Goal: Task Accomplishment & Management: Use online tool/utility

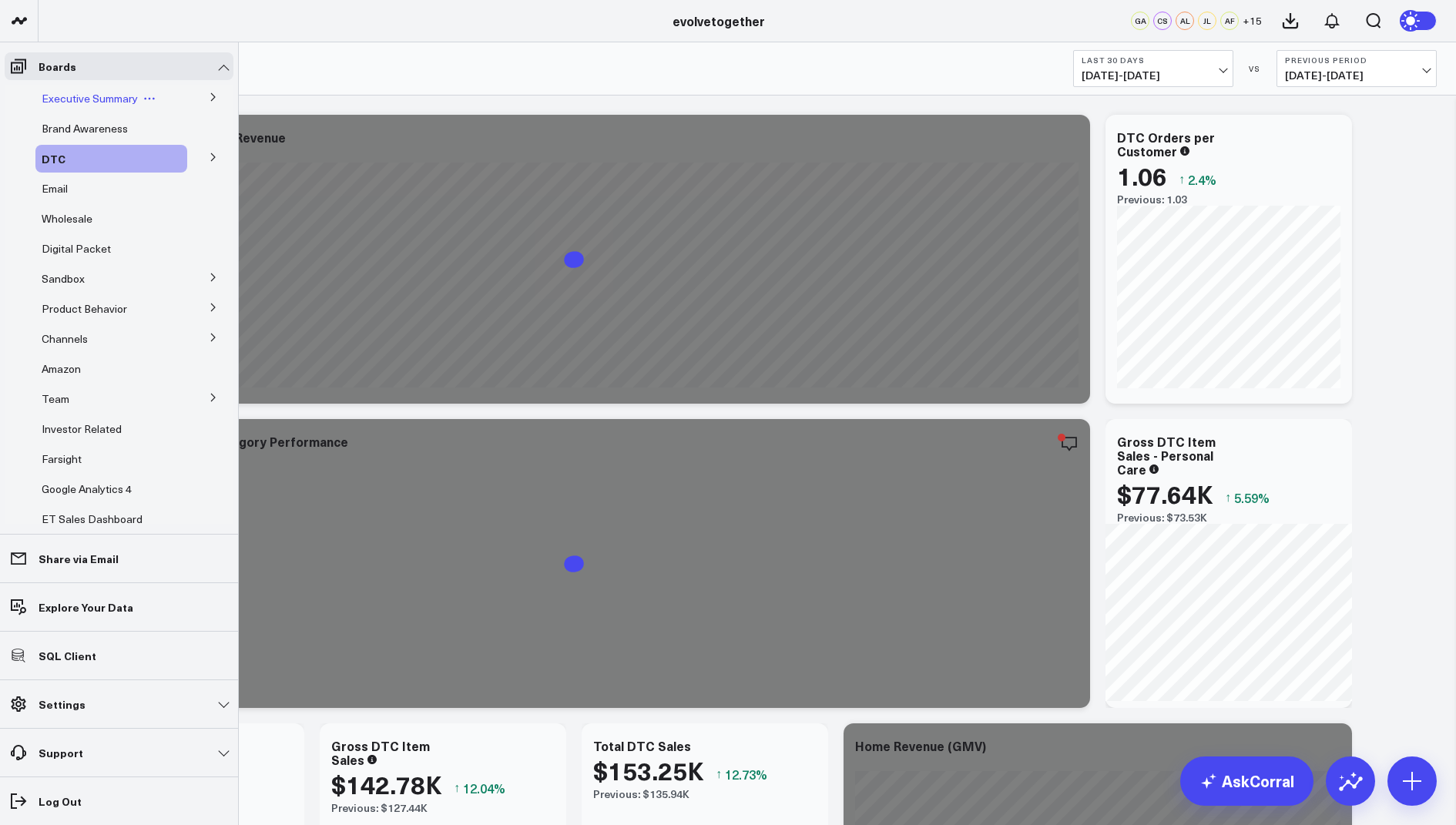
click at [102, 102] on span "Executive Summary" at bounding box center [90, 98] width 96 height 15
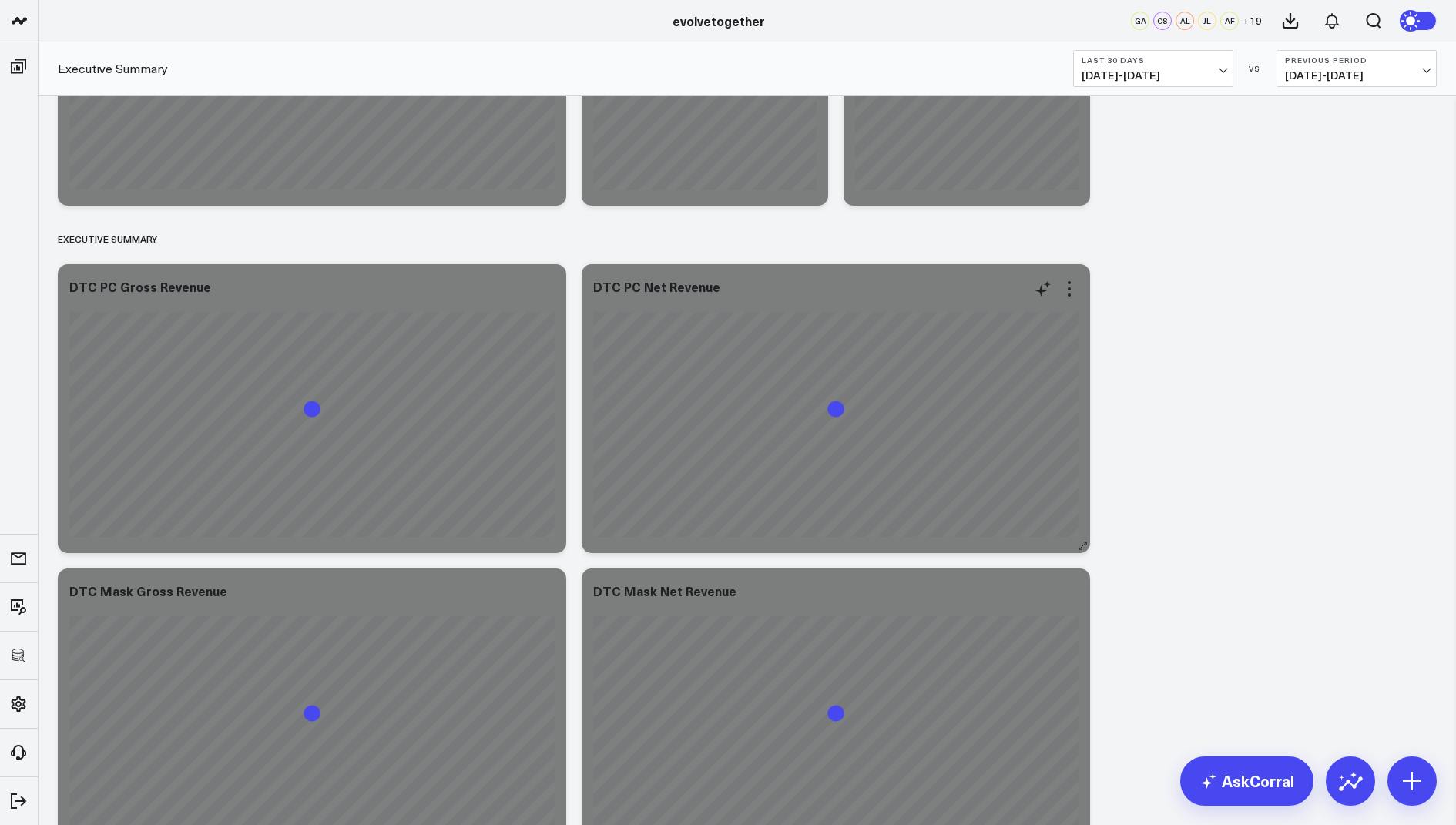
scroll to position [994, 0]
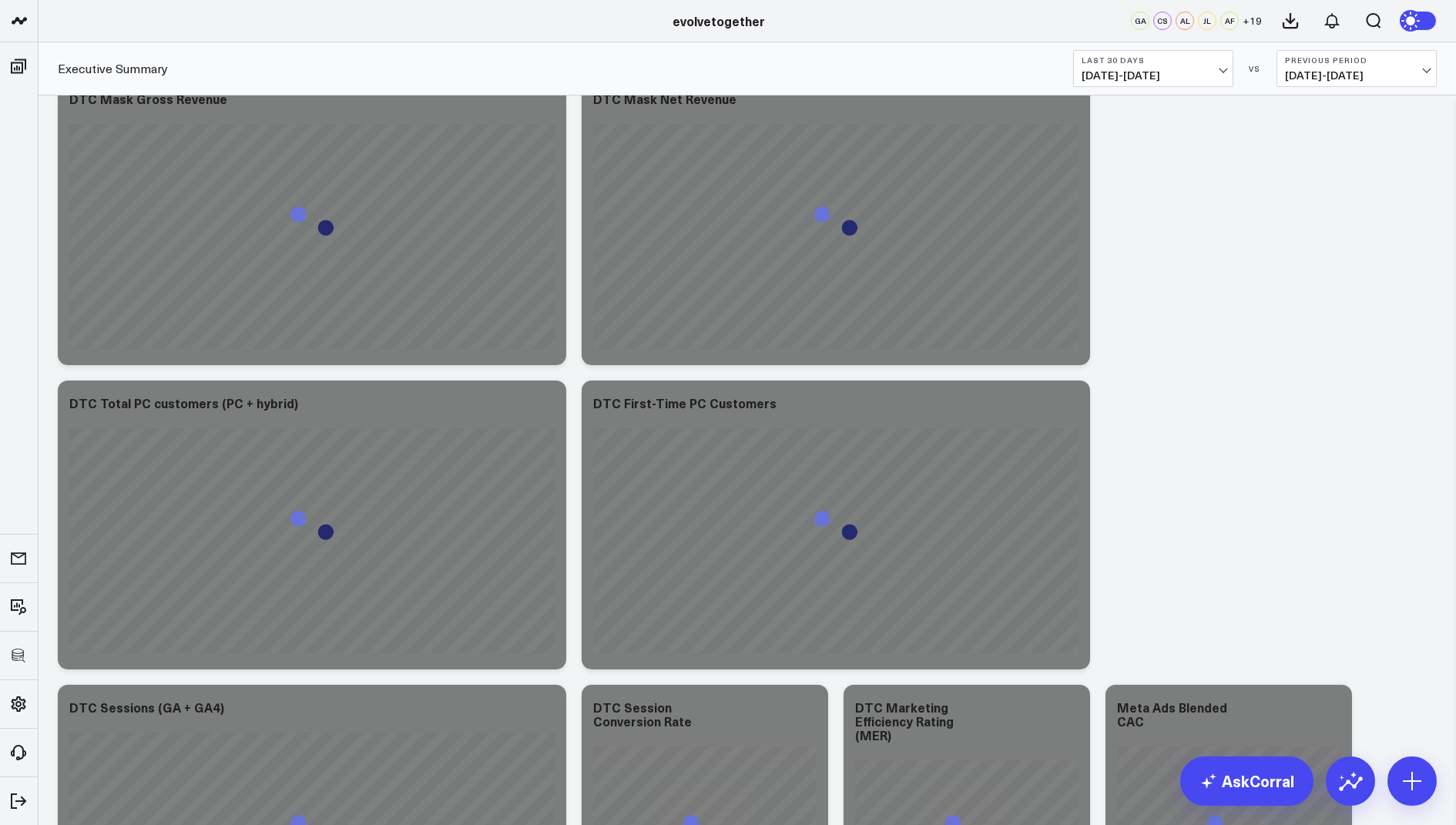
click at [1197, 57] on b "Last 30 Days" at bounding box center [1153, 60] width 144 height 9
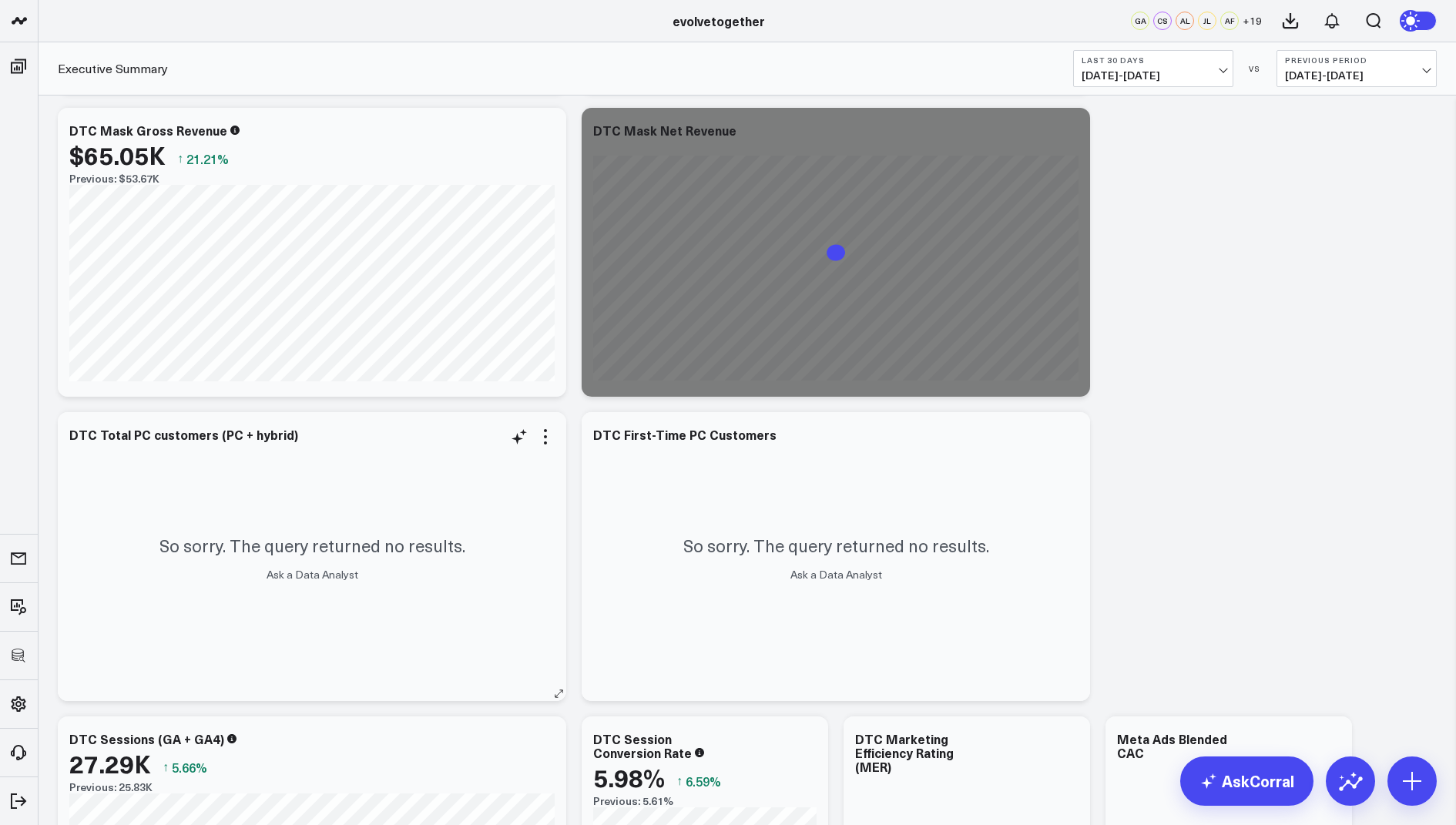
scroll to position [960, 0]
click at [548, 440] on icon at bounding box center [546, 439] width 19 height 19
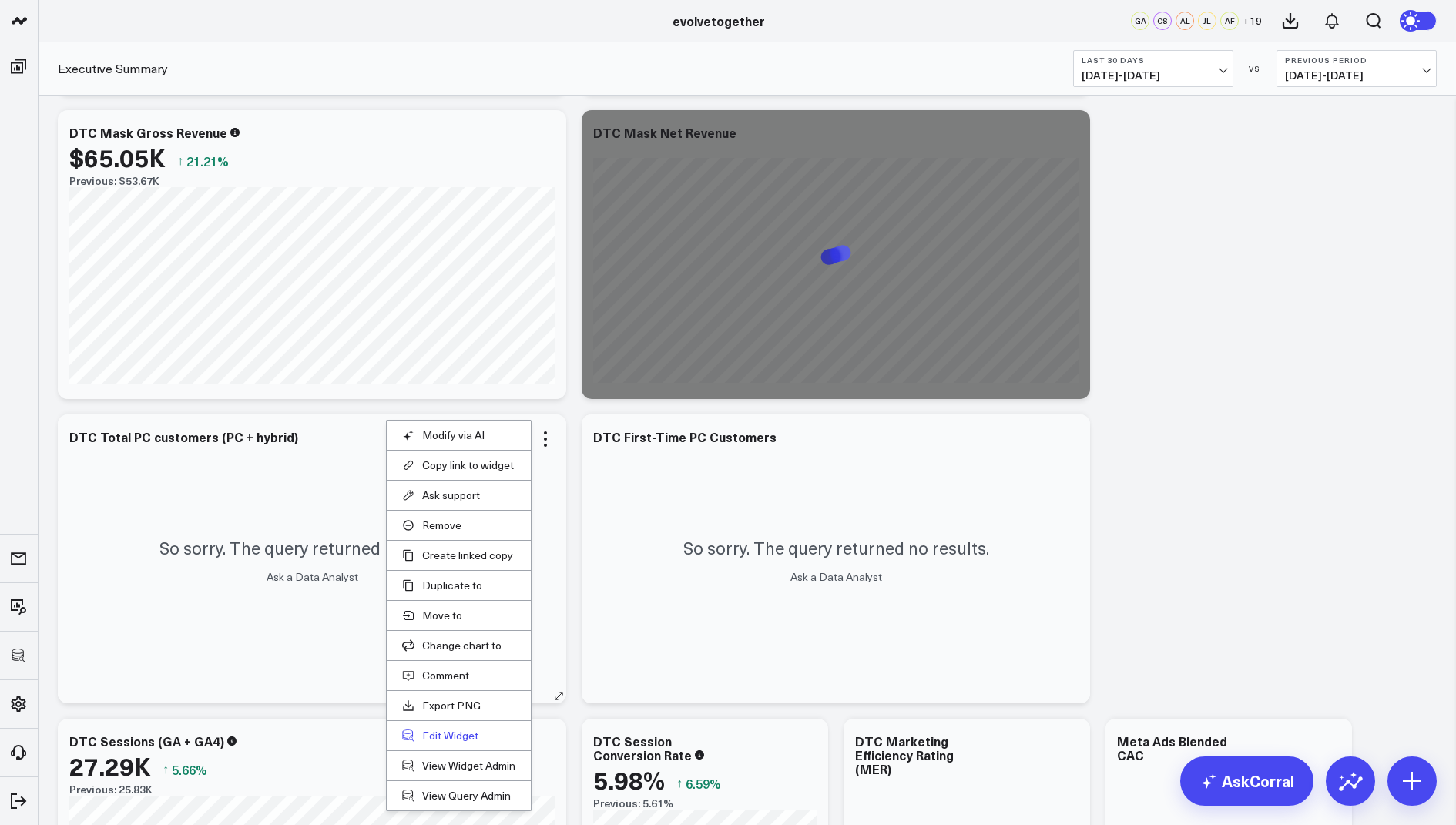
click at [449, 731] on button "Edit Widget" at bounding box center [459, 736] width 113 height 14
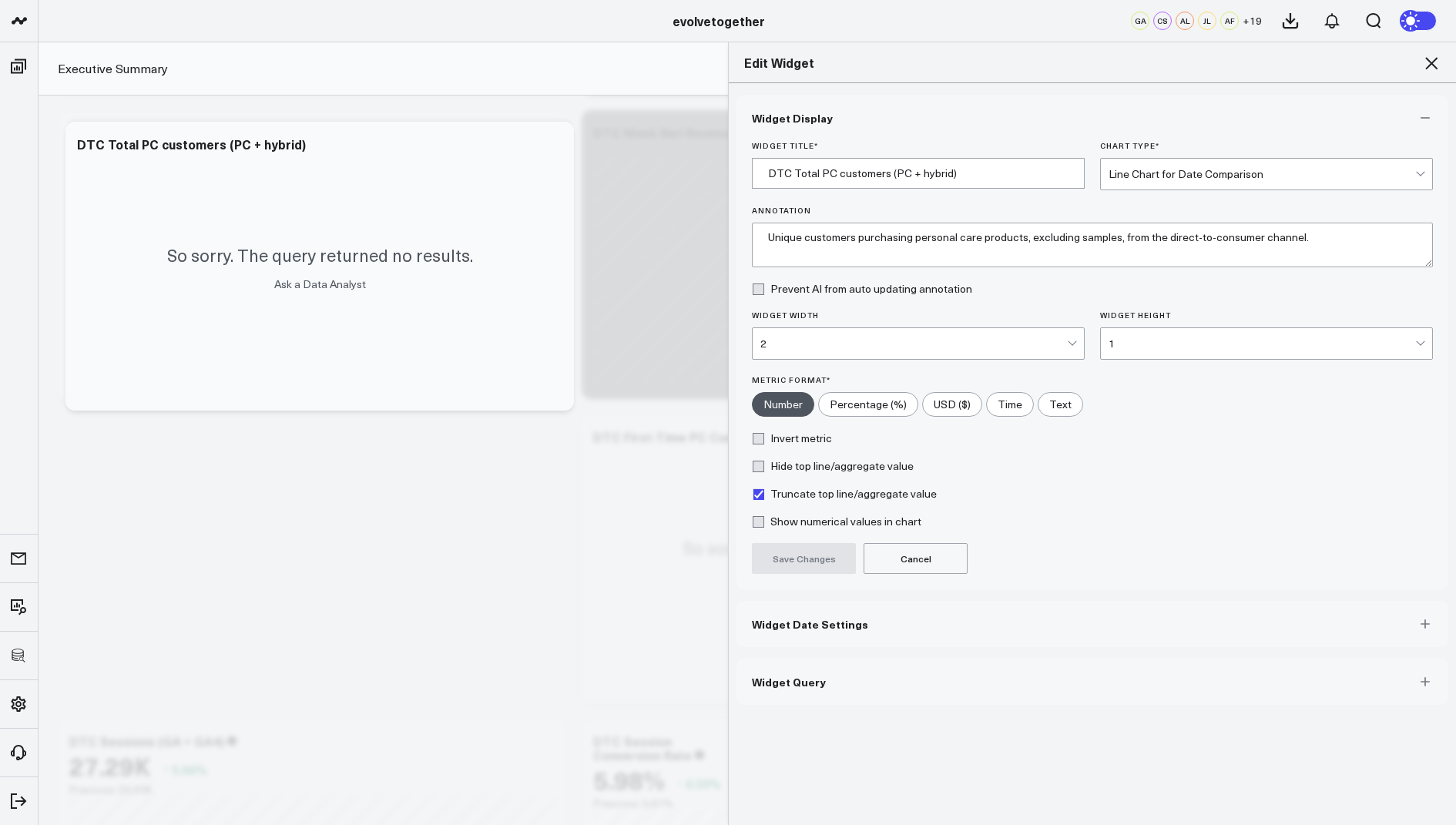
click at [756, 693] on button "Widget Query" at bounding box center [1092, 681] width 712 height 47
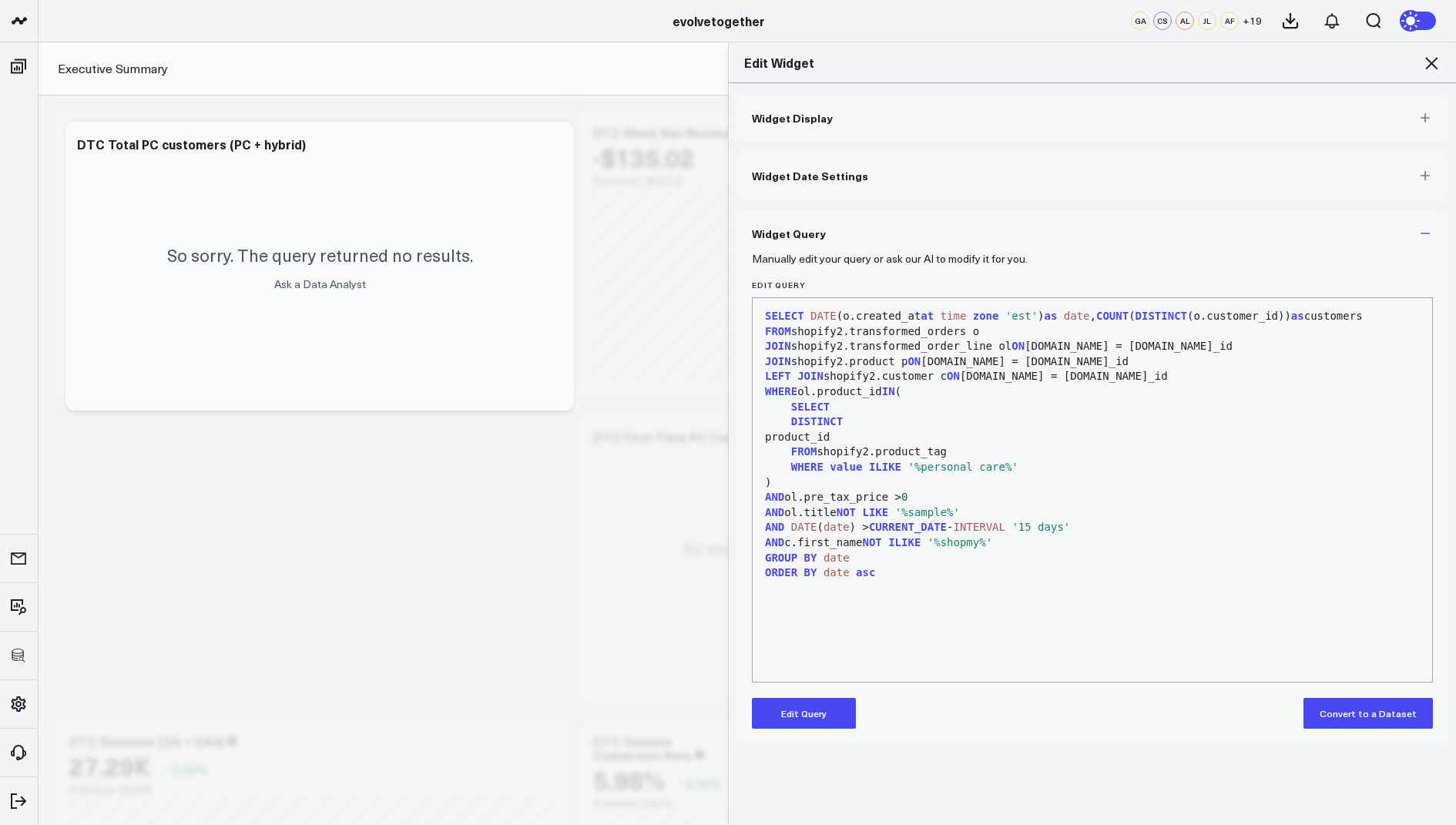
click at [804, 709] on button "Edit Query" at bounding box center [804, 713] width 104 height 31
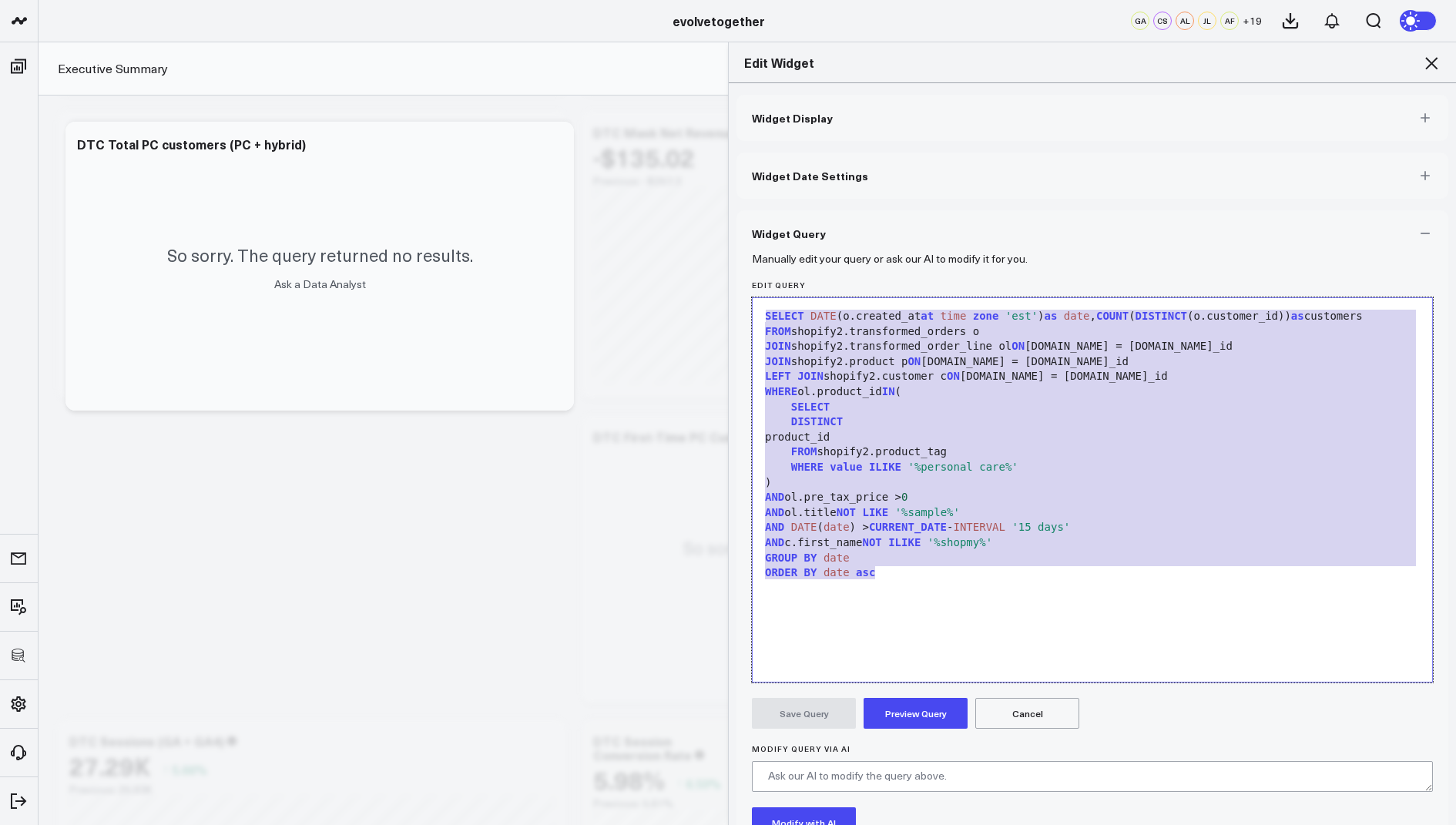
drag, startPoint x: 893, startPoint y: 581, endPoint x: 986, endPoint y: 216, distance: 376.7
click at [986, 216] on div "Widget Query Manually edit your query or ask our AI to modify it for you. Edit …" at bounding box center [1092, 573] width 712 height 725
copy div "SELECT DATE (o.created_at at time zone 'est' ) as date , COUNT ( DISTINCT (o.cu…"
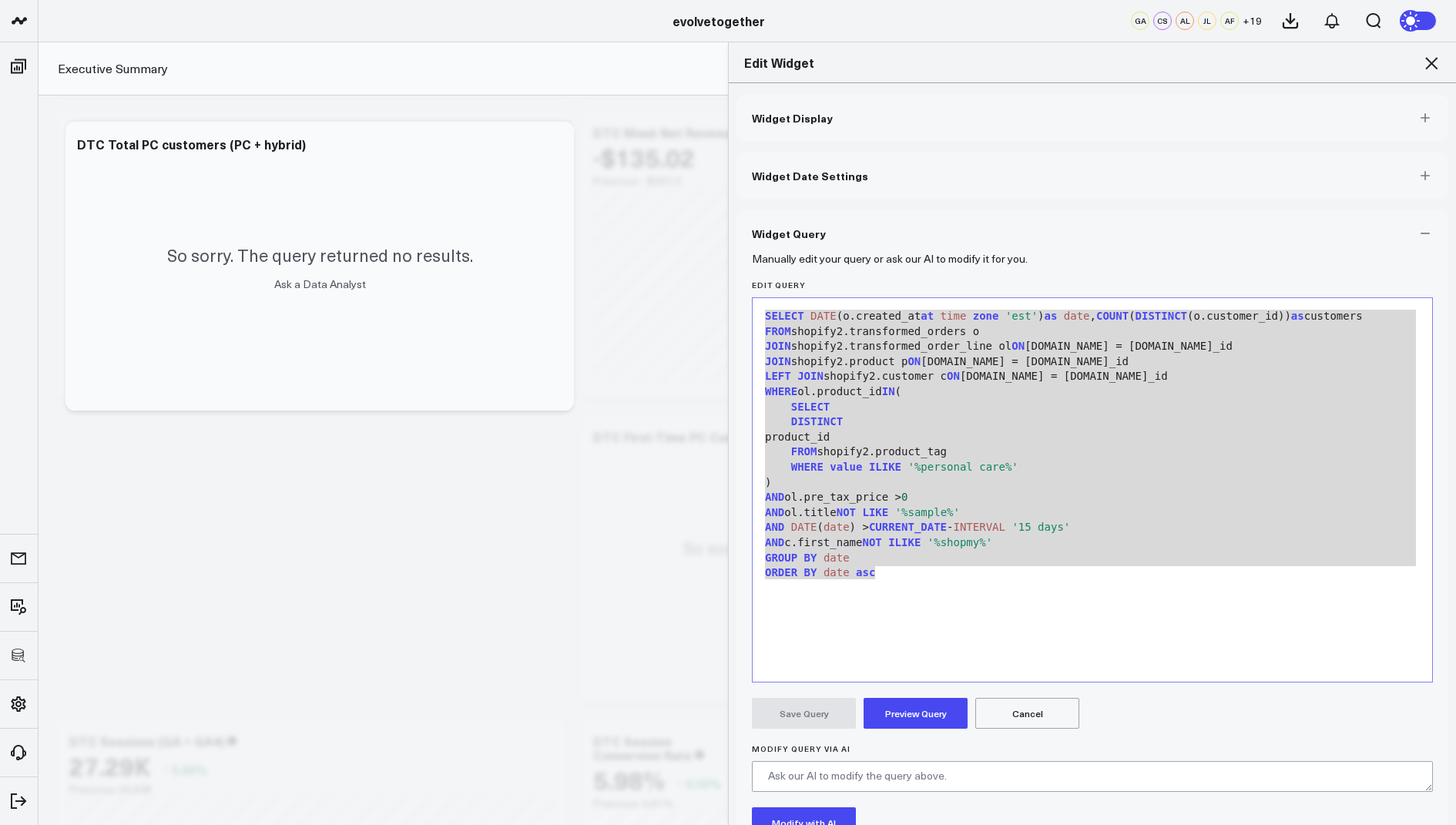
click at [1430, 58] on icon at bounding box center [1431, 63] width 19 height 19
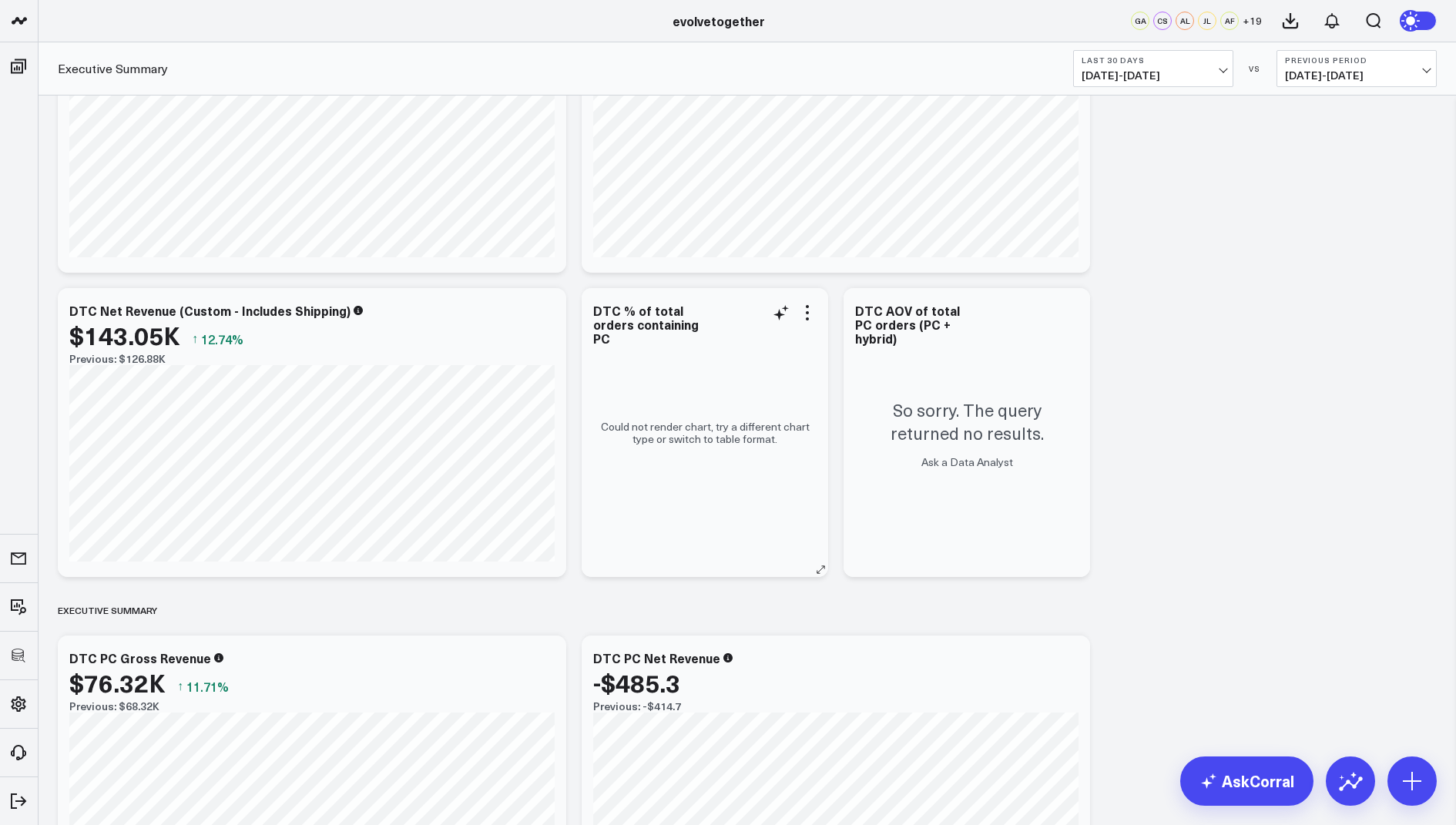
scroll to position [151, 0]
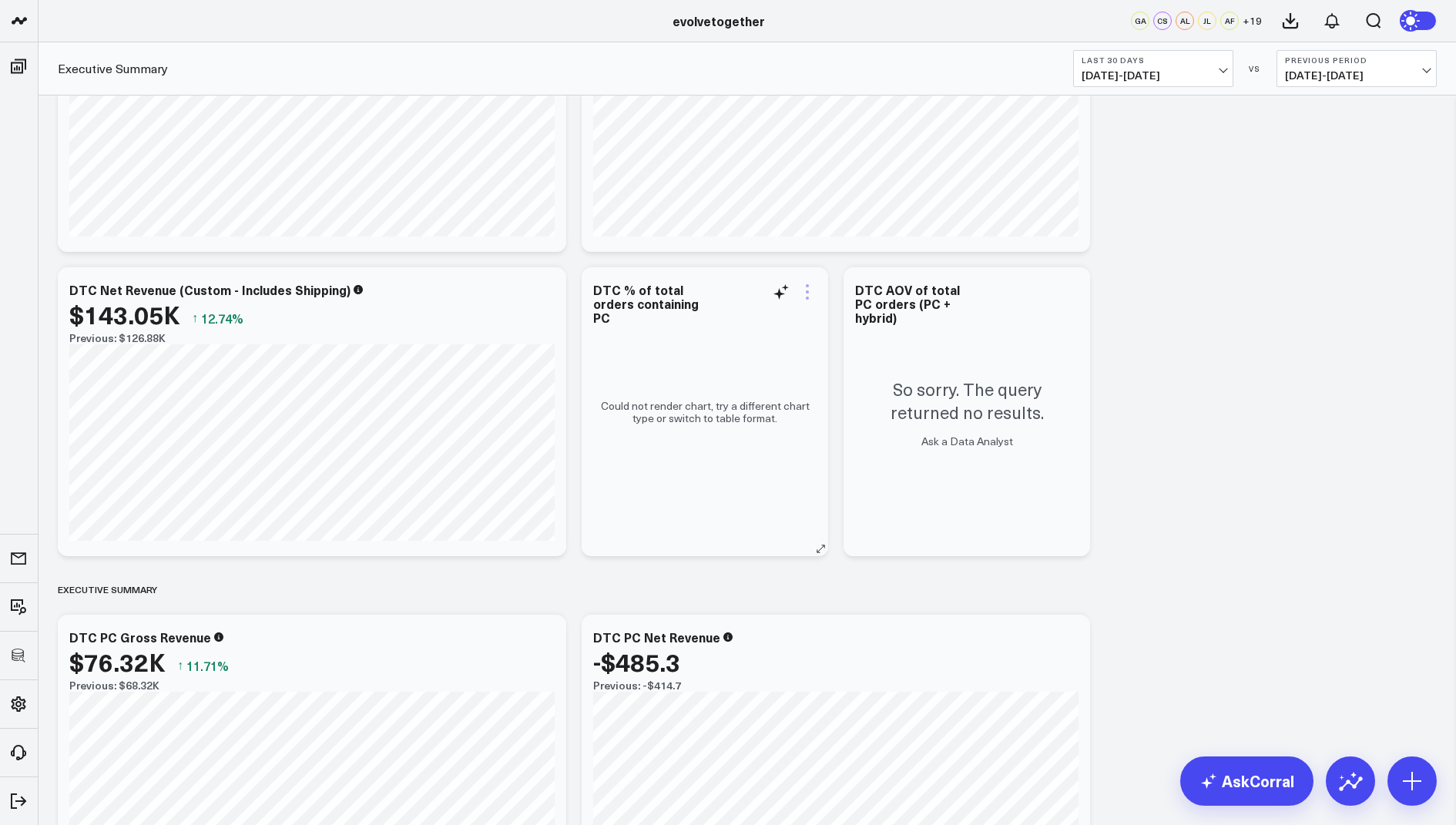
click at [806, 290] on icon at bounding box center [807, 292] width 3 height 3
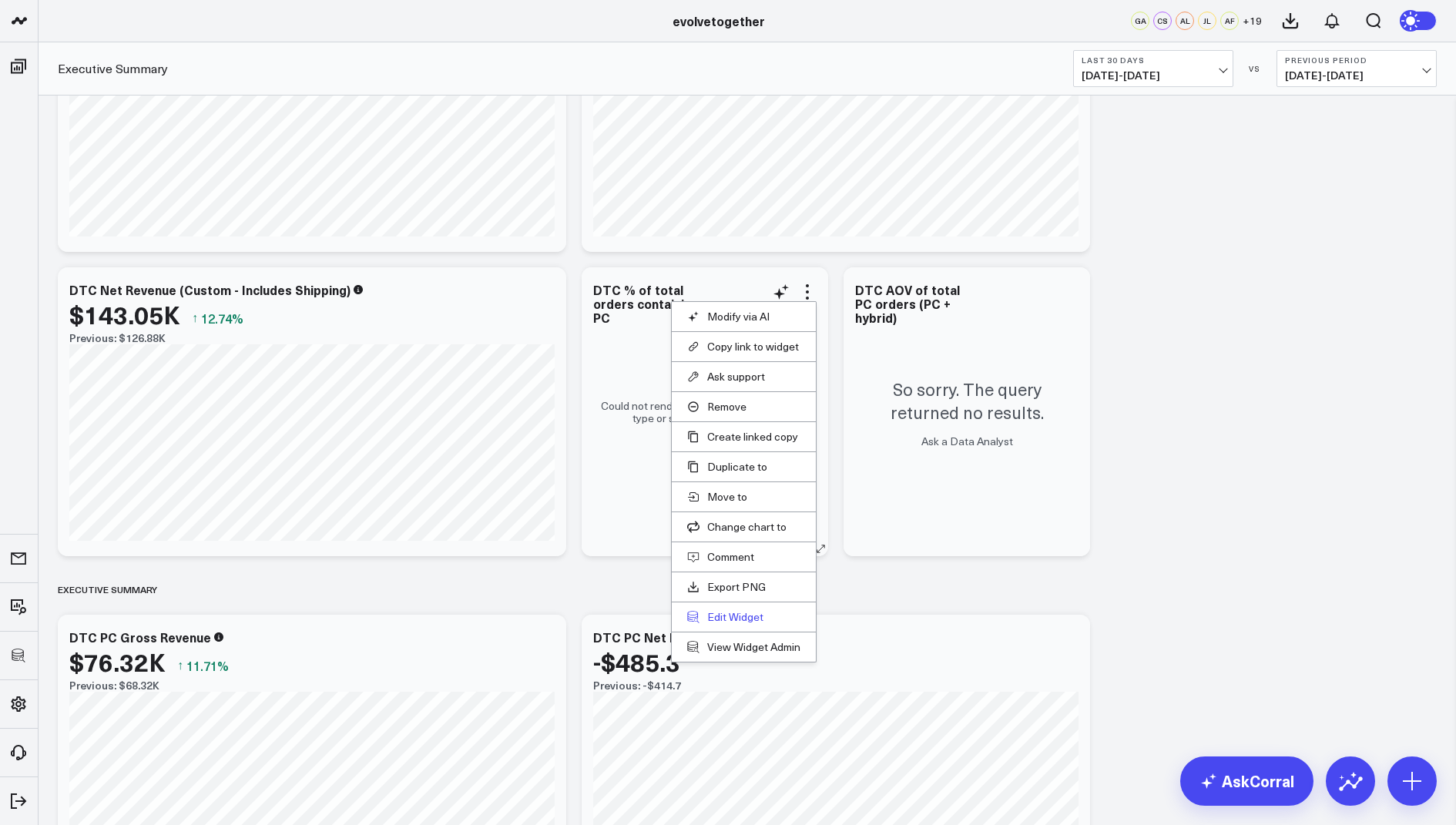
click at [719, 610] on button "Edit Widget" at bounding box center [744, 617] width 113 height 14
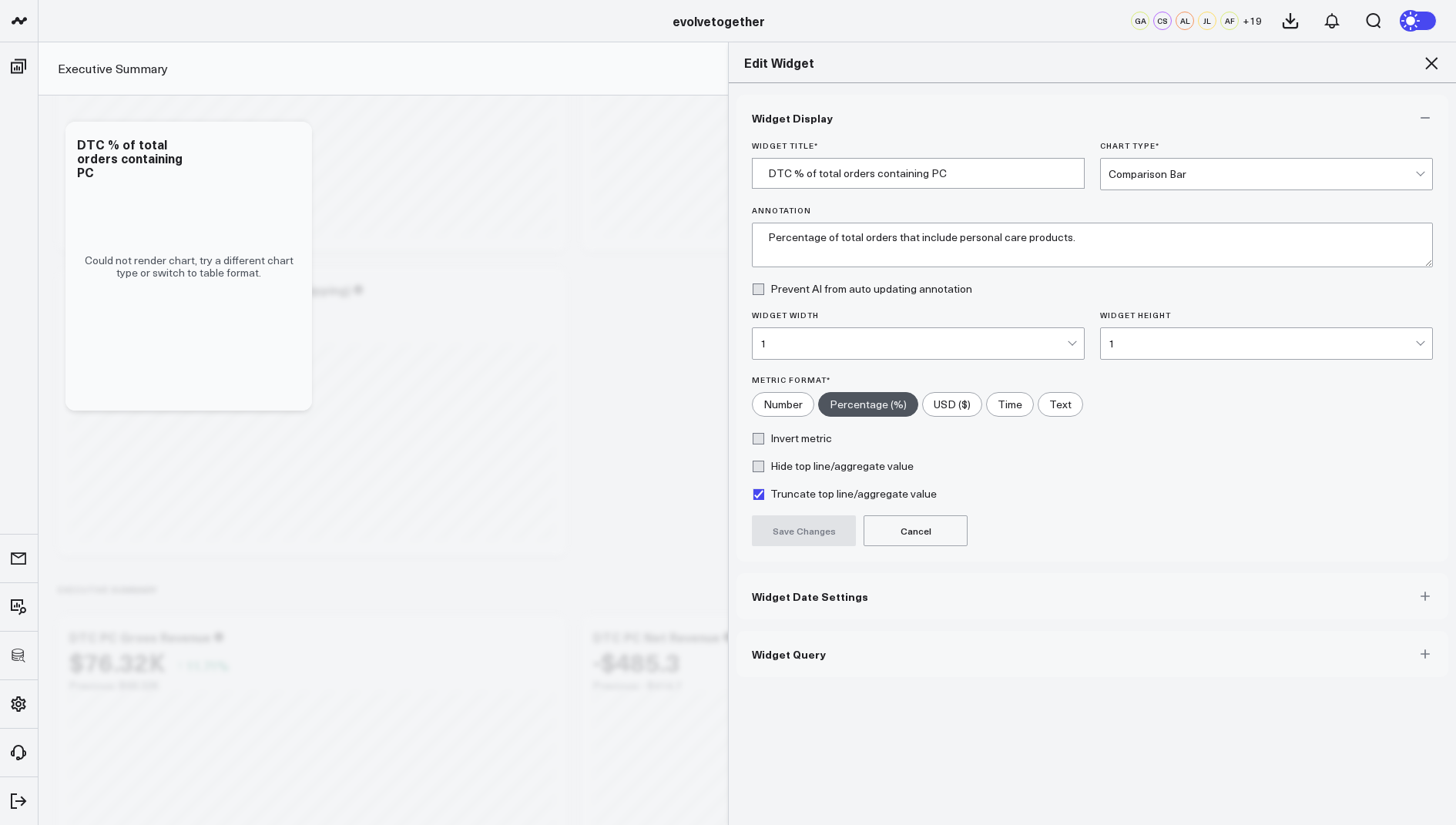
click at [780, 667] on button "Widget Query" at bounding box center [1092, 654] width 712 height 47
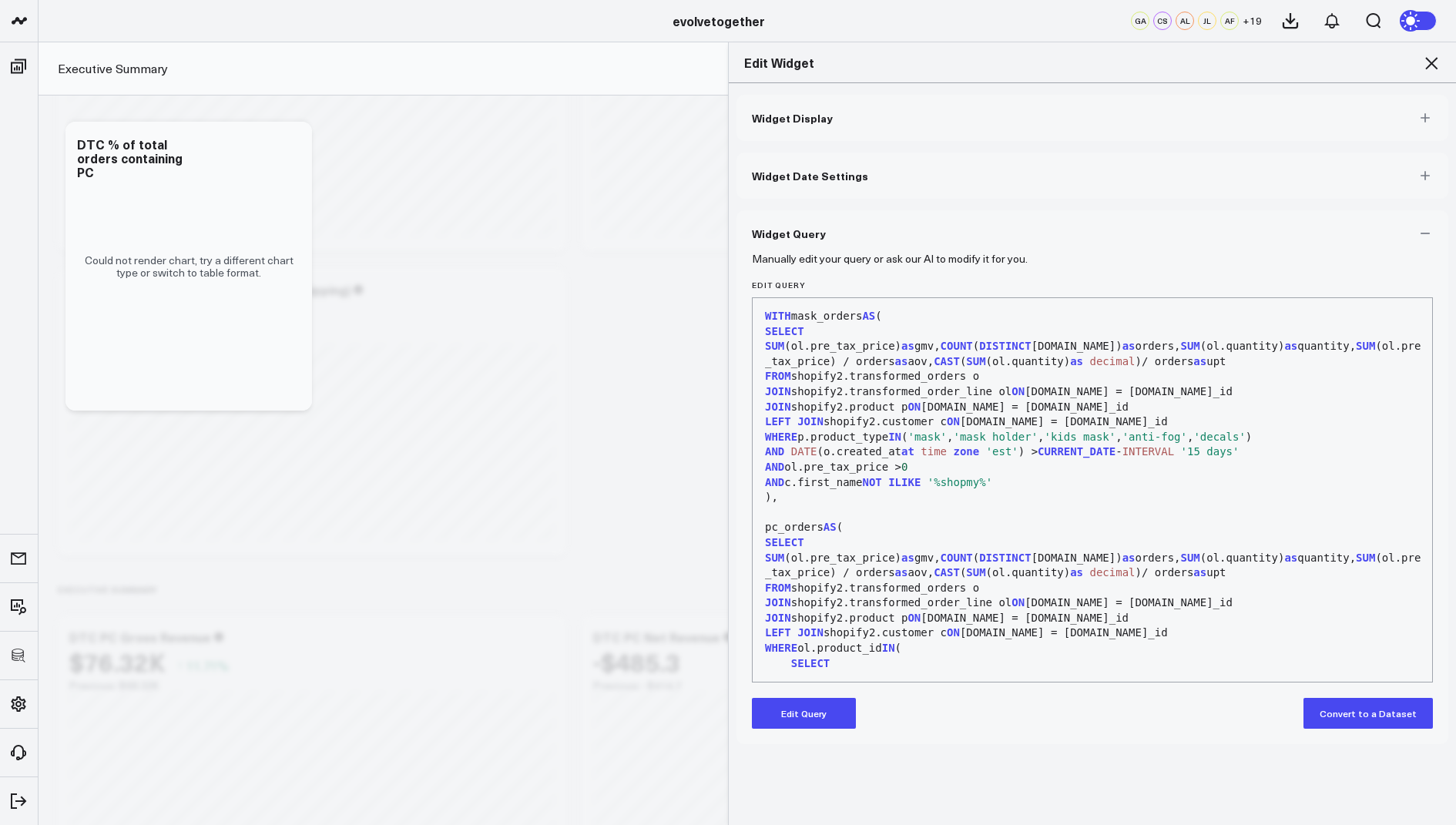
click at [1429, 64] on icon at bounding box center [1431, 63] width 12 height 12
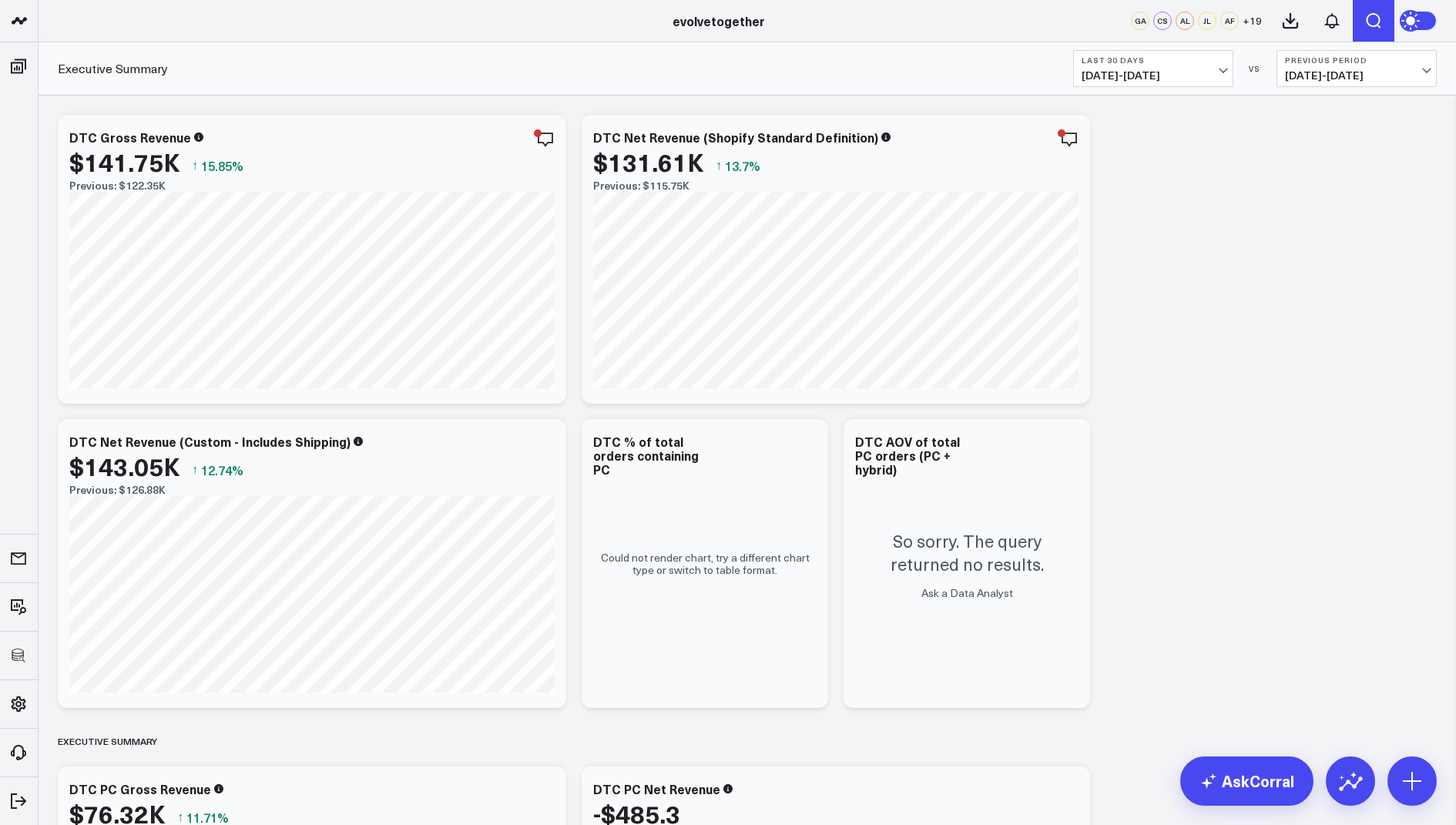
click at [1378, 21] on icon "Open search" at bounding box center [1373, 21] width 19 height 19
type input "hybrid"
click at [991, 59] on button "submit" at bounding box center [1000, 68] width 19 height 19
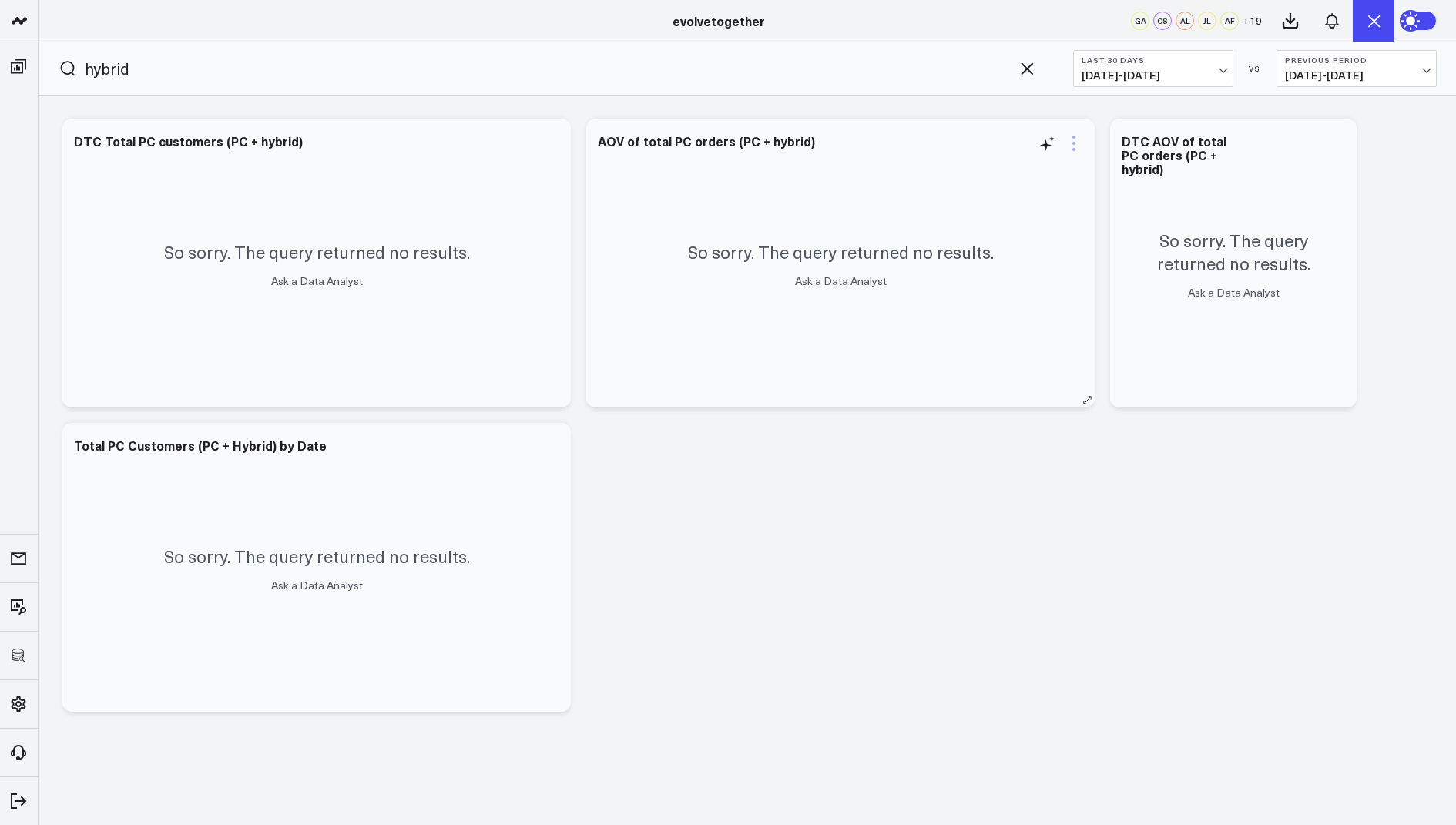
click at [1073, 143] on icon at bounding box center [1073, 144] width 3 height 3
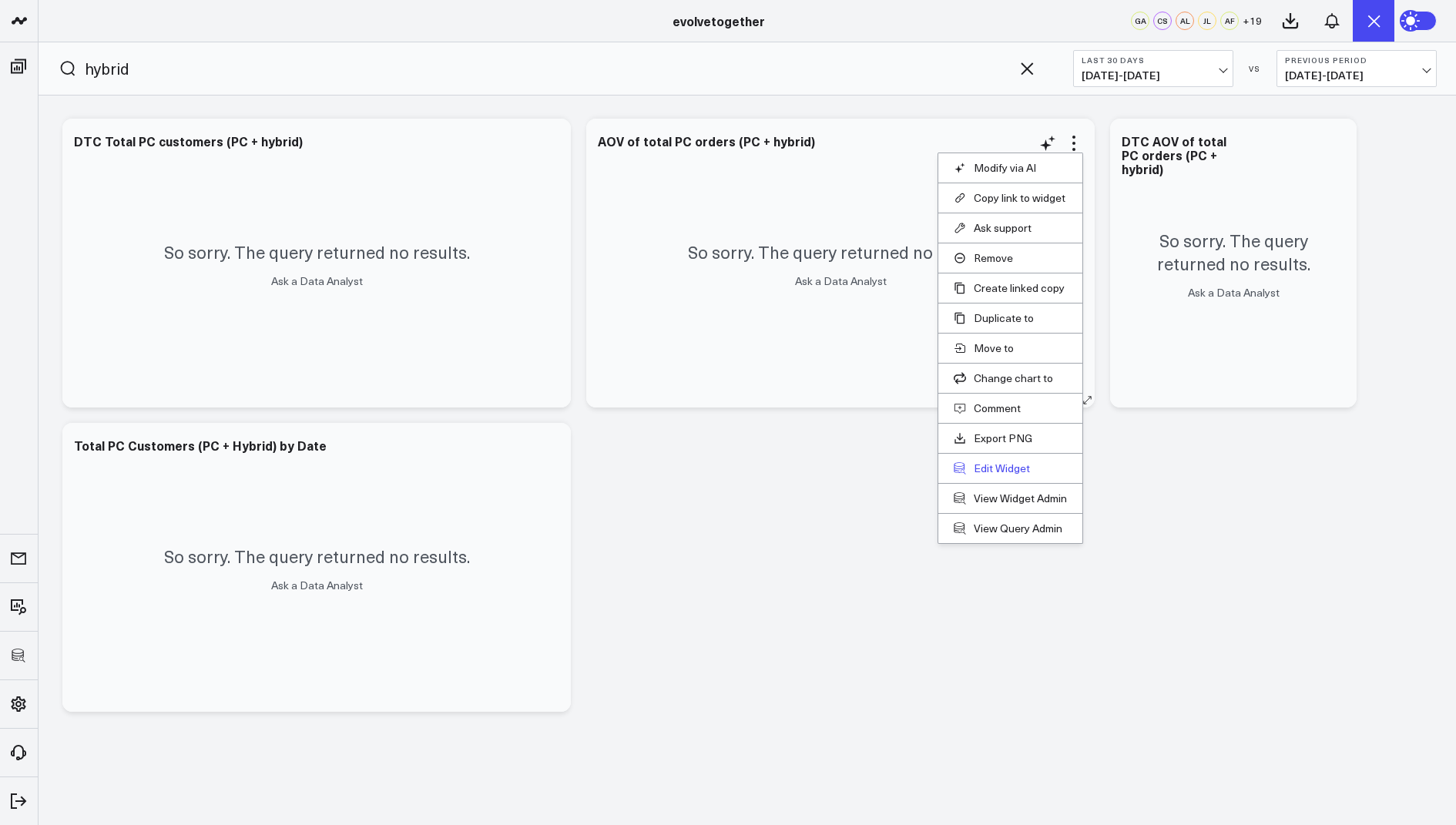
click at [983, 464] on button "Edit Widget" at bounding box center [1011, 468] width 113 height 14
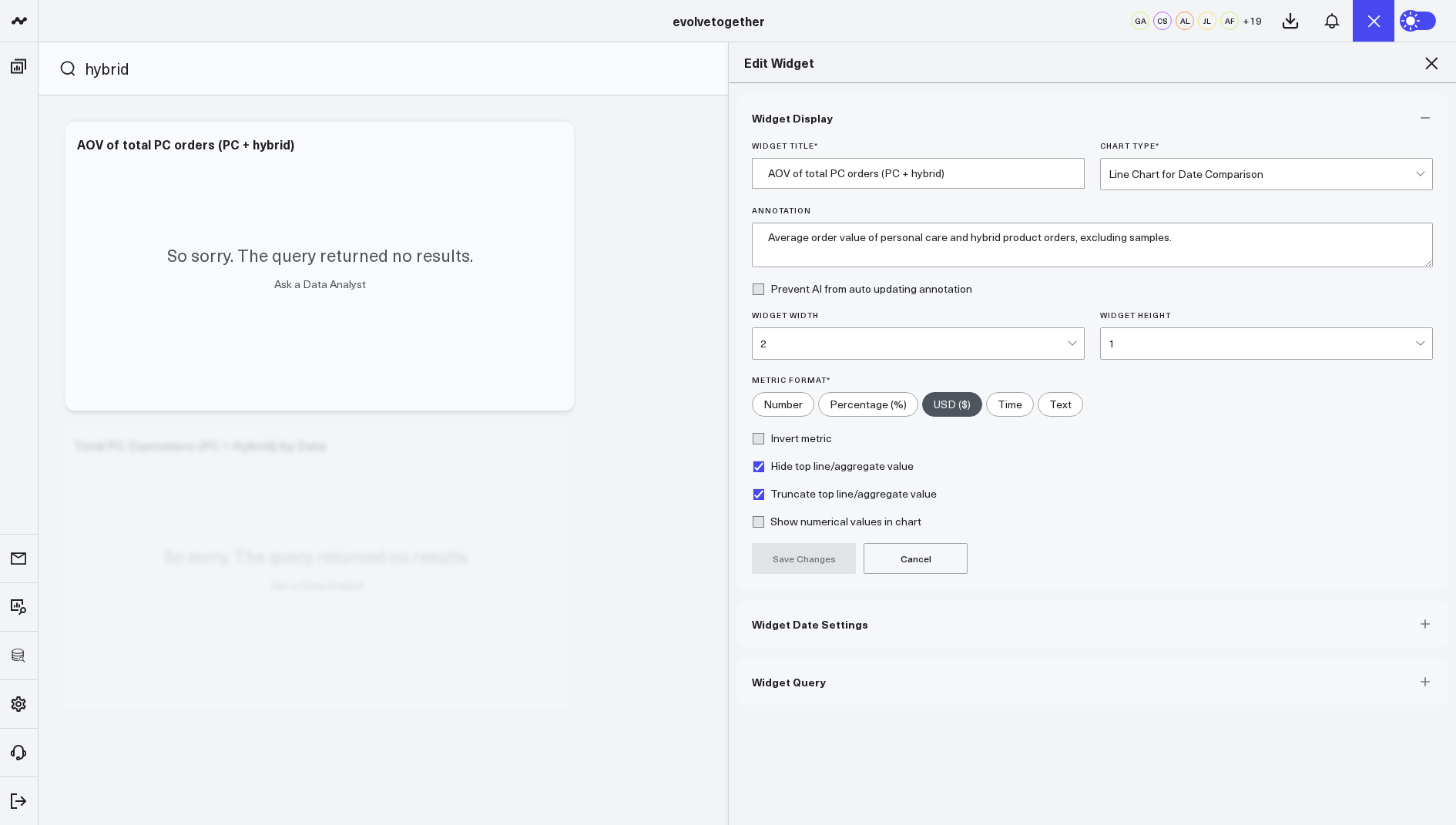
click at [788, 692] on button "Widget Query" at bounding box center [1092, 681] width 712 height 47
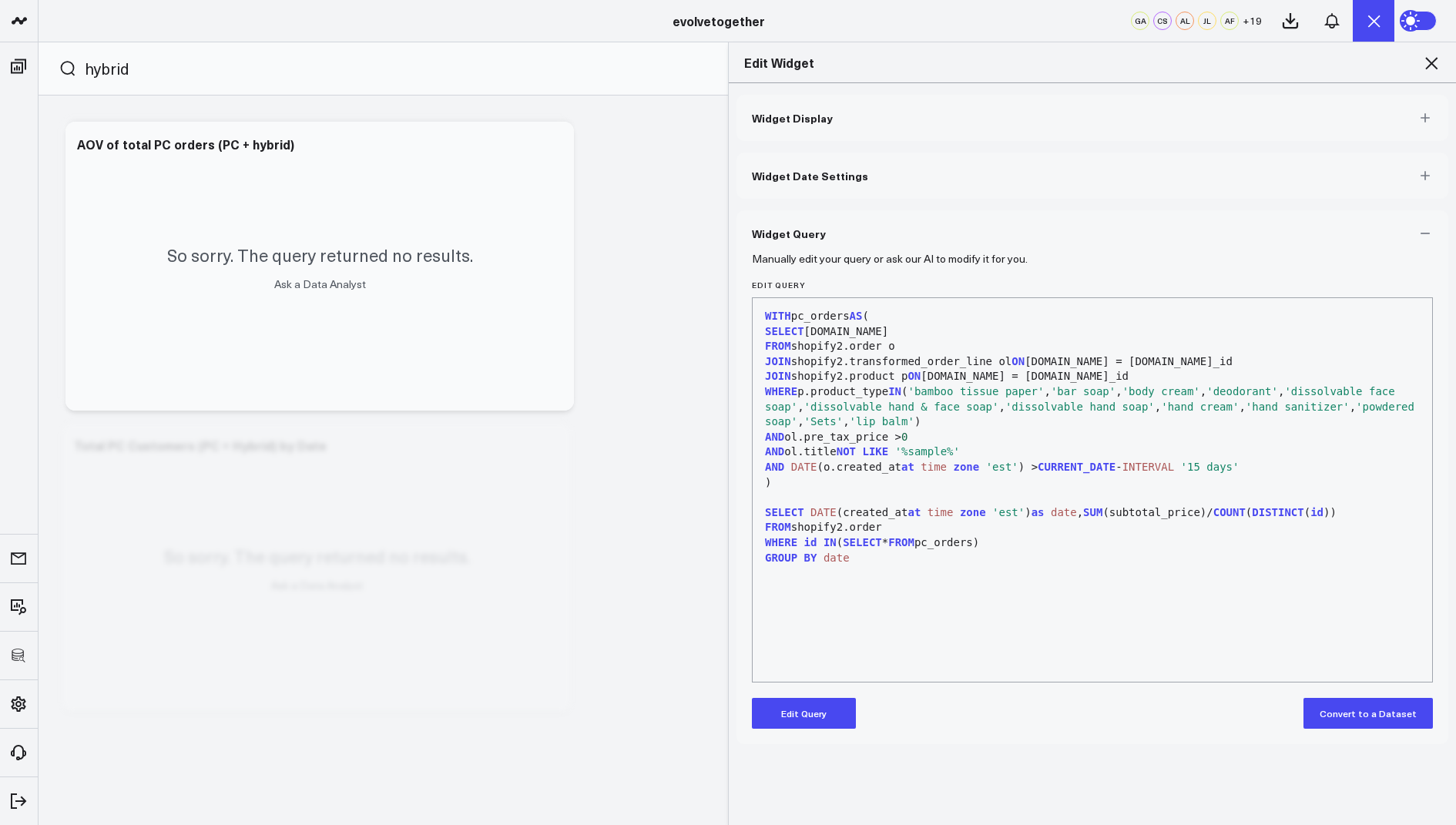
click at [1428, 57] on icon at bounding box center [1431, 63] width 19 height 19
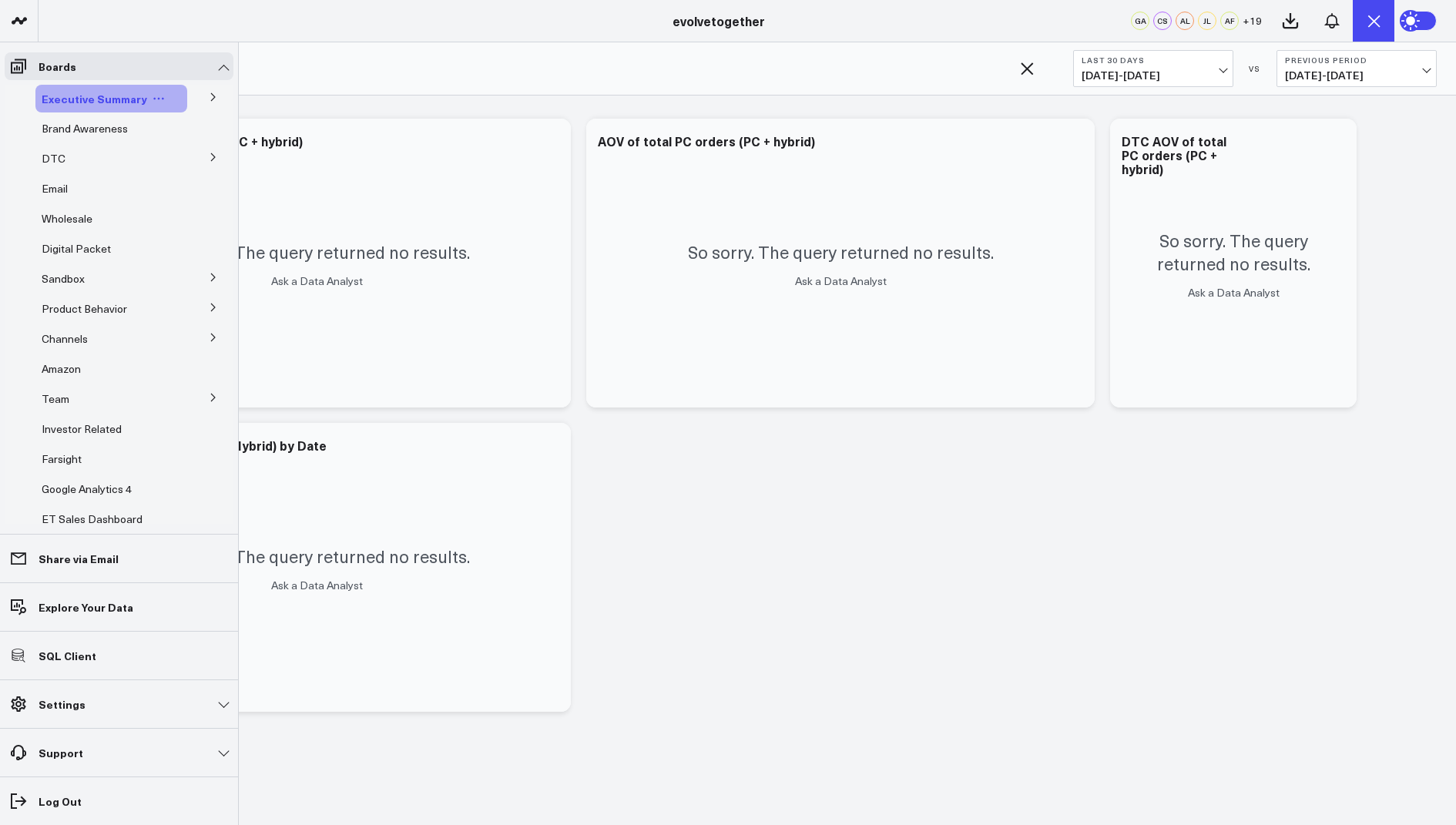
click at [99, 102] on span "Executive Summary" at bounding box center [95, 99] width 106 height 16
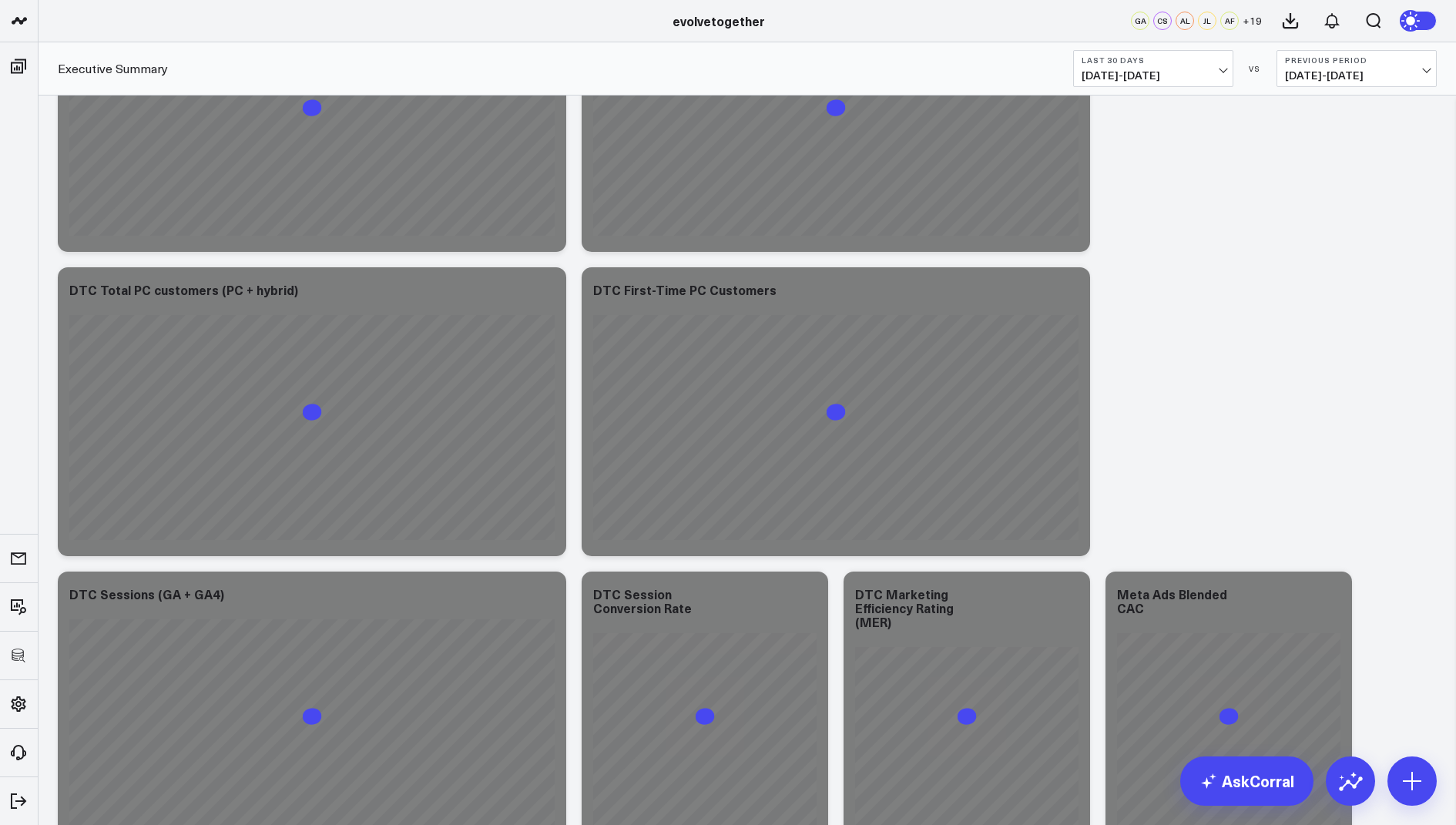
scroll to position [1122, 0]
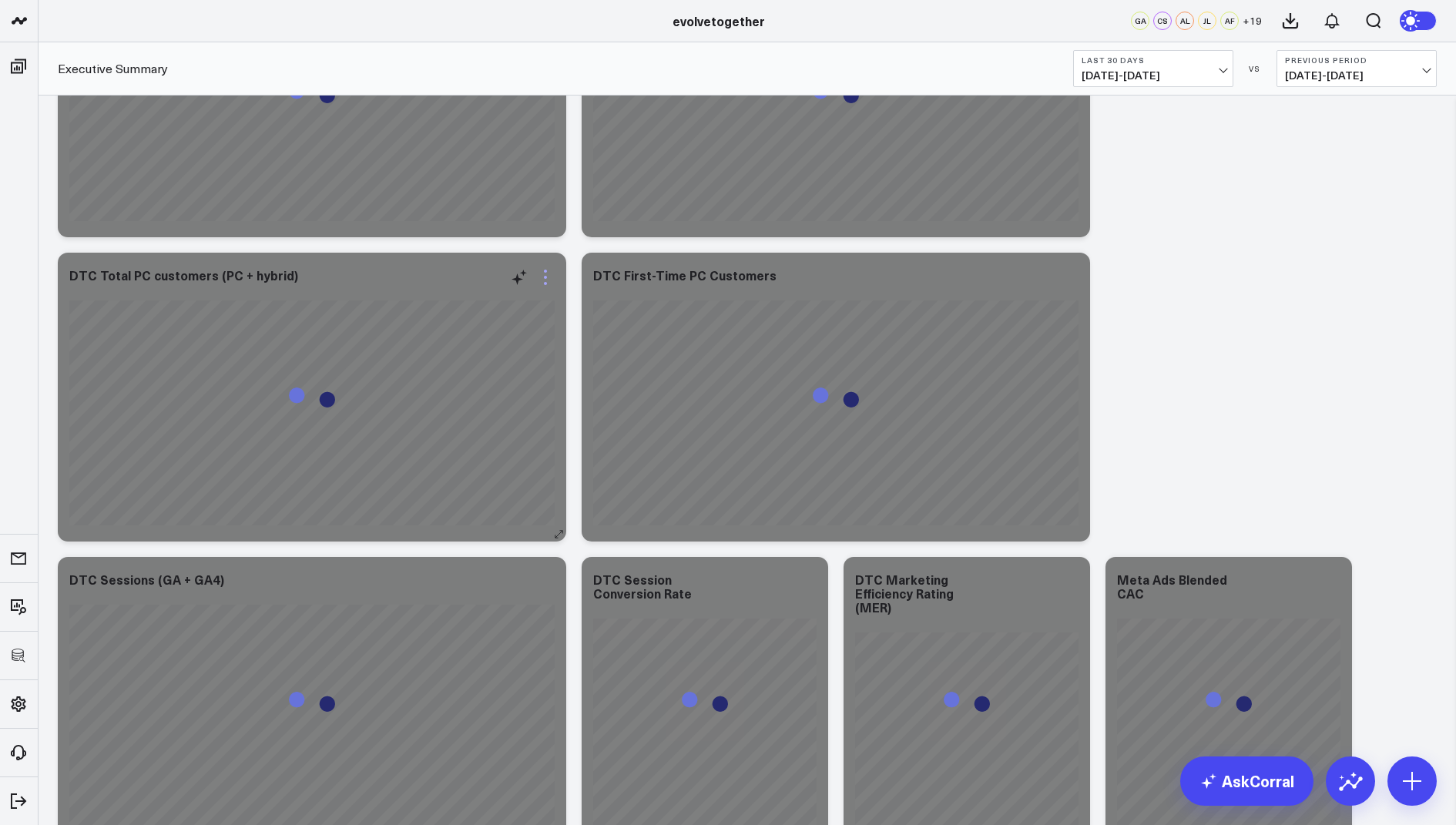
click at [545, 284] on icon at bounding box center [546, 277] width 19 height 19
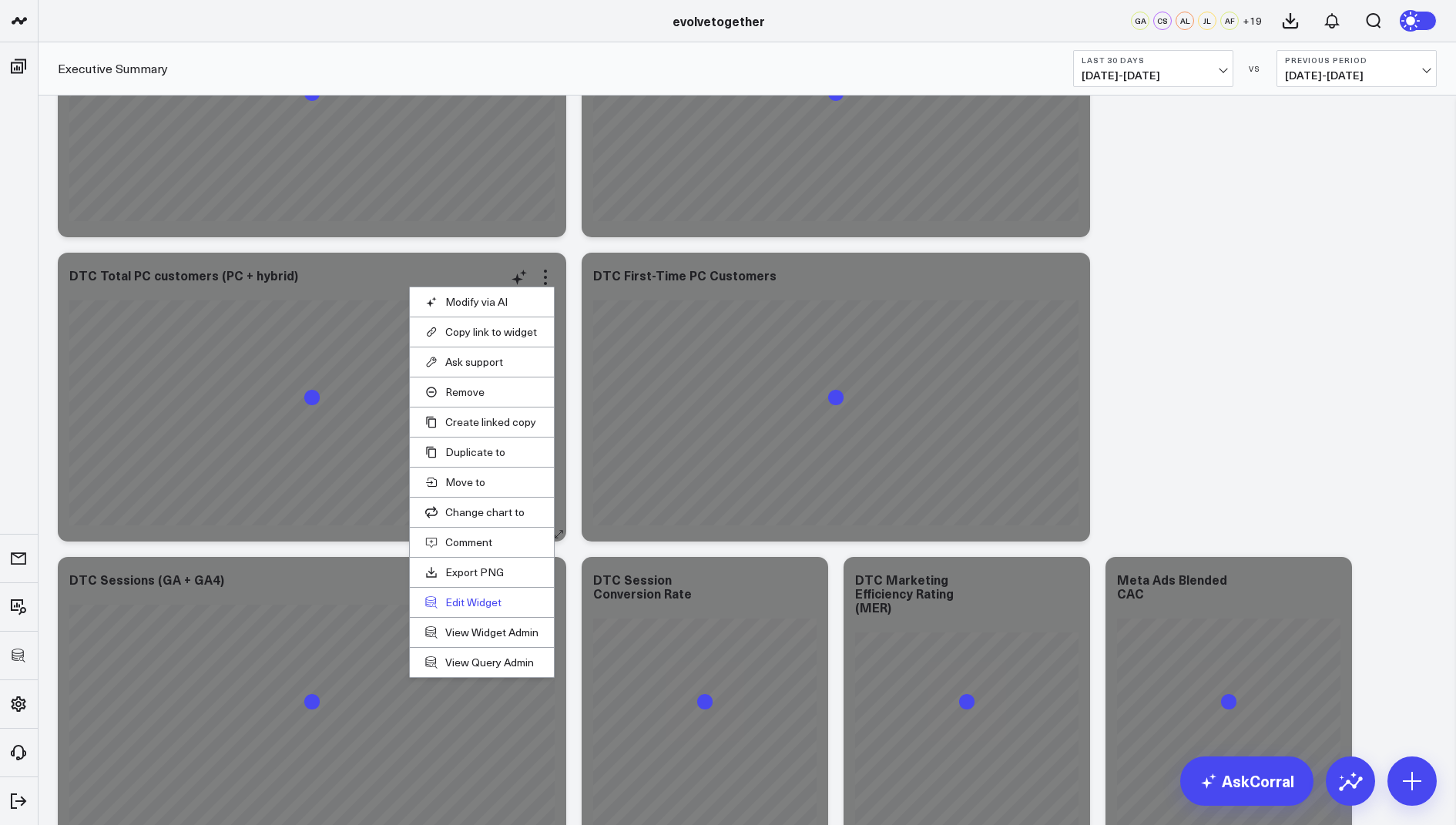
click at [451, 601] on button "Edit Widget" at bounding box center [482, 602] width 113 height 14
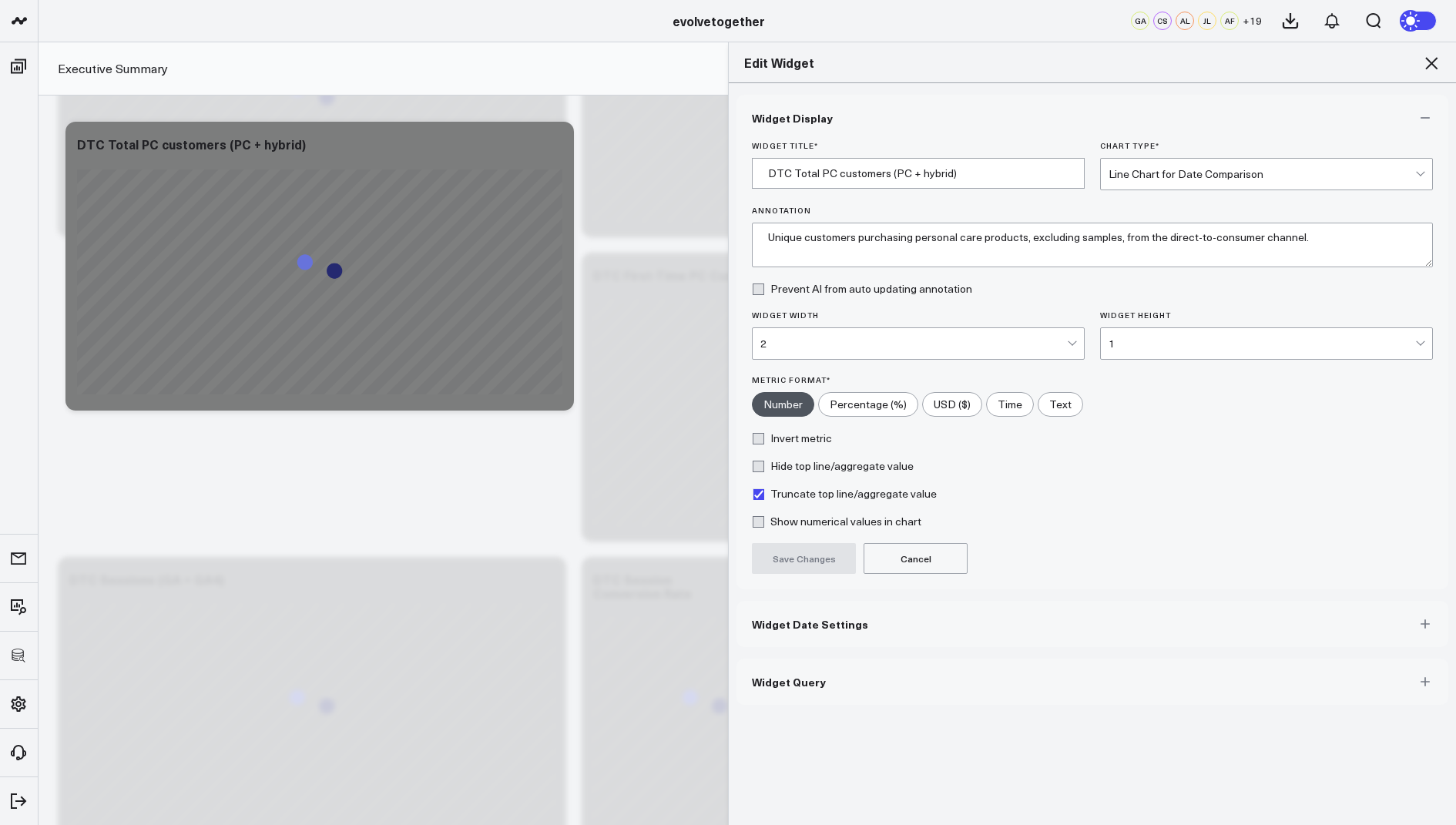
click at [796, 667] on button "Widget Query" at bounding box center [1092, 681] width 712 height 47
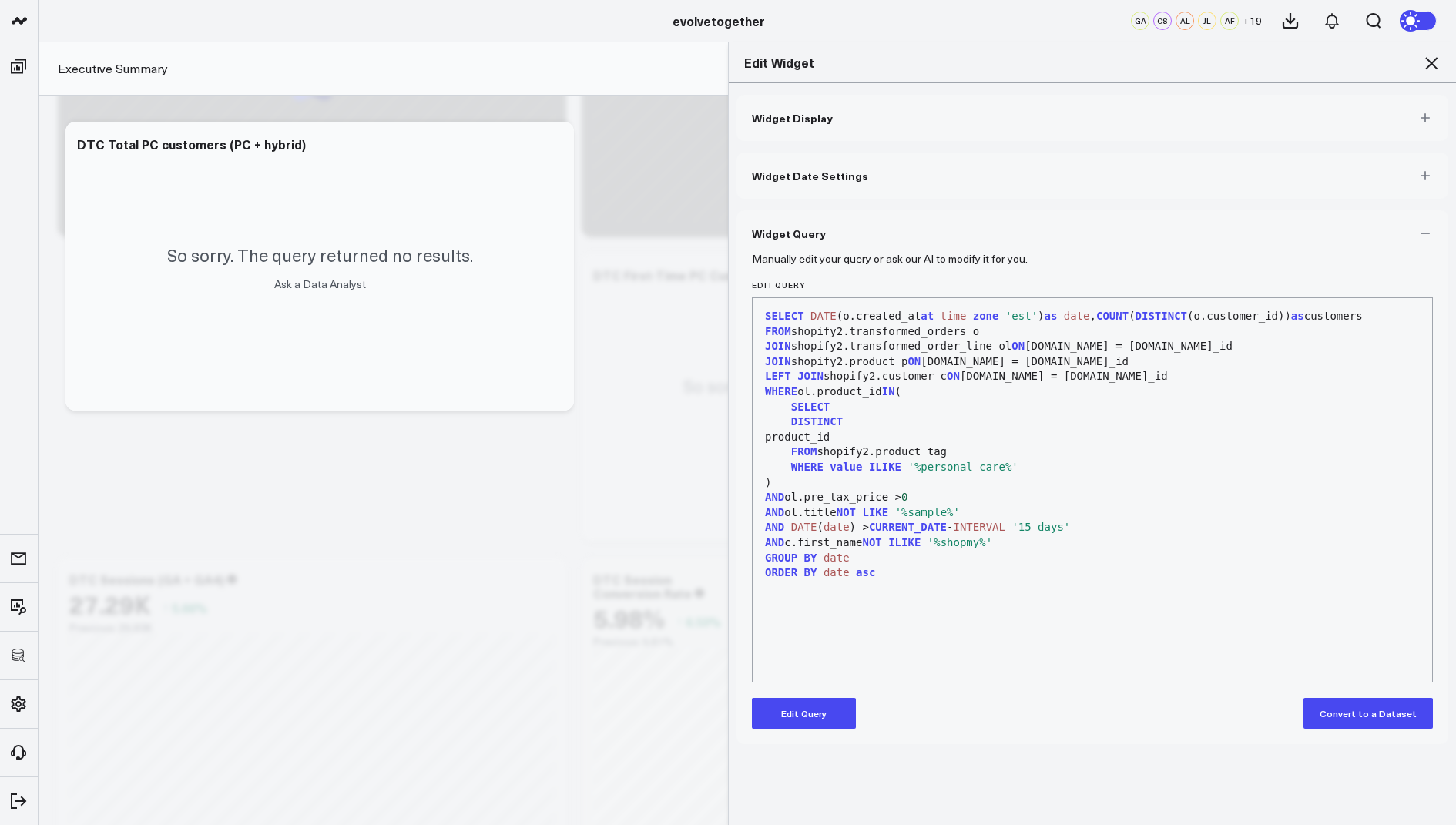
scroll to position [1152, 0]
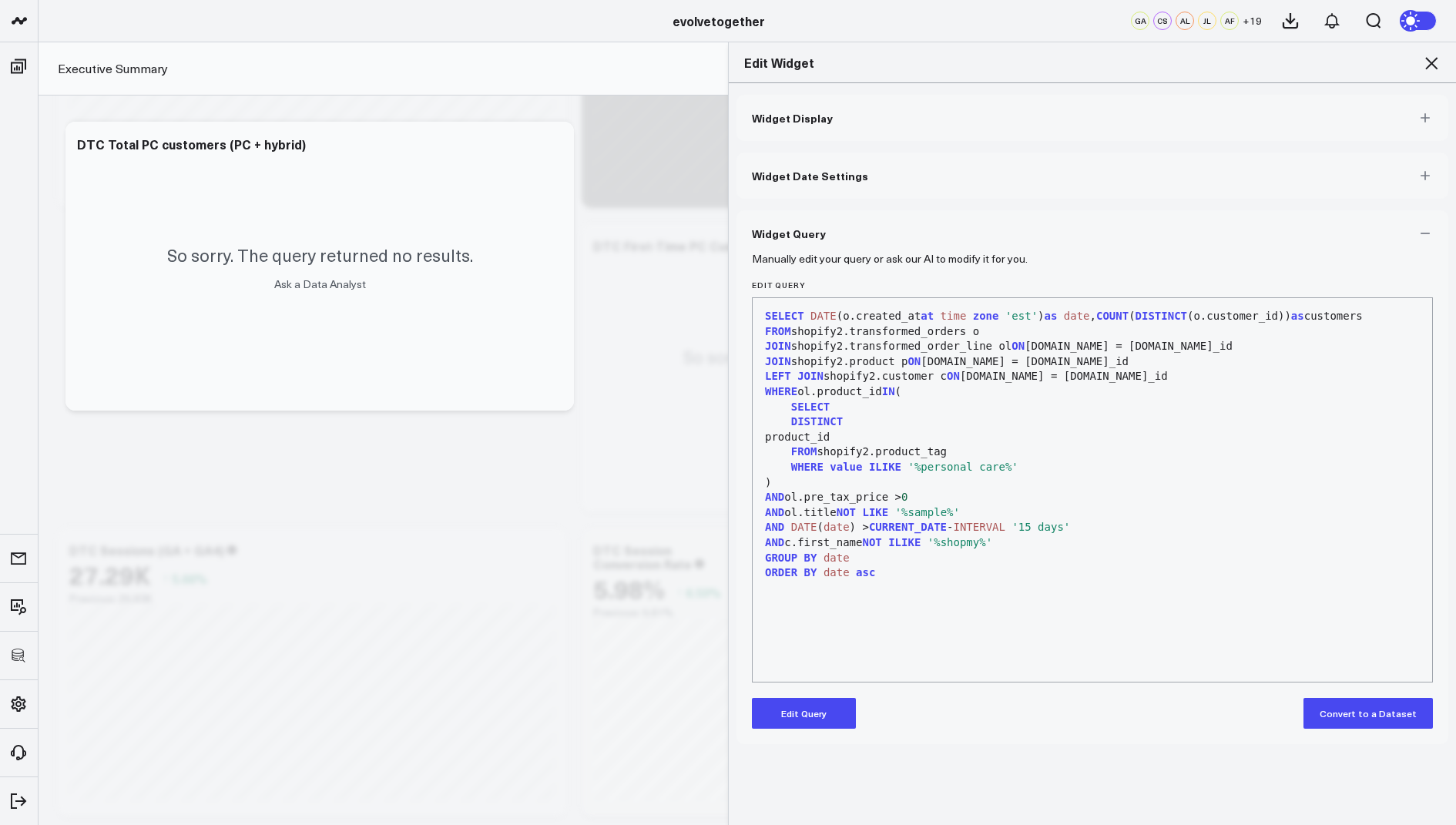
click at [1427, 60] on icon at bounding box center [1431, 63] width 12 height 12
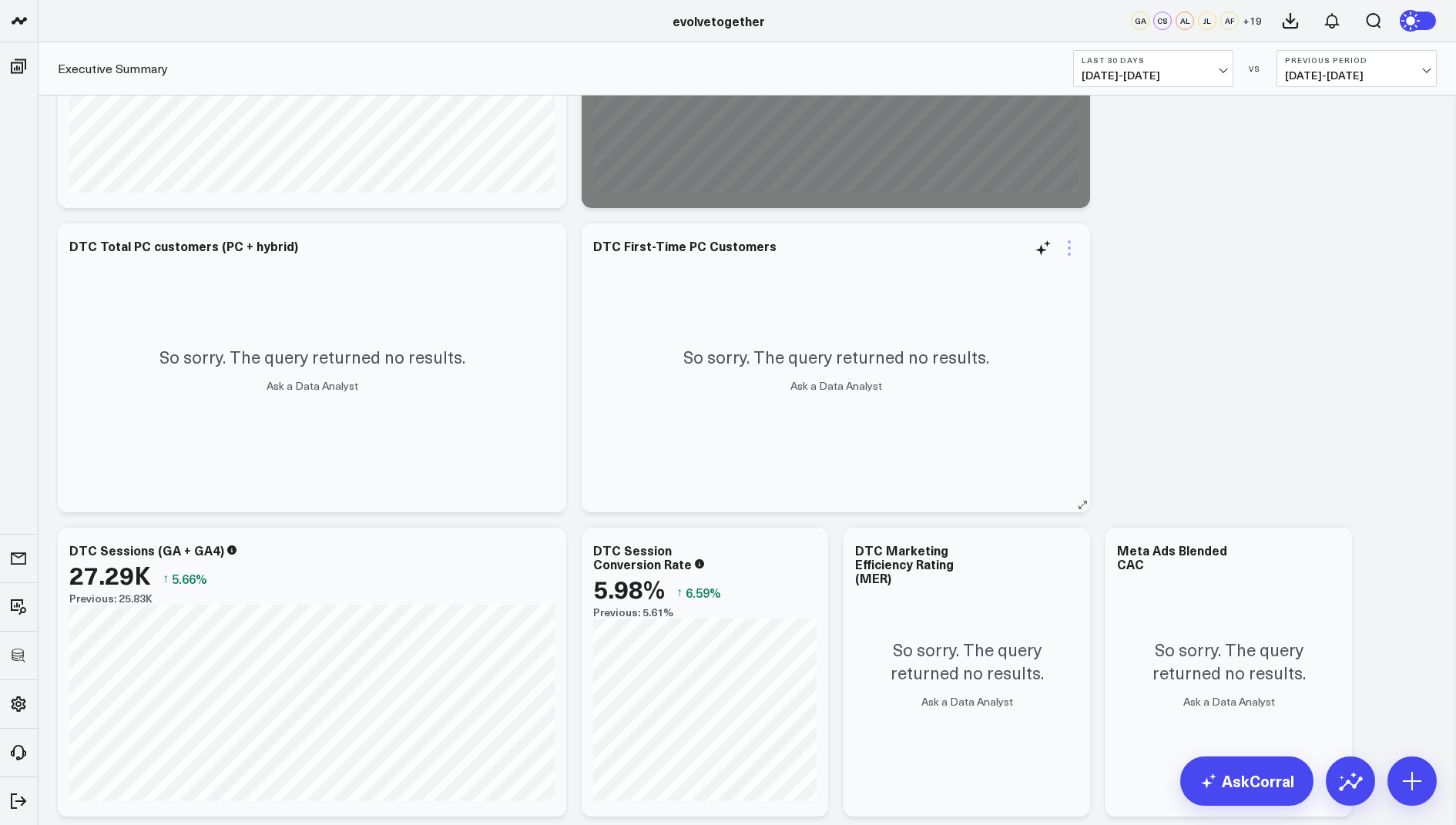
click at [1066, 248] on icon at bounding box center [1069, 248] width 19 height 19
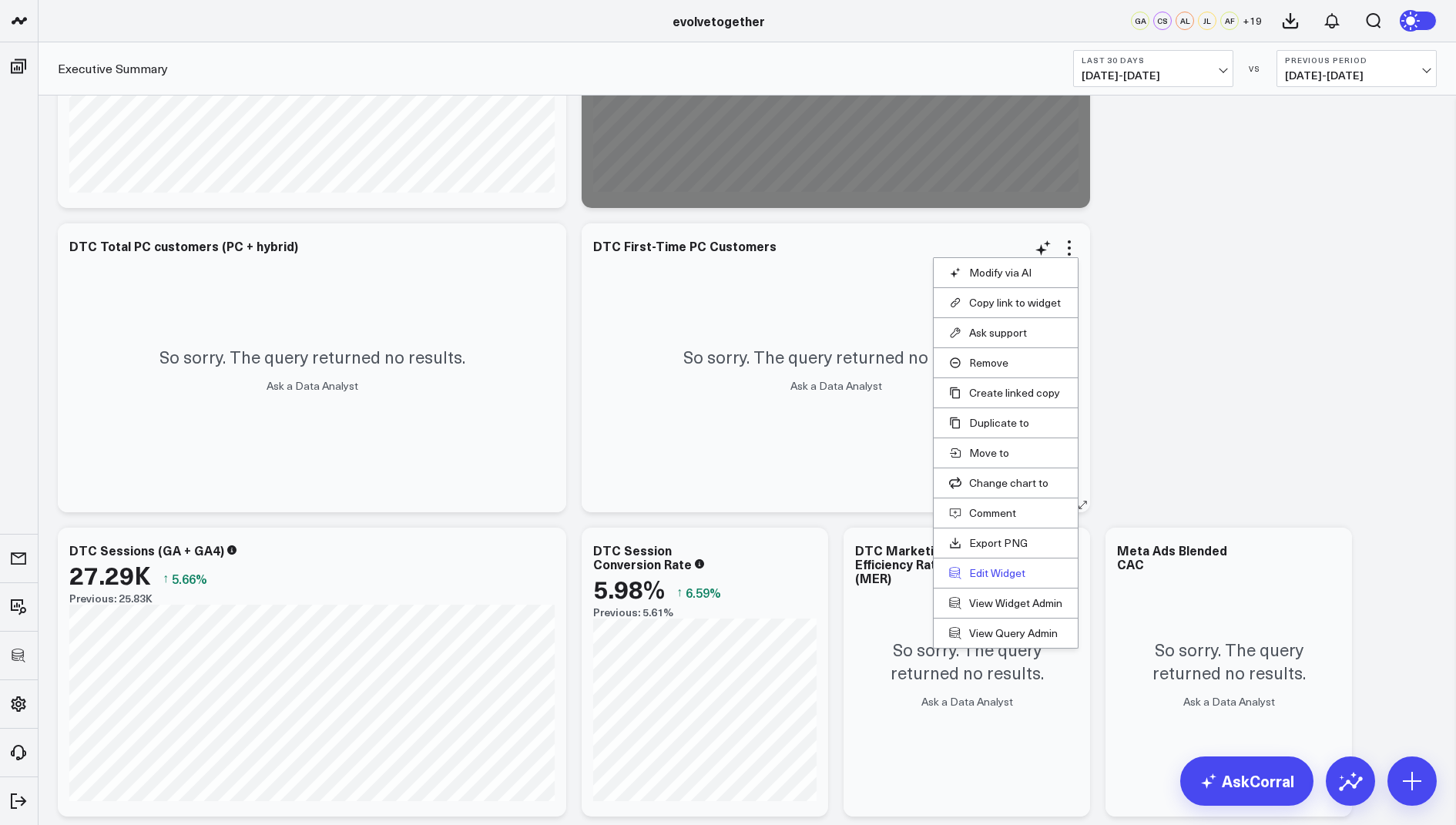
click at [980, 575] on button "Edit Widget" at bounding box center [1006, 573] width 113 height 14
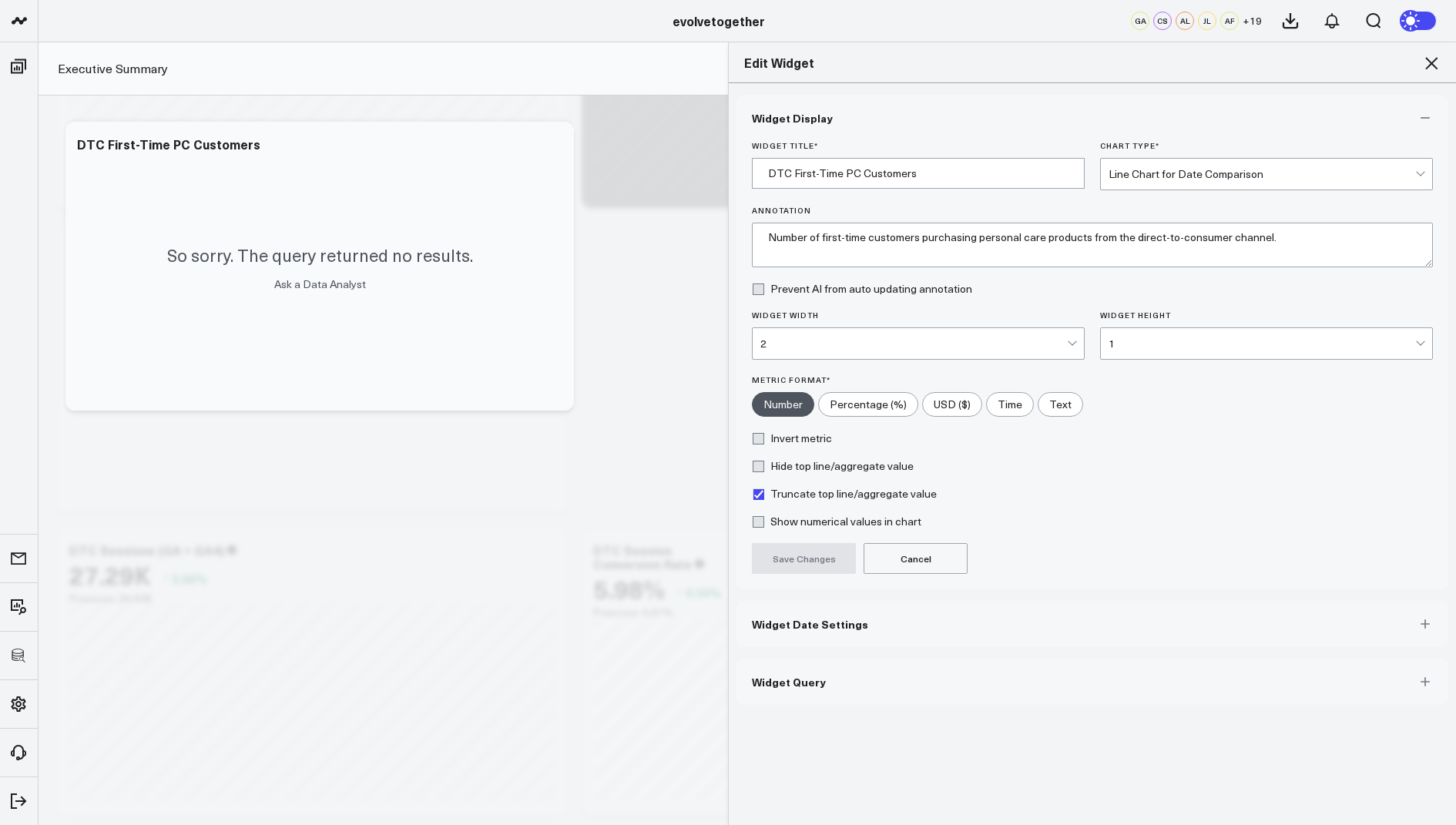
click at [782, 684] on span "Widget Query" at bounding box center [789, 681] width 74 height 12
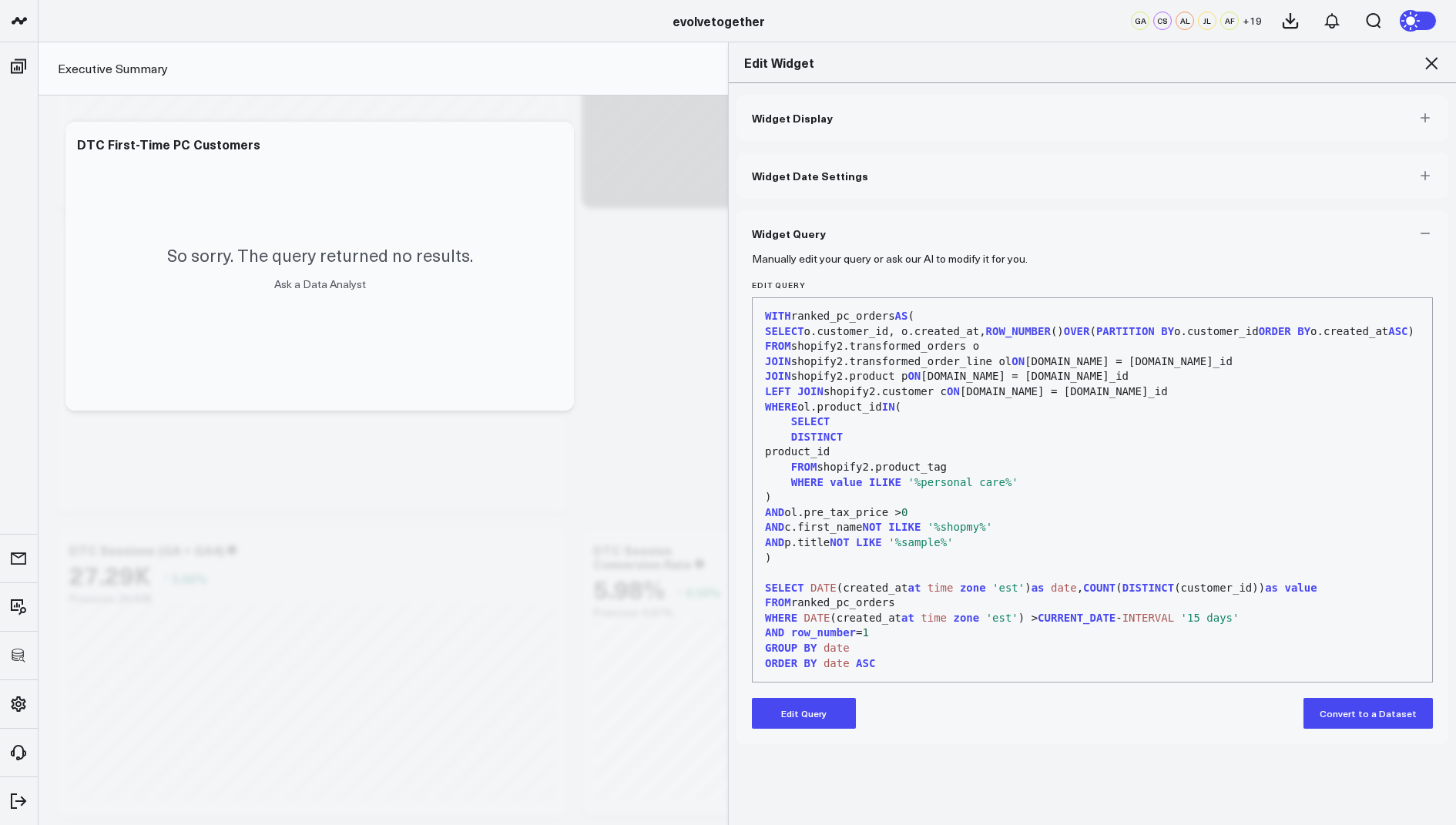
scroll to position [15, 0]
click at [1429, 62] on icon at bounding box center [1431, 63] width 19 height 19
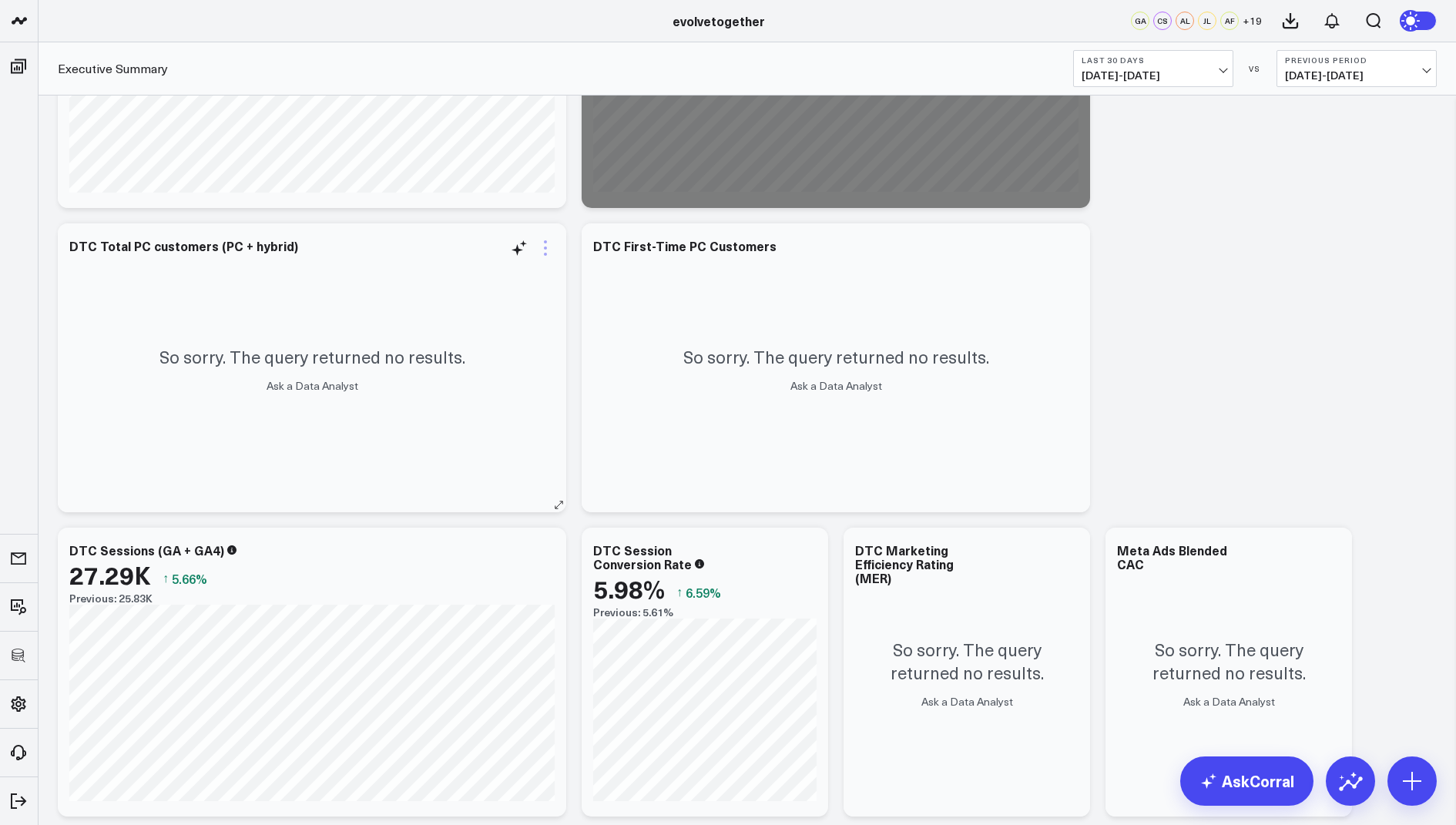
click at [545, 248] on icon at bounding box center [546, 248] width 3 height 3
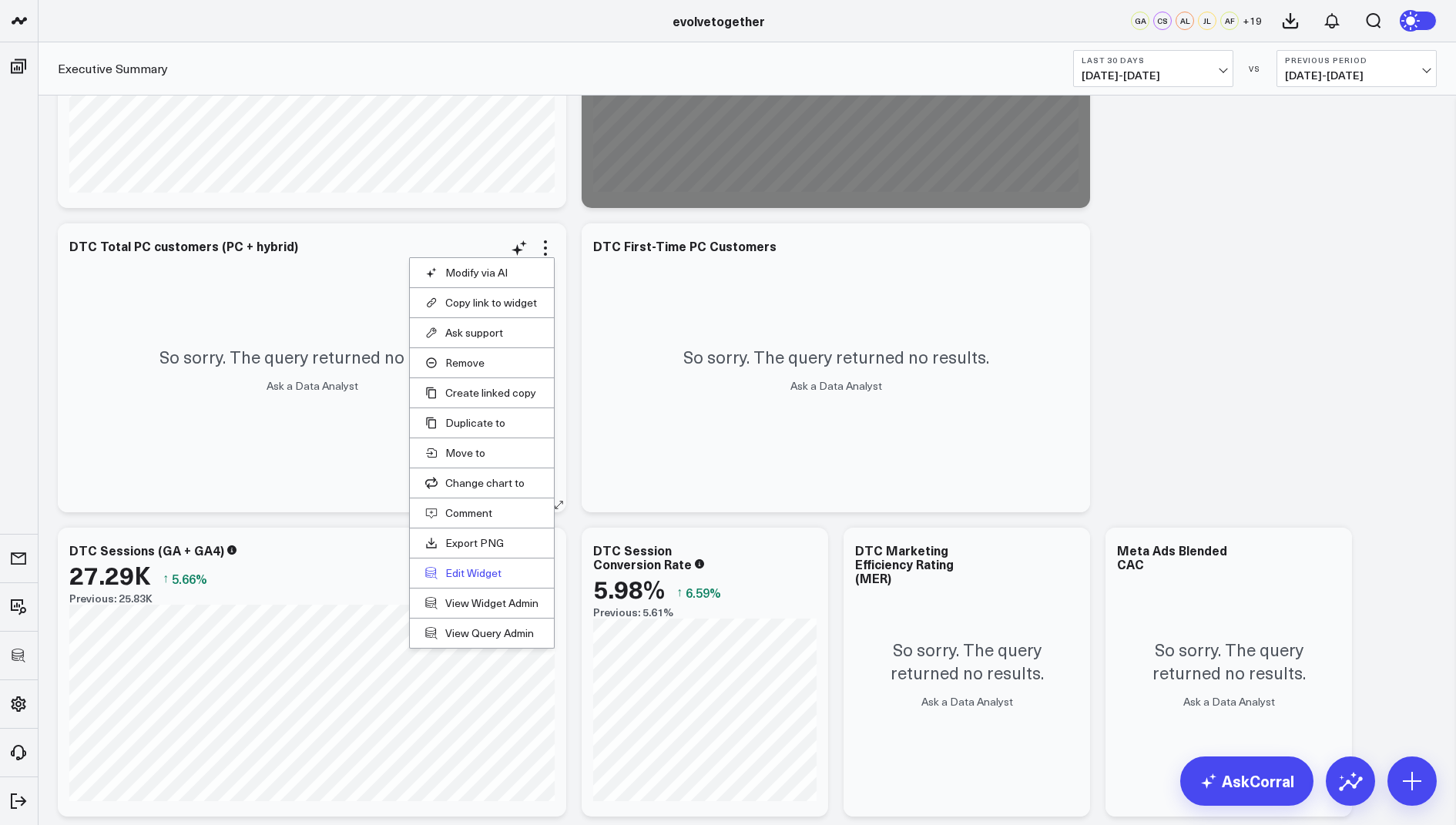
click at [454, 566] on button "Edit Widget" at bounding box center [482, 573] width 113 height 14
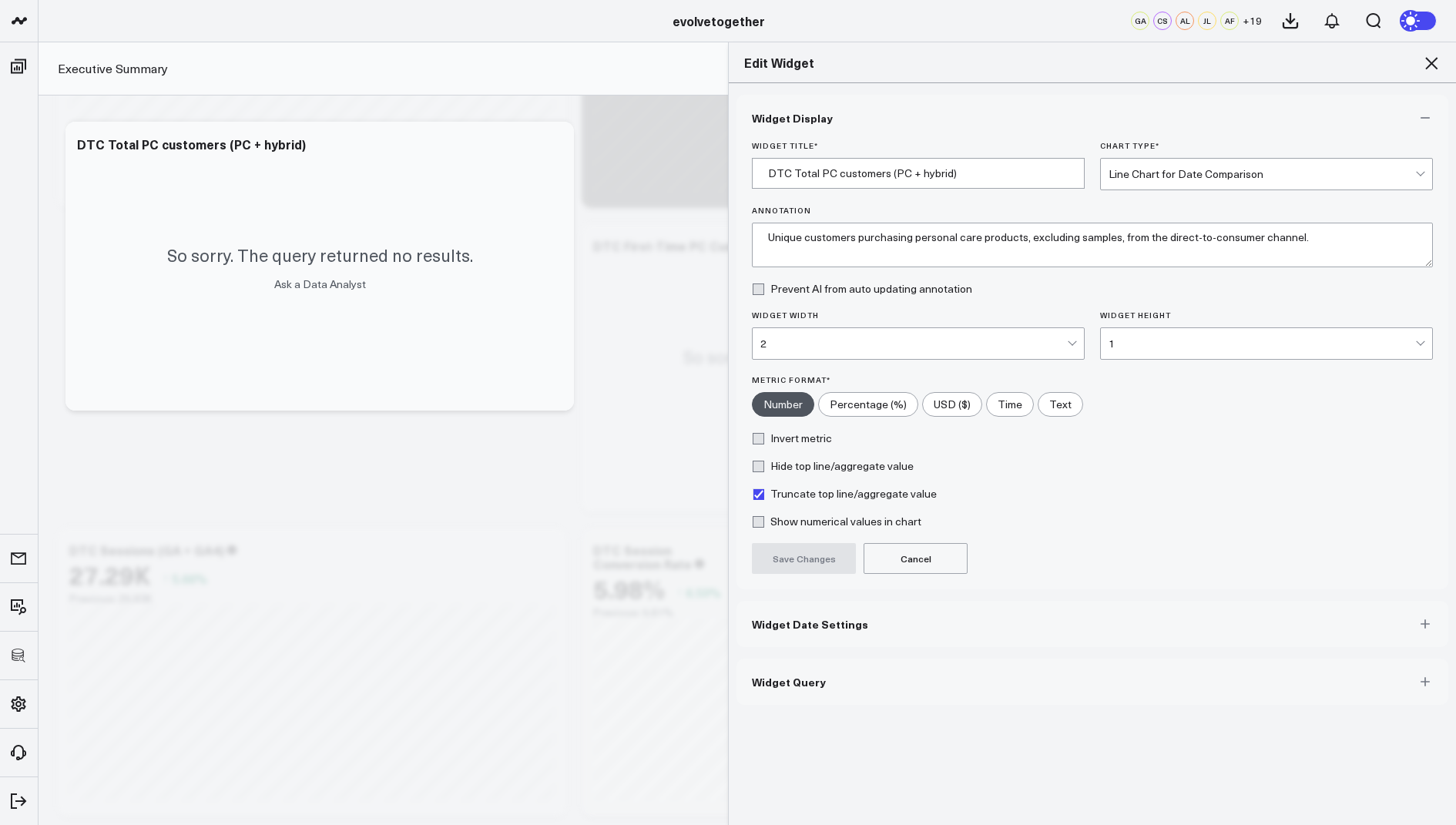
click at [807, 664] on button "Widget Query" at bounding box center [1092, 681] width 712 height 47
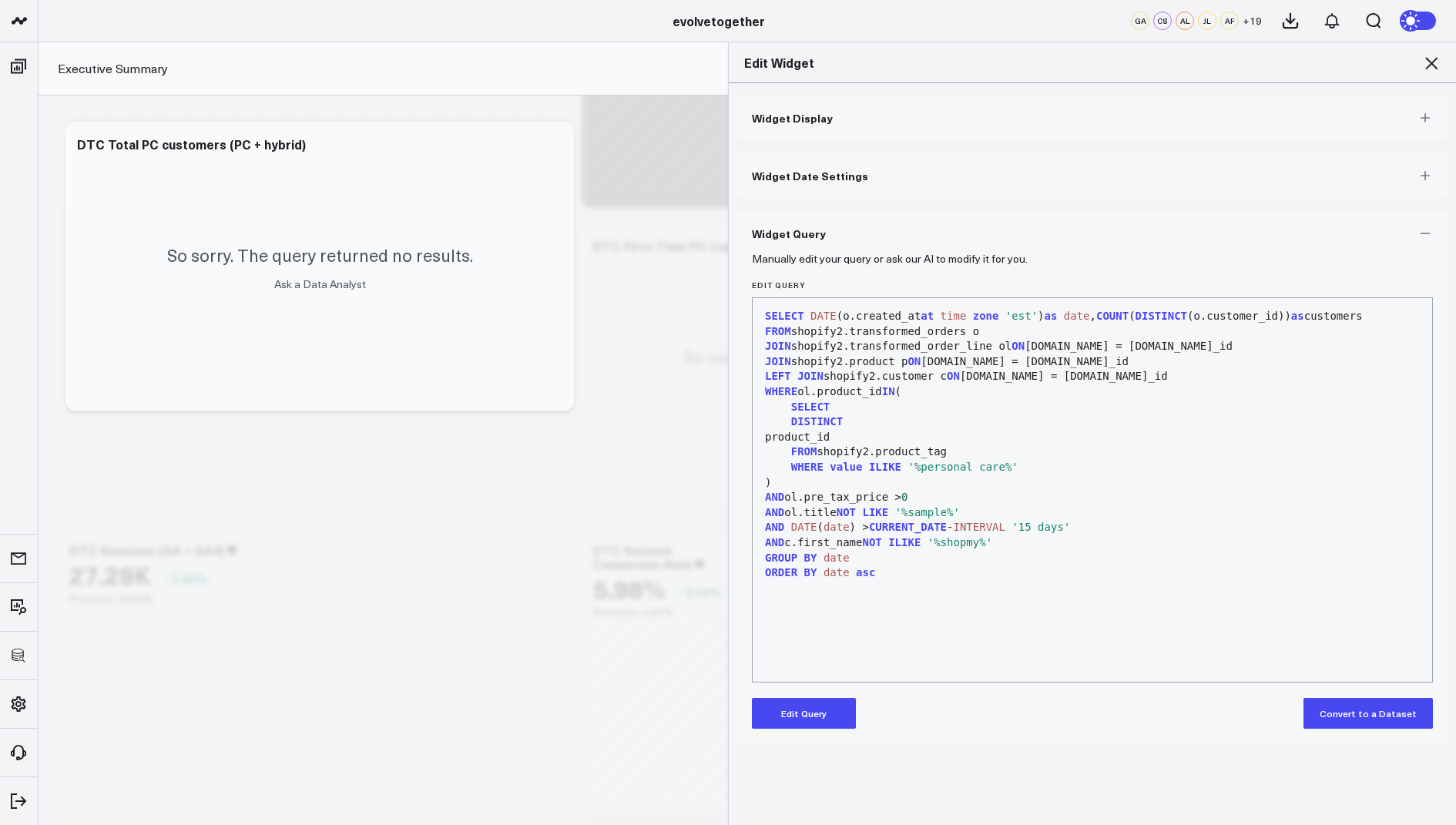
click at [765, 539] on span "AND" at bounding box center [774, 542] width 19 height 12
click at [809, 722] on button "Edit Query" at bounding box center [804, 713] width 104 height 31
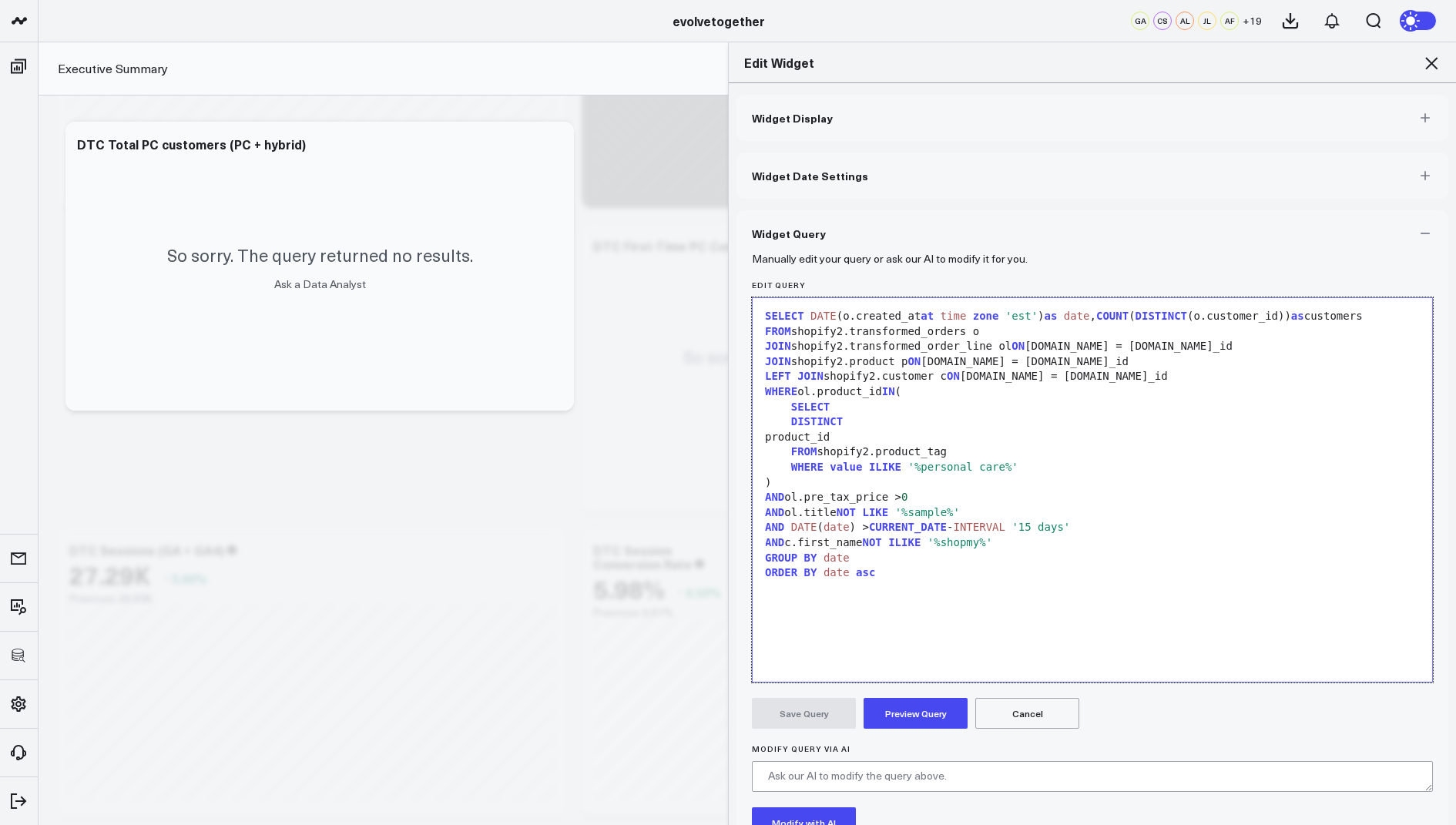
click at [764, 541] on span "AND" at bounding box center [774, 542] width 19 height 12
click at [910, 706] on button "Preview Query" at bounding box center [915, 713] width 104 height 31
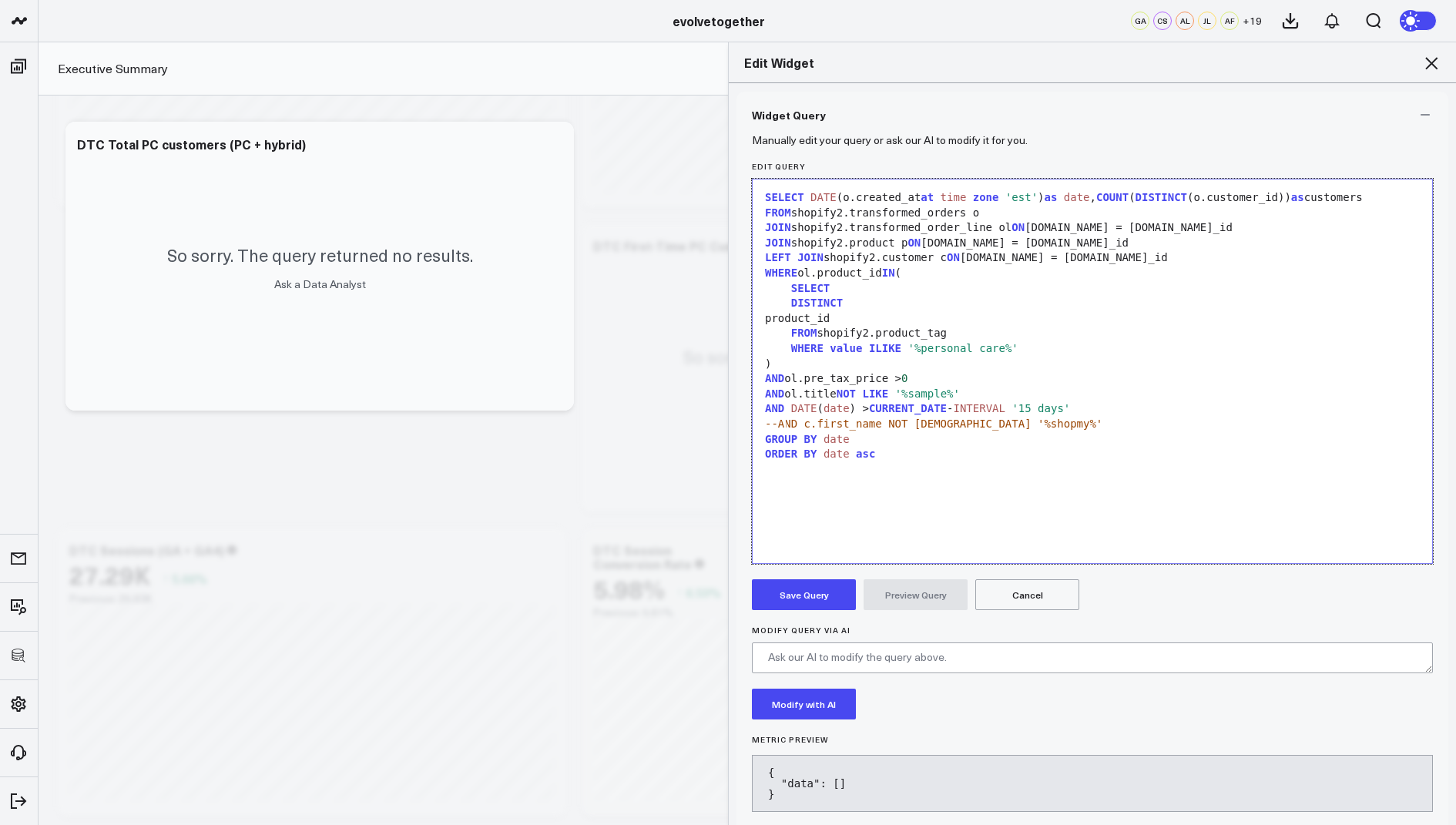
click at [781, 425] on span "--AND c.first_name NOT ILIKE '%shopmy%'" at bounding box center [933, 424] width 338 height 12
click at [778, 428] on span "--AND c.first_name NOT ILIKE '%shopmy%'" at bounding box center [933, 424] width 338 height 12
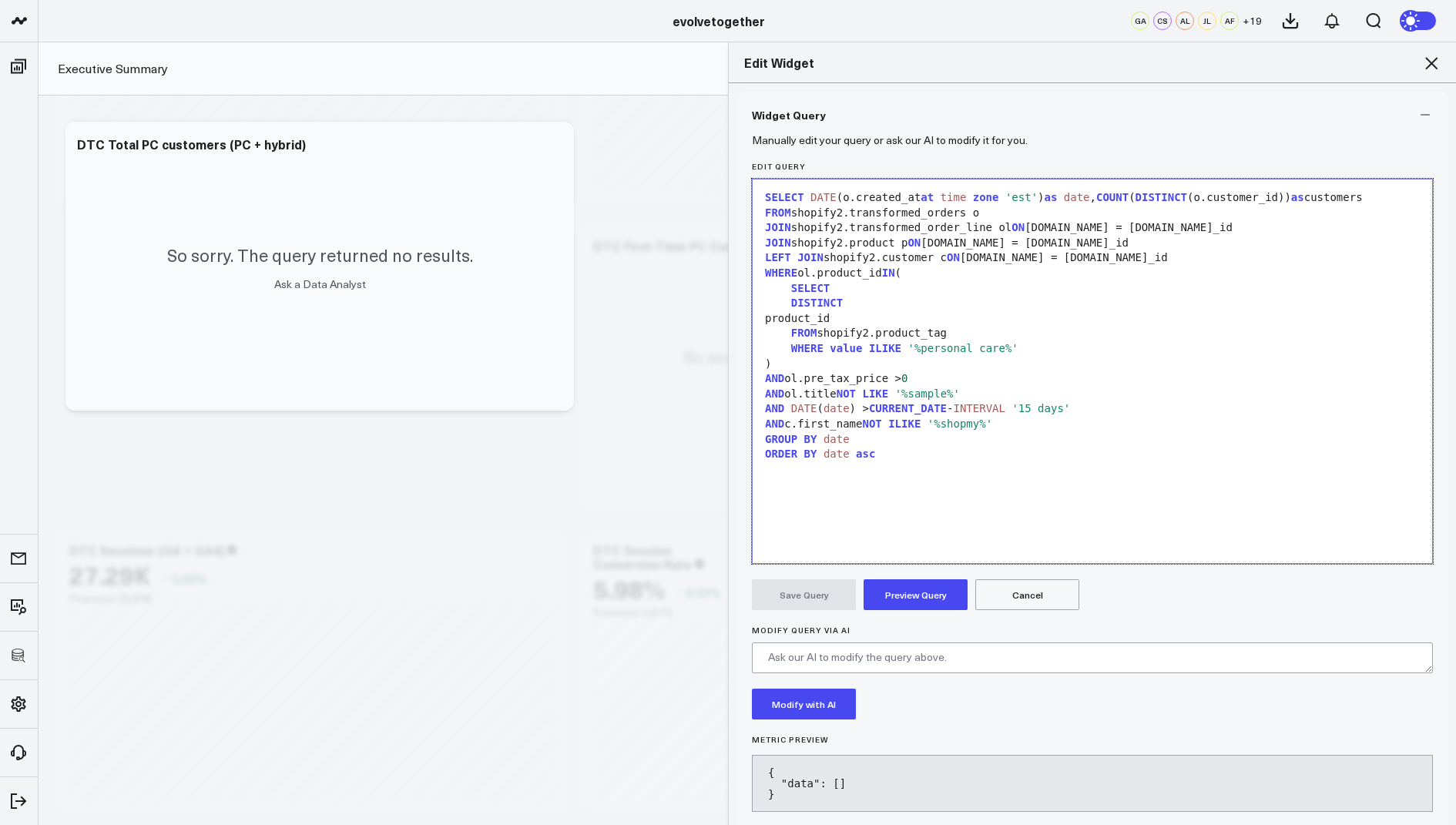
click at [899, 588] on button "Preview Query" at bounding box center [915, 594] width 104 height 31
click at [791, 346] on span "WHERE" at bounding box center [807, 348] width 33 height 12
click at [890, 588] on button "Preview Query" at bounding box center [915, 594] width 104 height 31
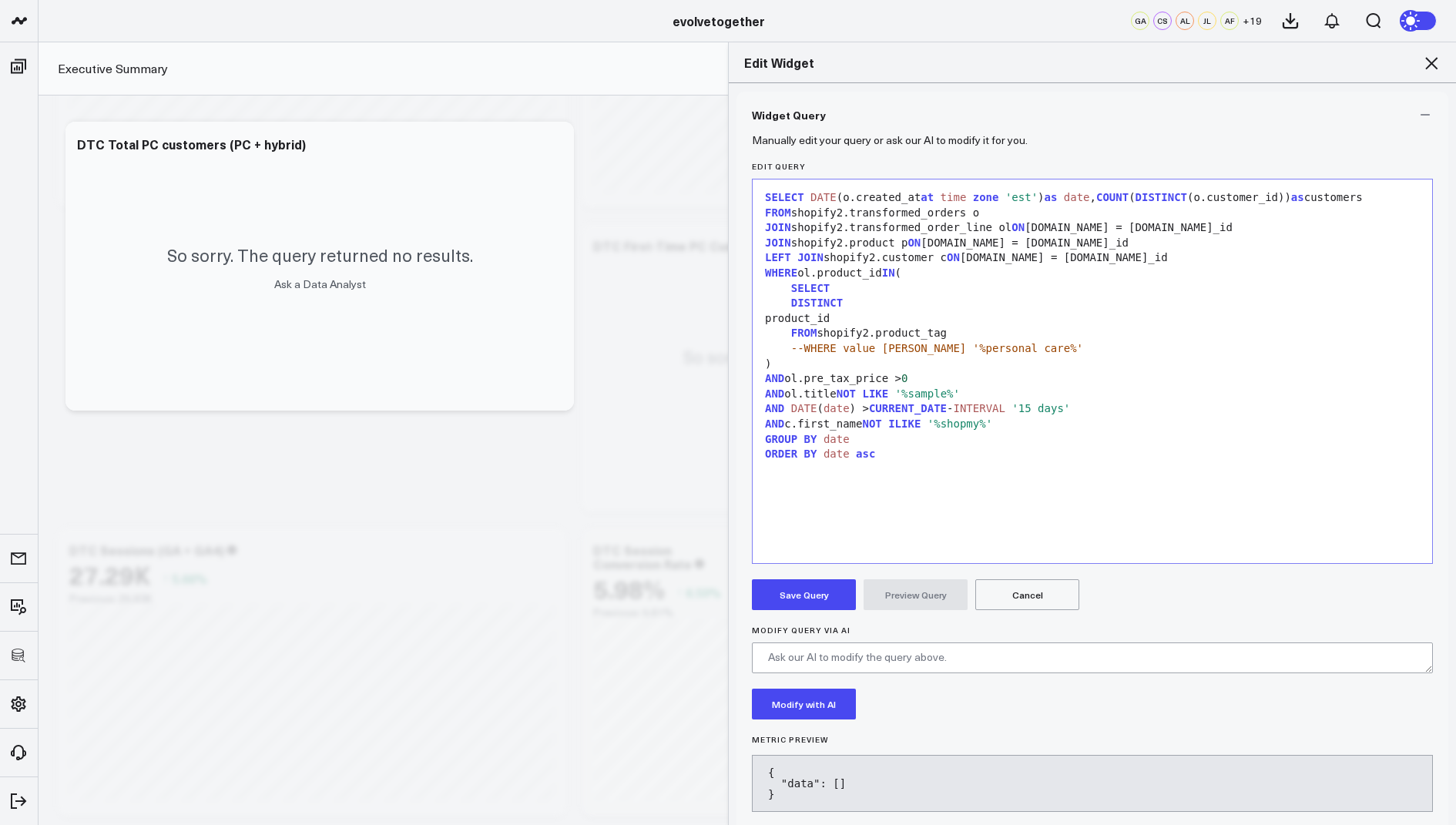
scroll to position [0, 0]
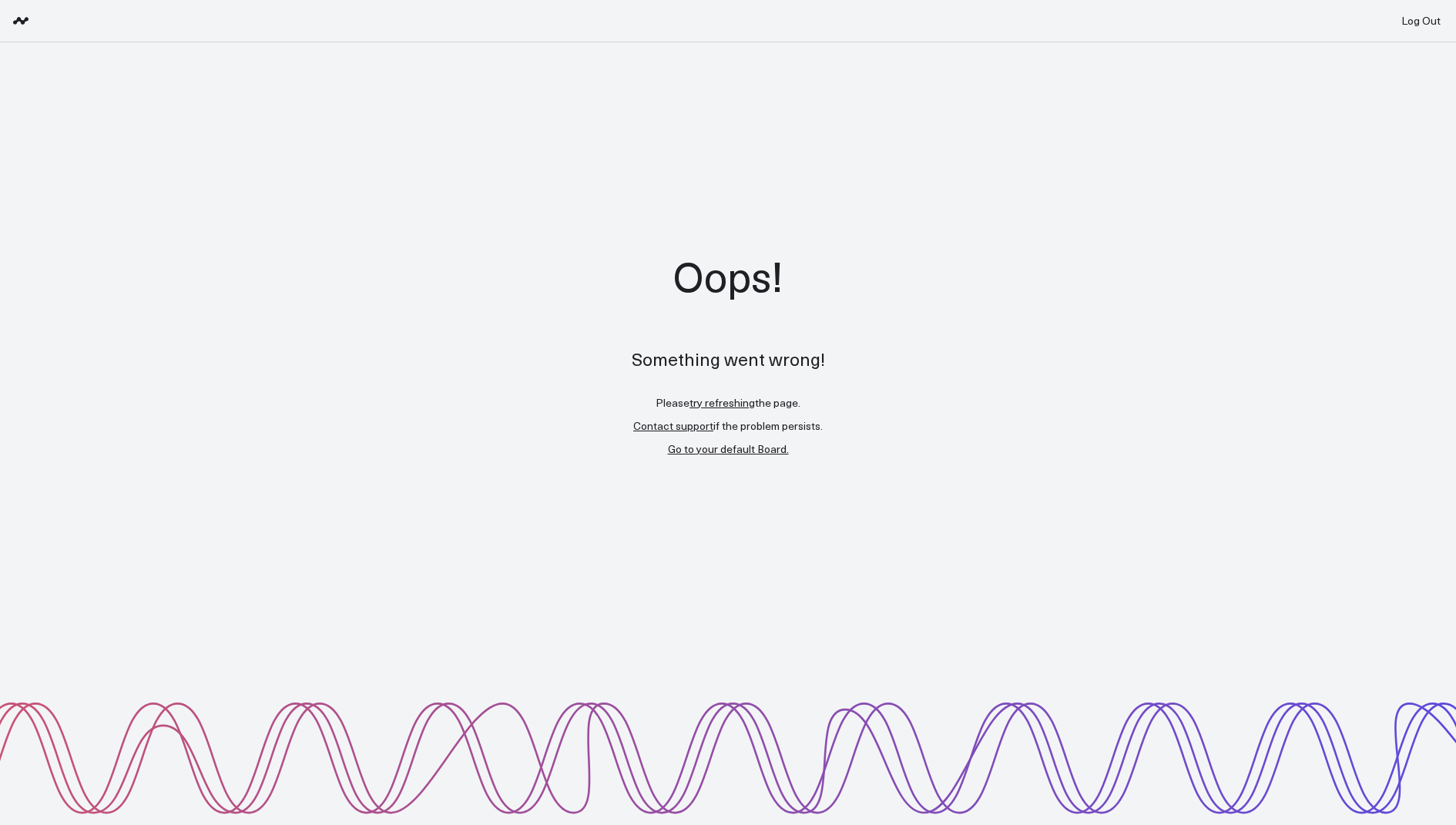
drag, startPoint x: 905, startPoint y: 455, endPoint x: 986, endPoint y: 151, distance: 314.6
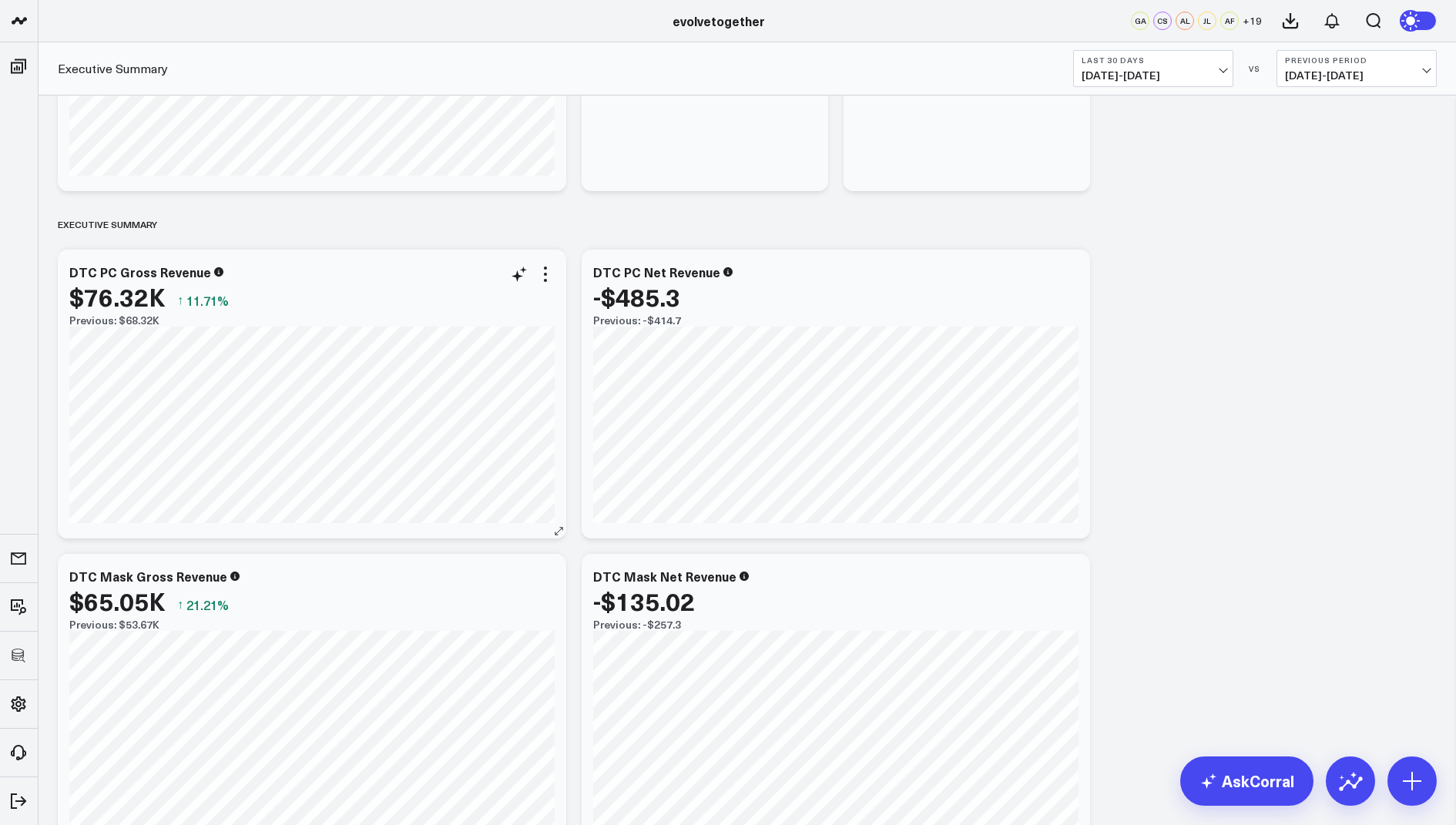
scroll to position [1090, 0]
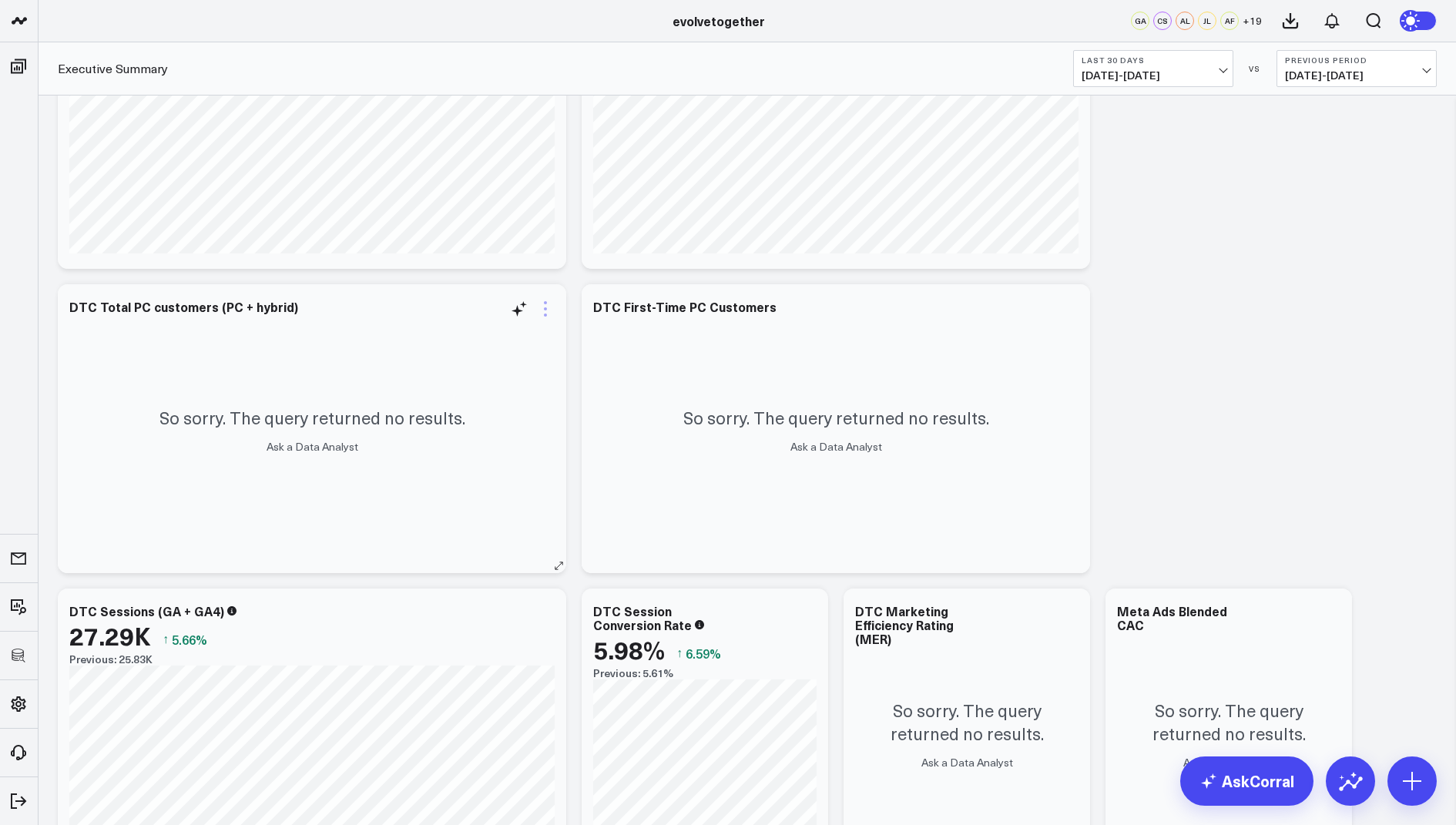
click at [542, 308] on icon at bounding box center [546, 309] width 19 height 19
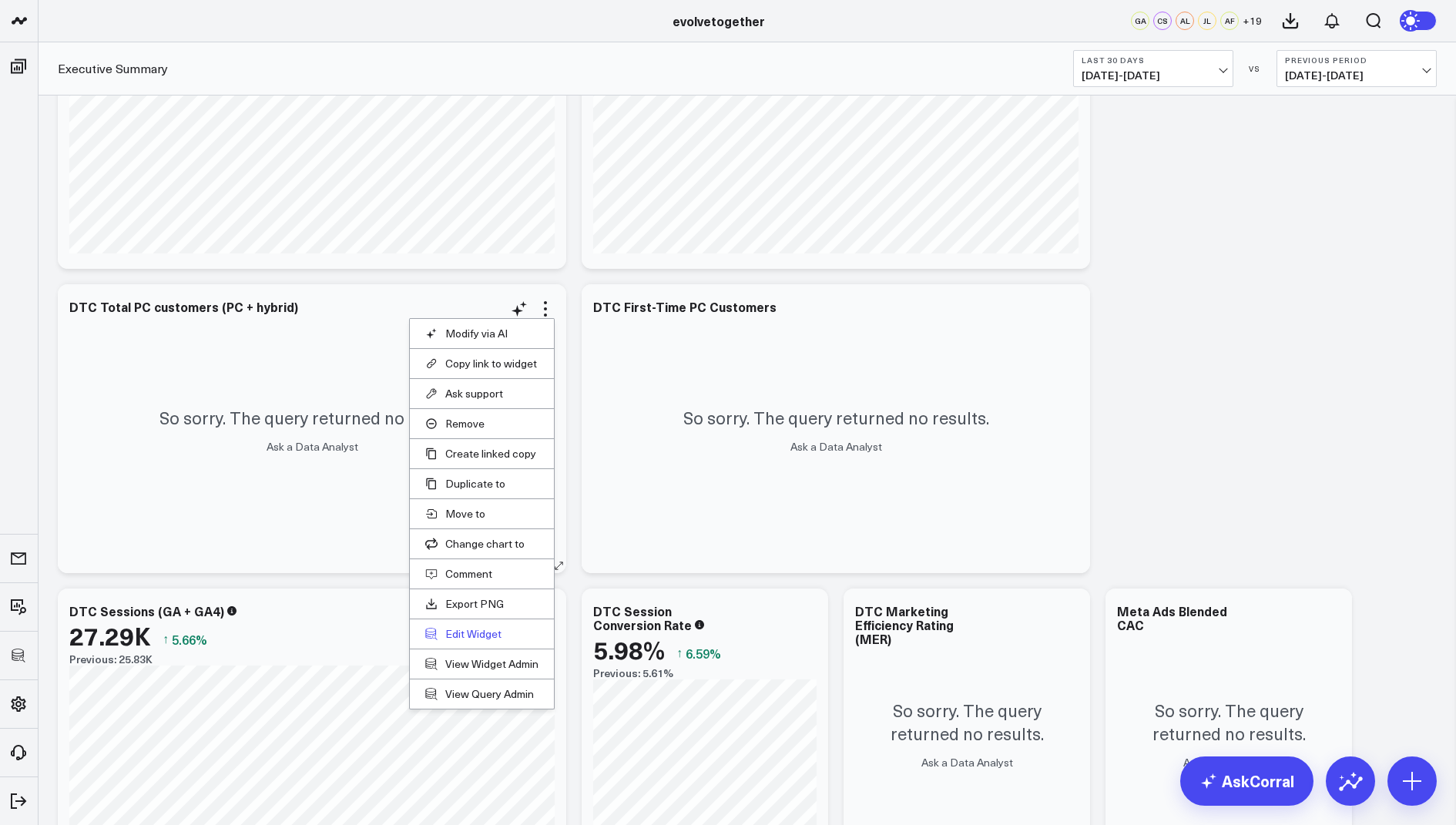
click at [466, 627] on button "Edit Widget" at bounding box center [482, 634] width 113 height 14
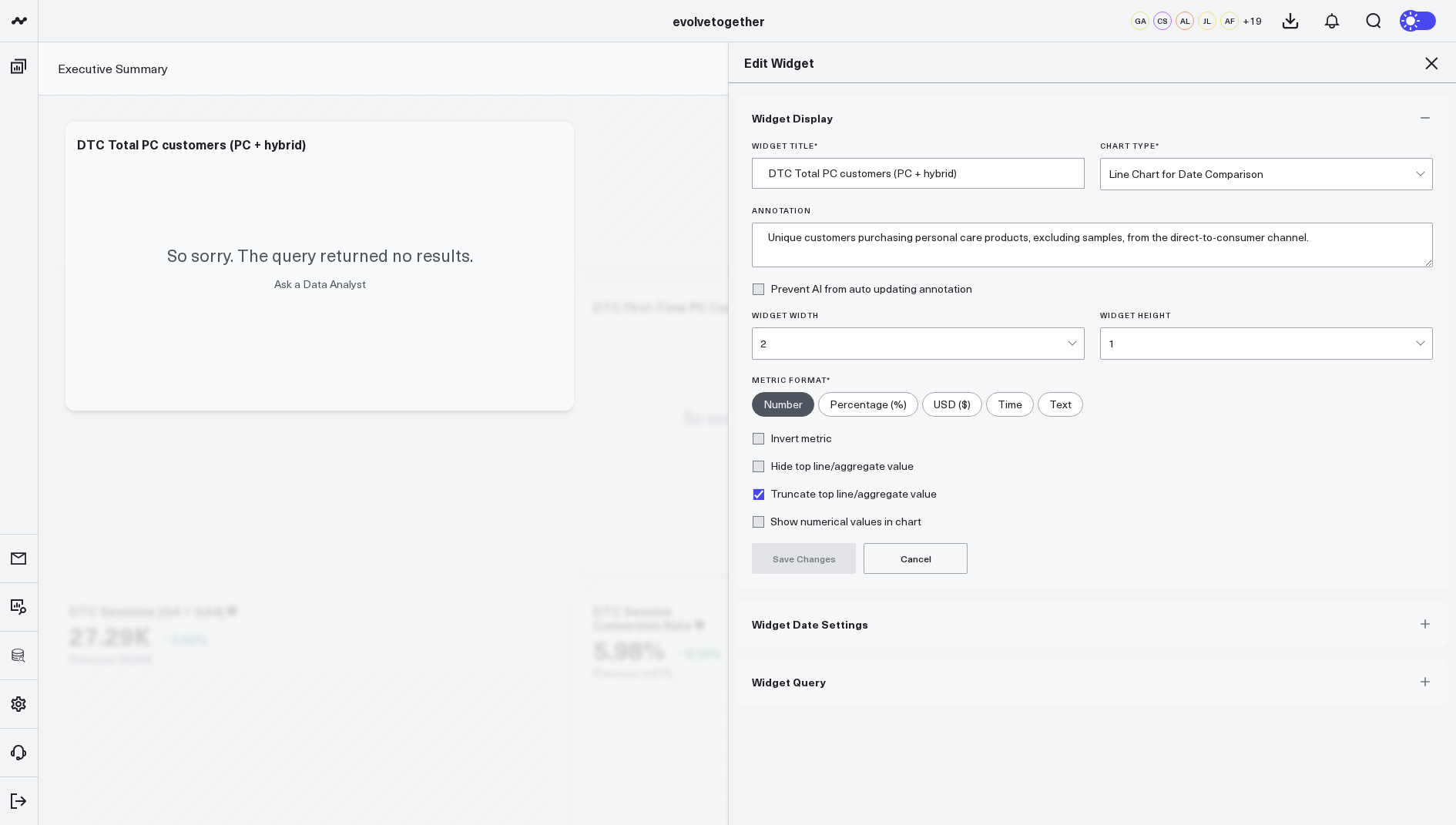
click at [762, 684] on span "Widget Query" at bounding box center [789, 681] width 74 height 12
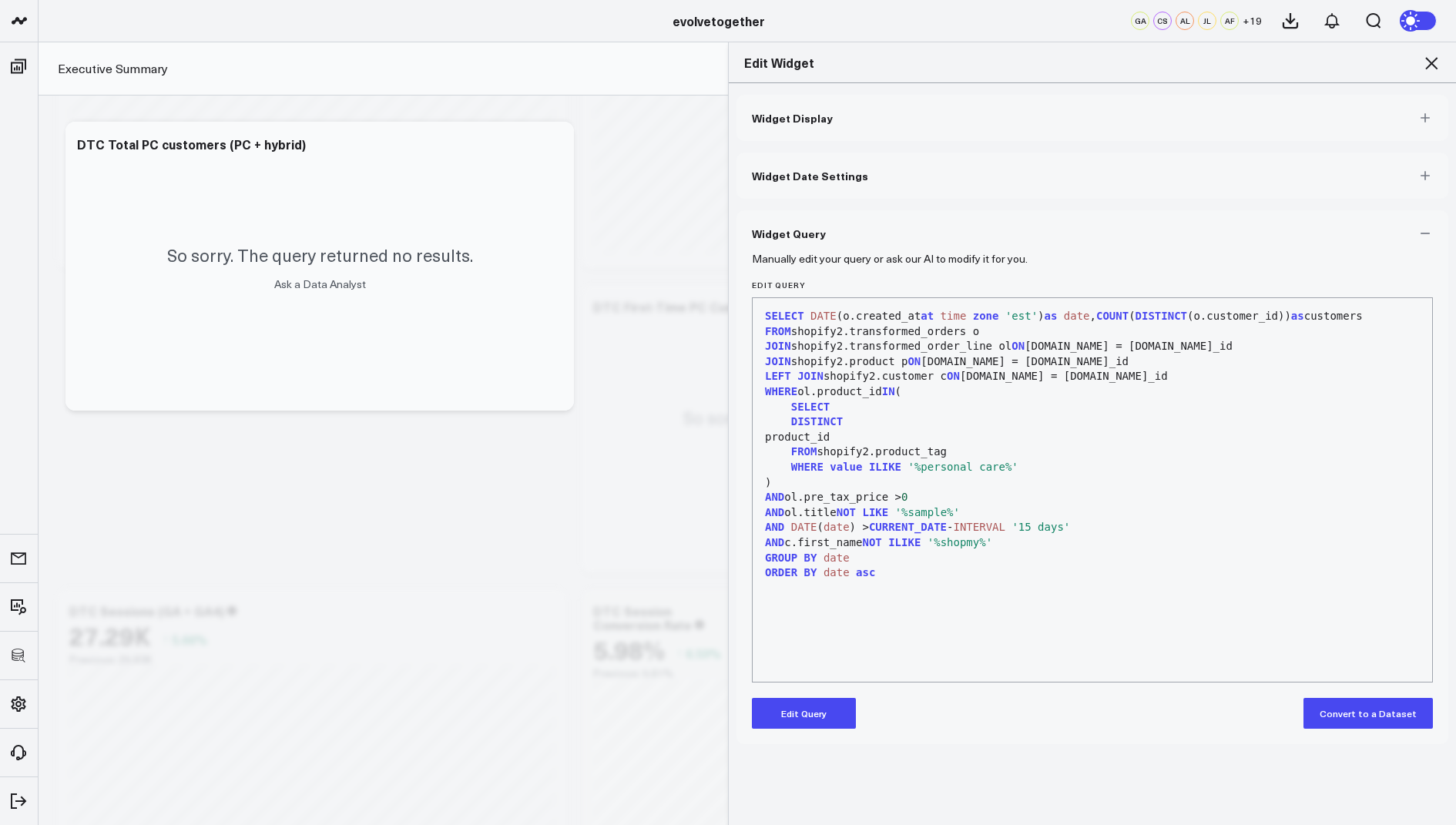
click at [810, 719] on button "Edit Query" at bounding box center [804, 713] width 104 height 31
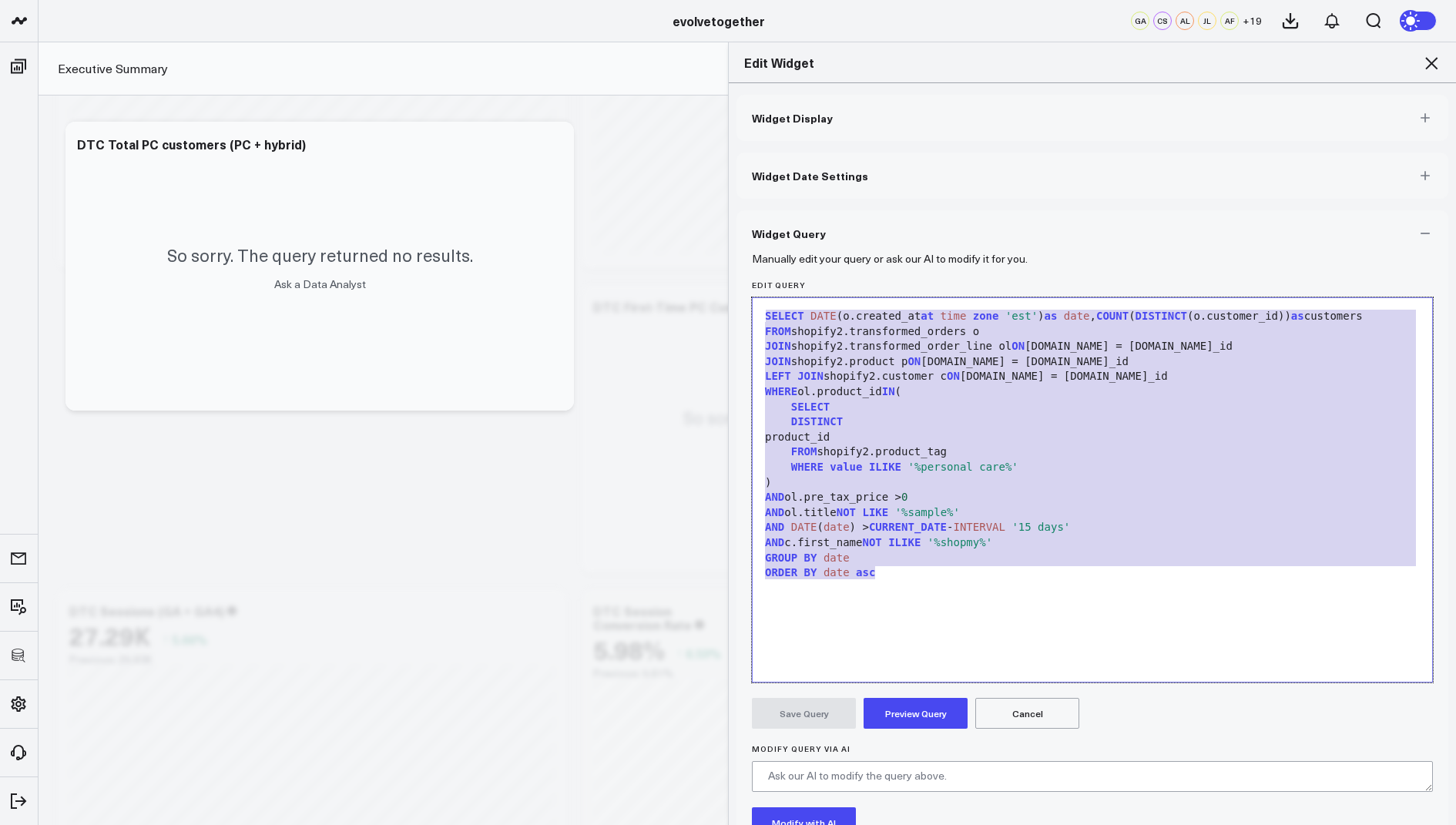
drag, startPoint x: 895, startPoint y: 594, endPoint x: 987, endPoint y: 258, distance: 348.4
click at [987, 258] on form "Manually edit your query or ask our AI to modify it for you. Edit Query 99 1 2 …" at bounding box center [1092, 588] width 681 height 663
copy div "SELECT DATE (o.created_at at time zone 'est' ) as date , COUNT ( DISTINCT (o.cu…"
click at [1431, 57] on icon at bounding box center [1431, 63] width 19 height 19
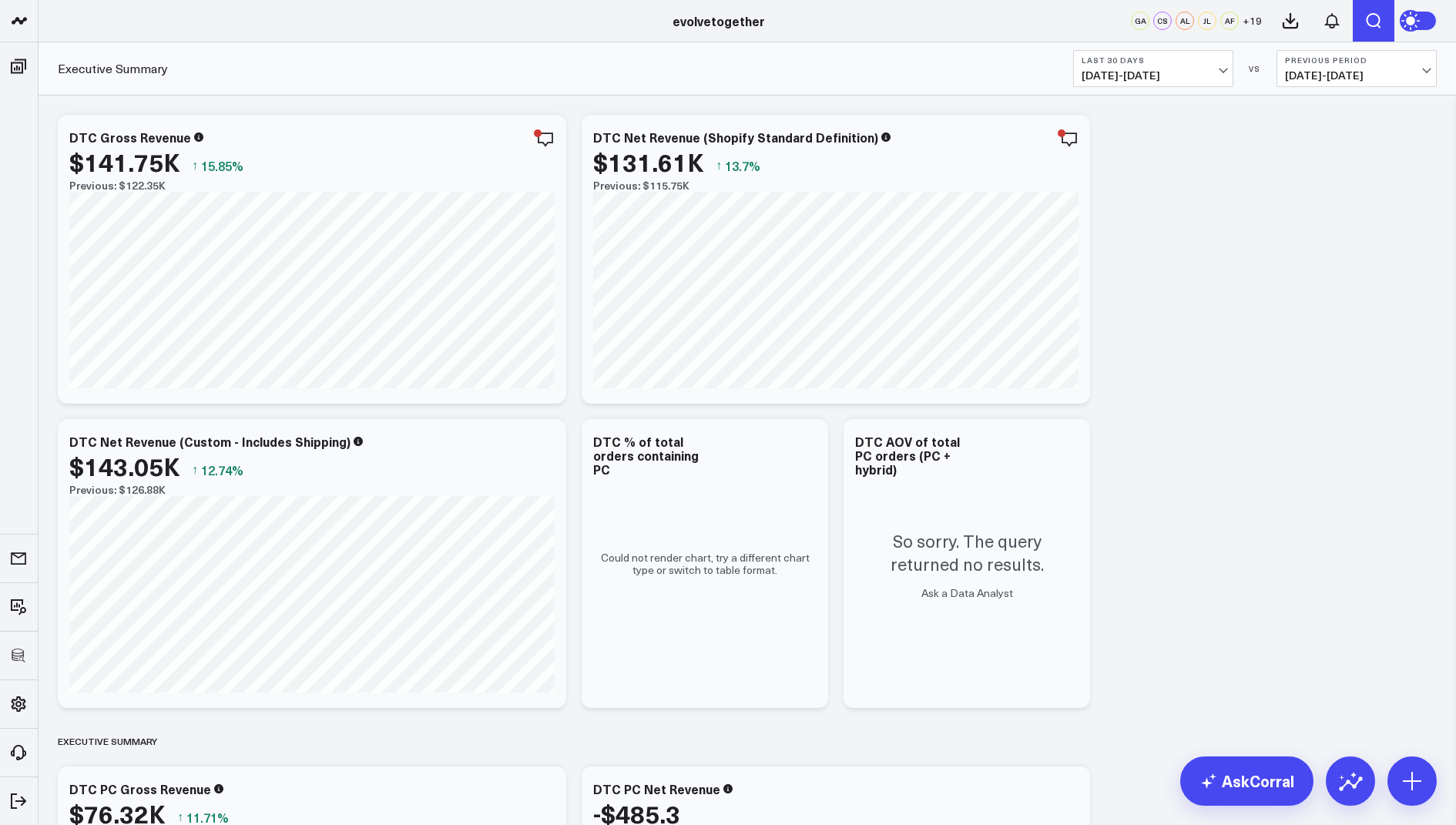
click at [1367, 21] on icon "Open search" at bounding box center [1373, 21] width 19 height 19
type input "personal care"
click at [991, 59] on button "submit" at bounding box center [1000, 68] width 19 height 19
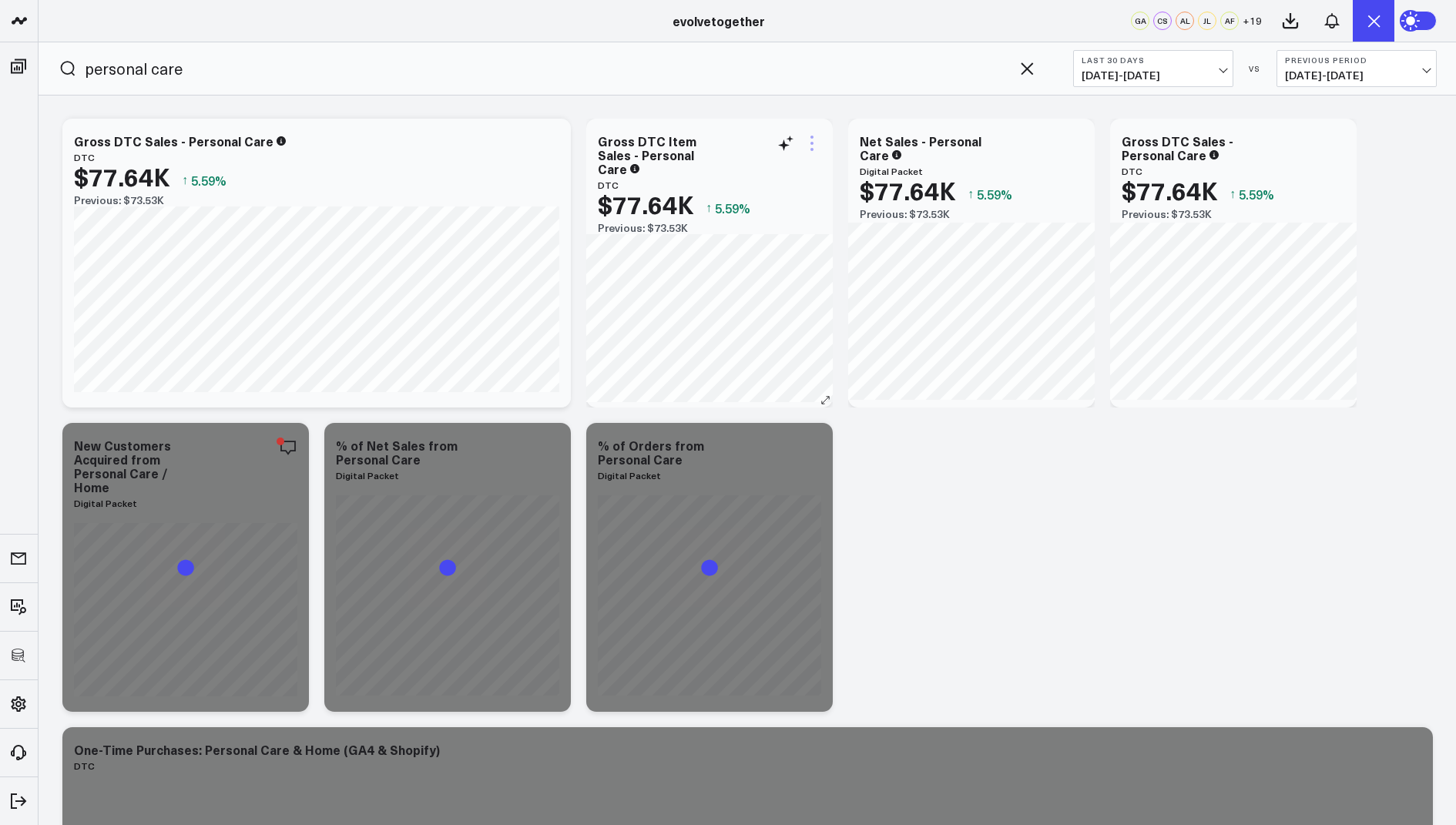
click at [816, 135] on icon at bounding box center [812, 144] width 19 height 19
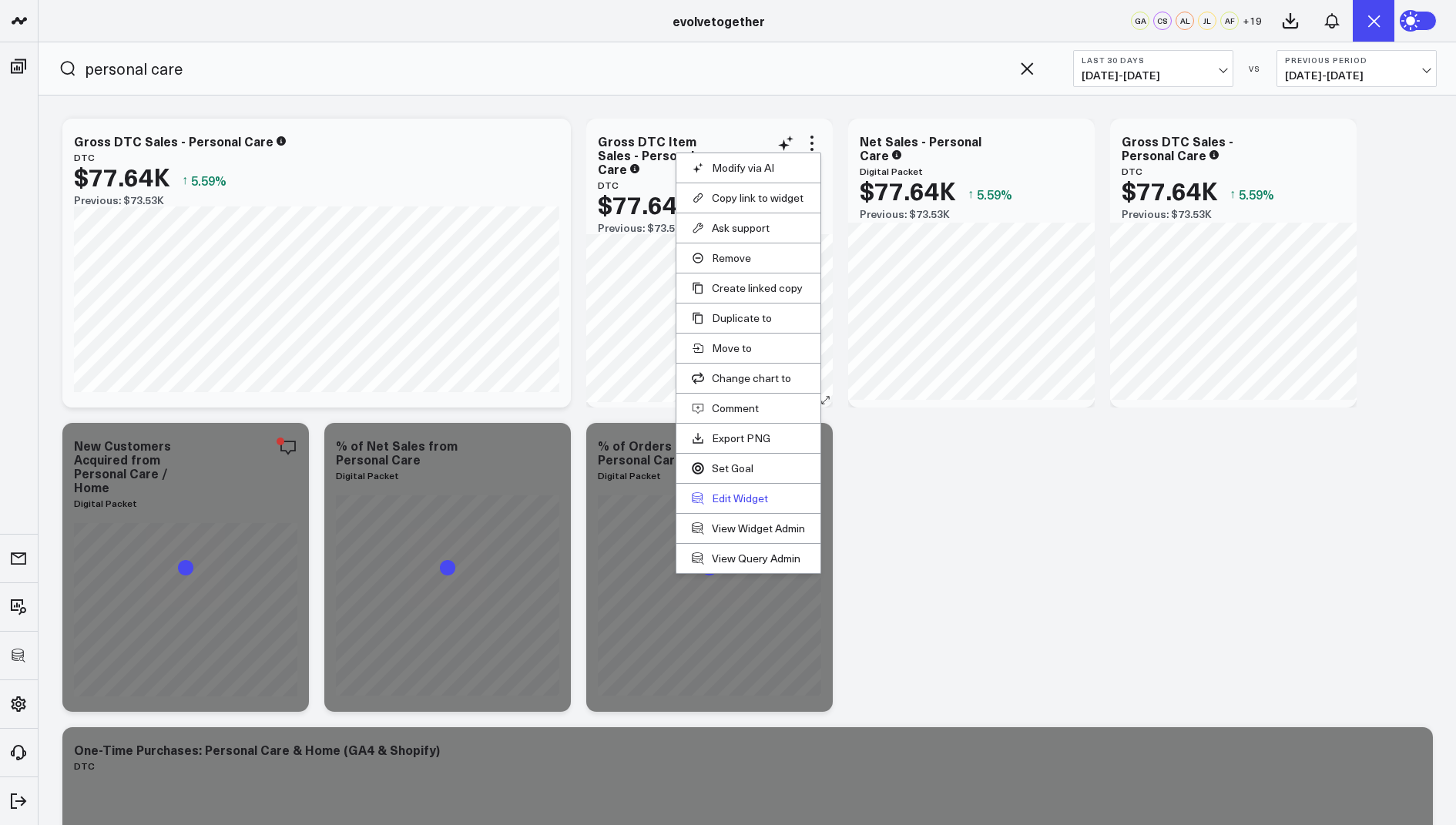
click at [715, 500] on button "Edit Widget" at bounding box center [748, 498] width 113 height 14
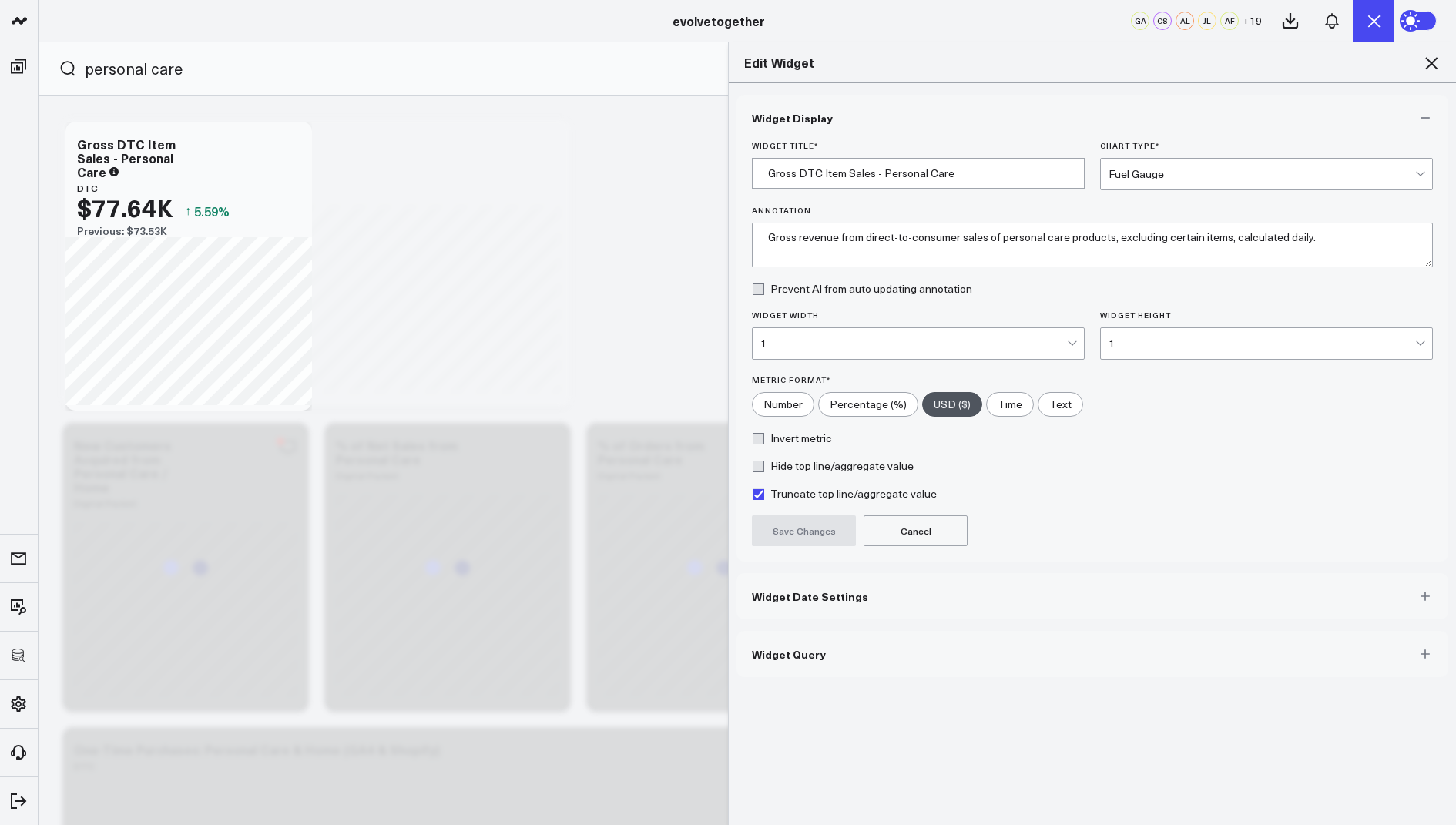
click at [830, 643] on button "Widget Query" at bounding box center [1092, 654] width 712 height 47
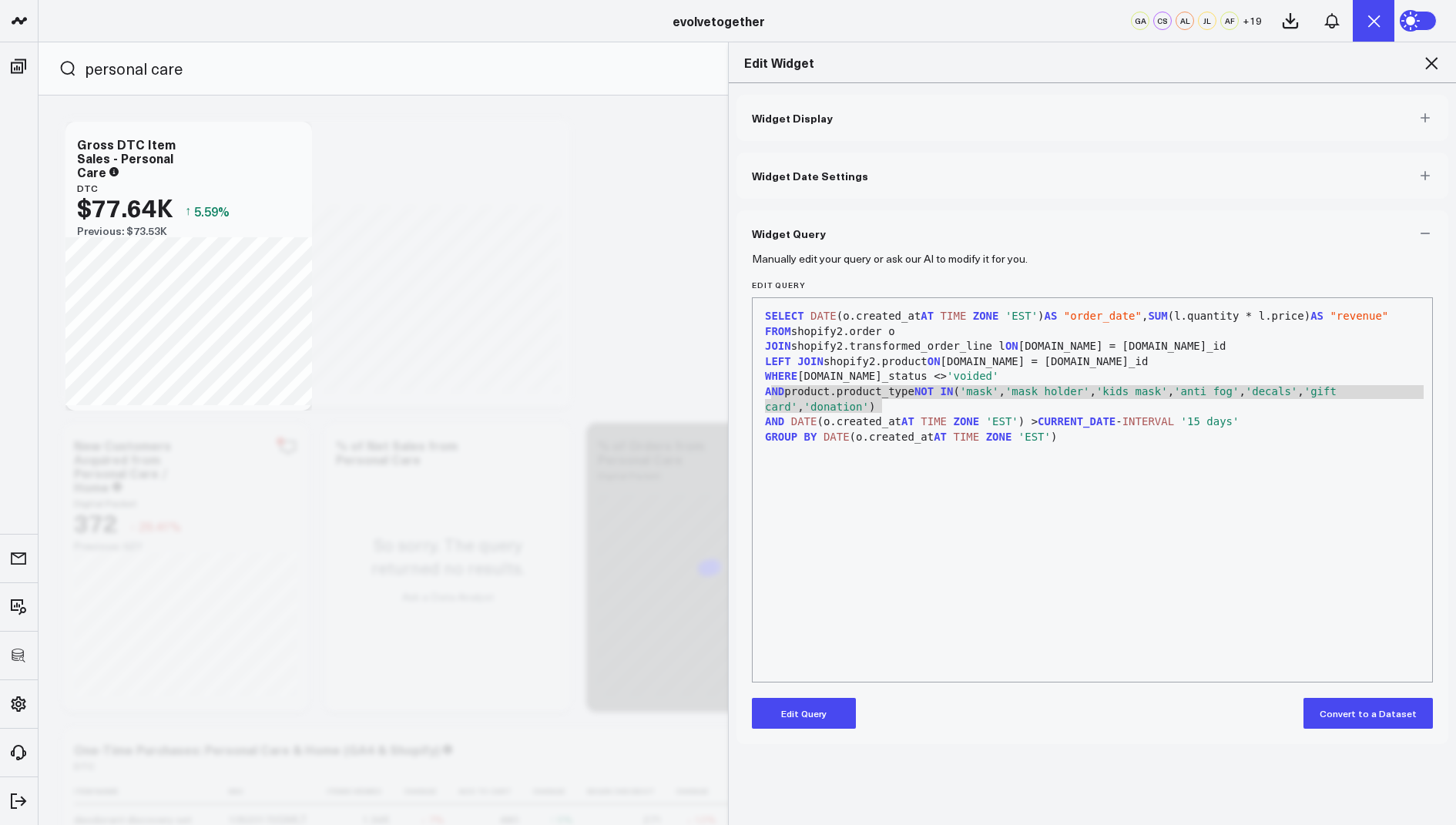
drag, startPoint x: 888, startPoint y: 404, endPoint x: 767, endPoint y: 390, distance: 121.8
click at [767, 390] on div "AND product.product_type NOT IN ( 'mask' , 'mask holder' , 'kids mask' , 'anti …" at bounding box center [1091, 399] width 664 height 30
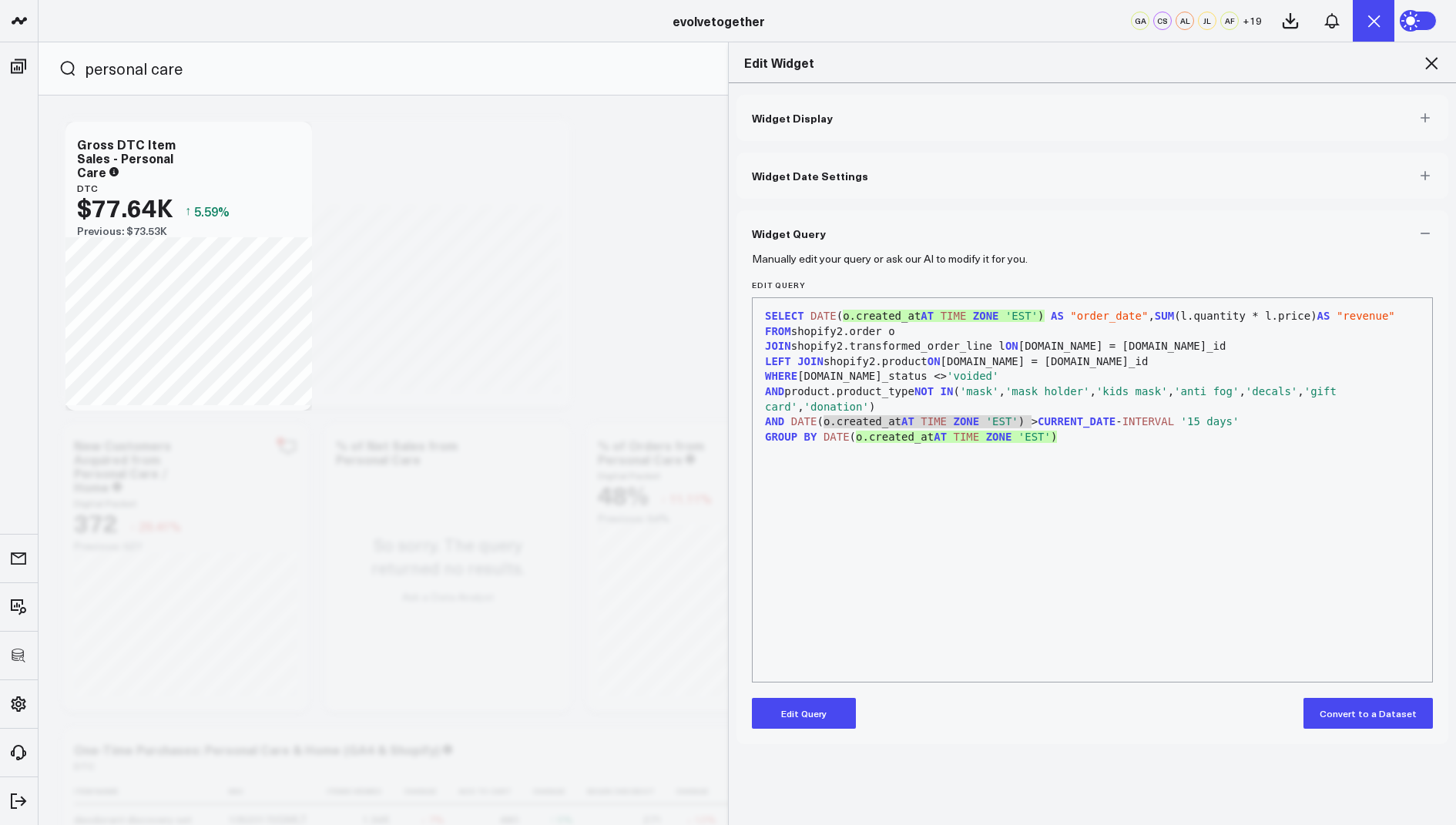
drag, startPoint x: 1028, startPoint y: 420, endPoint x: 825, endPoint y: 422, distance: 203.0
click at [825, 422] on div "AND DATE (o.created_at AT TIME ZONE 'EST' ) > CURRENT_DATE - INTERVAL '15 days'" at bounding box center [1091, 422] width 664 height 16
copy div "o.created_at AT TIME ZONE 'EST' )"
drag, startPoint x: 1078, startPoint y: 443, endPoint x: 1025, endPoint y: 325, distance: 129.4
click at [1025, 325] on div "SELECT DATE (o.created_at AT TIME ZONE 'EST' ) AS "order_date" , SUM (l.quantit…" at bounding box center [1091, 490] width 664 height 368
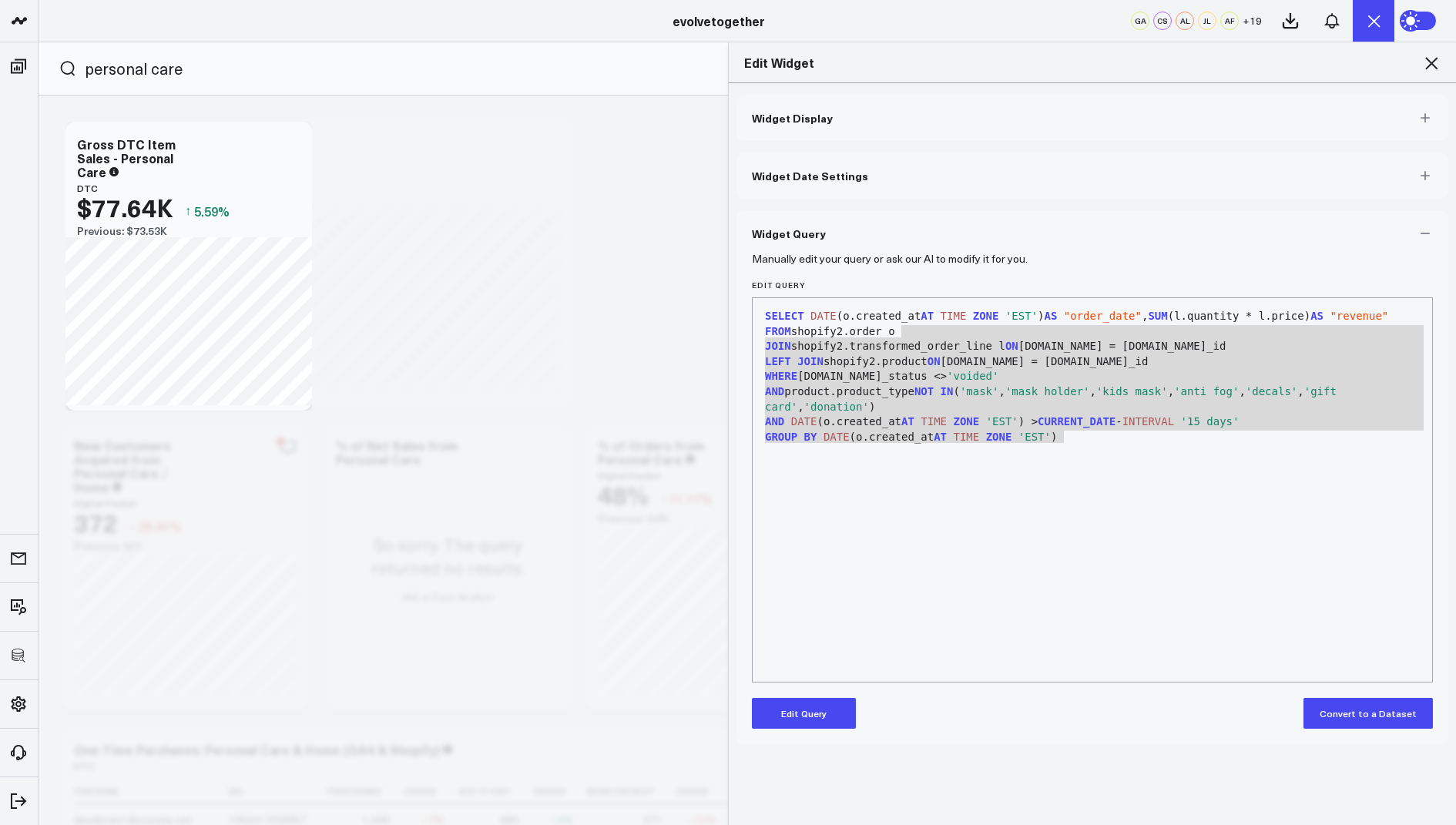
click at [795, 709] on button "Edit Query" at bounding box center [804, 713] width 104 height 31
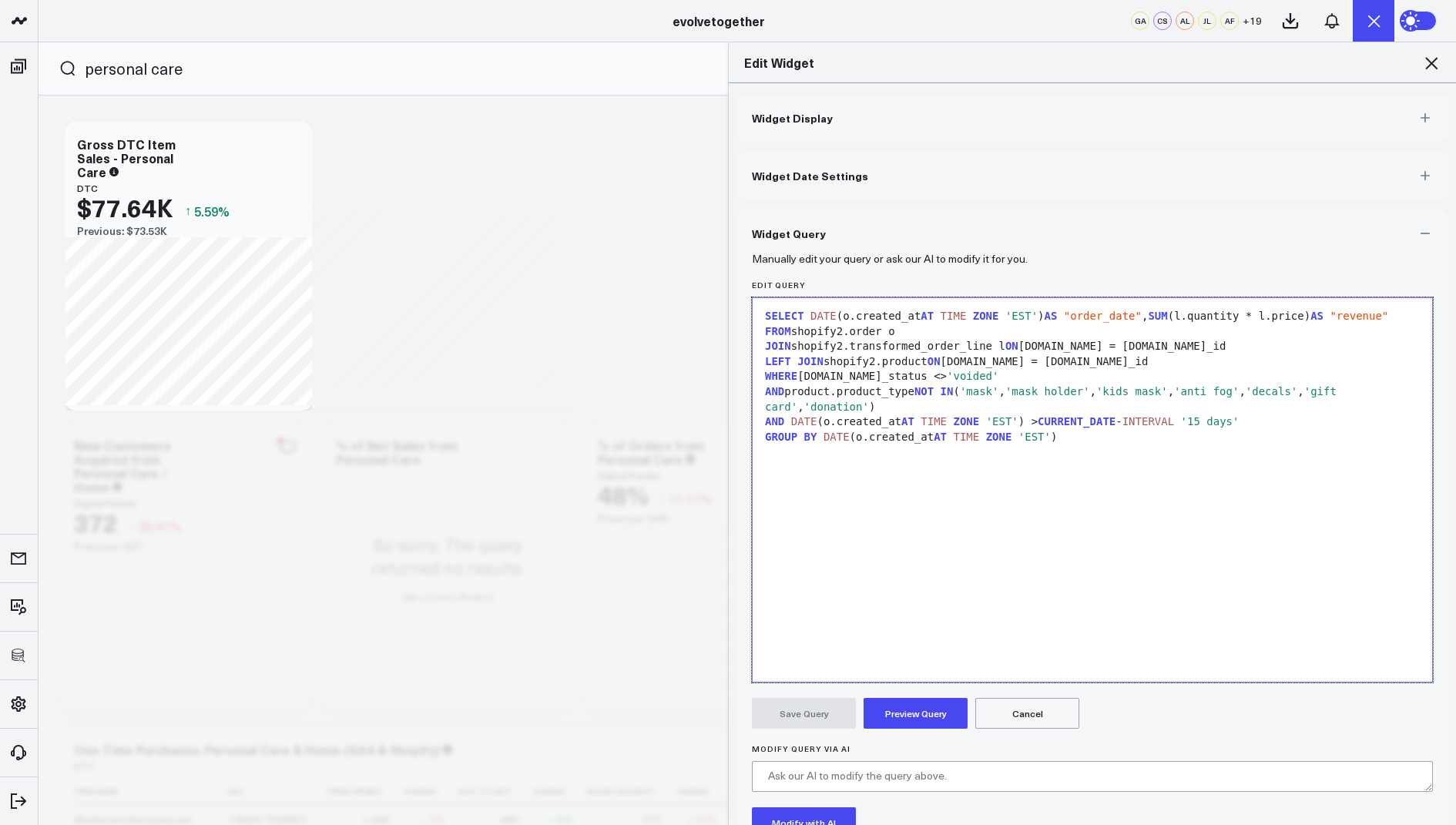
click at [1144, 515] on div "SELECT DATE (o.created_at AT TIME ZONE 'EST' ) AS "order_date" , SUM (l.quantit…" at bounding box center [1091, 490] width 664 height 368
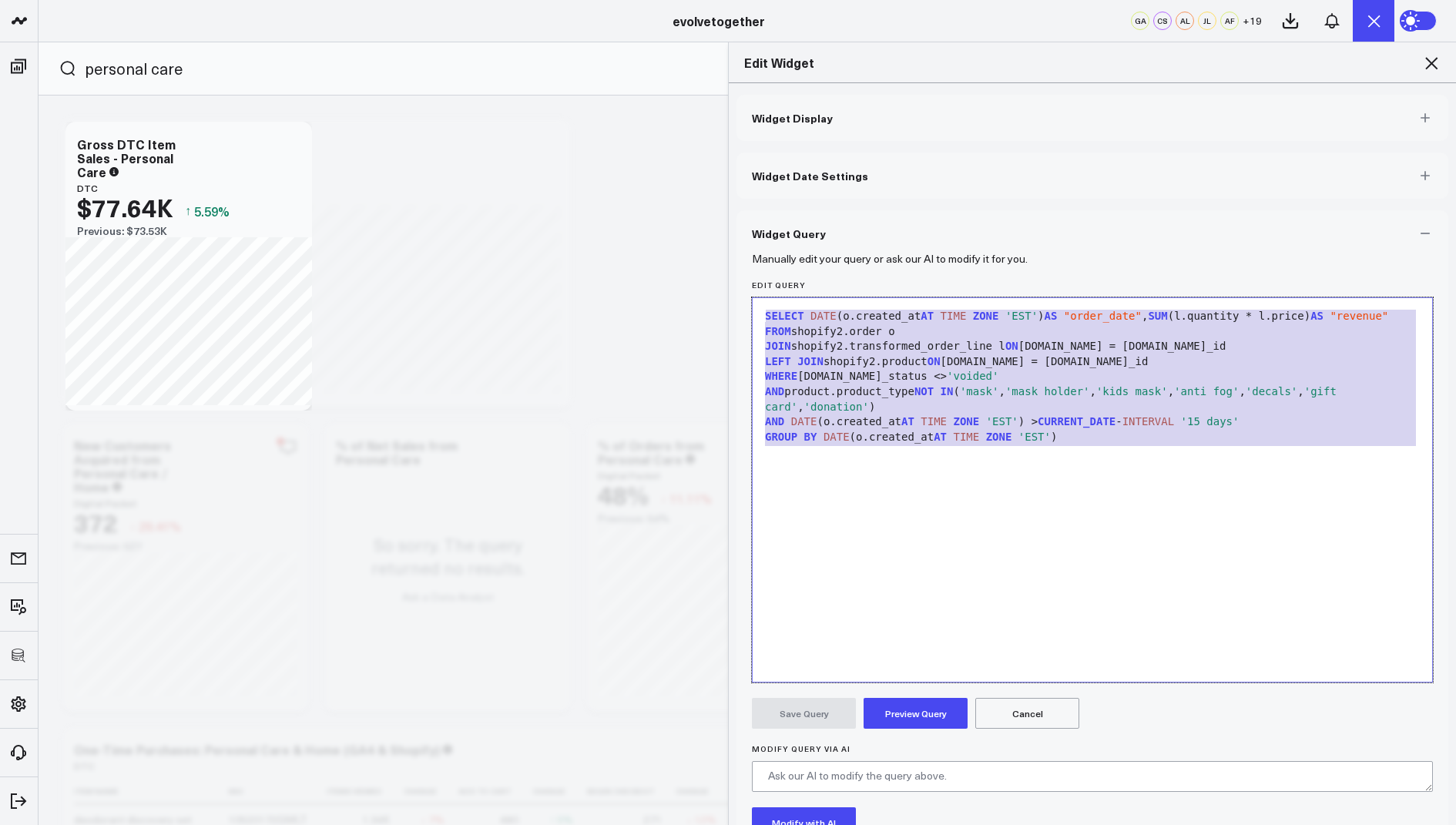
drag, startPoint x: 1085, startPoint y: 454, endPoint x: 1134, endPoint y: 162, distance: 296.1
click at [1134, 162] on div "Widget Display Widget Date Settings Widget Query Manually edit your query or as…" at bounding box center [1092, 515] width 712 height 841
copy div "SELECT DATE (o.created_at AT TIME ZONE 'EST' ) AS "order_date" , SUM (l.quantit…"
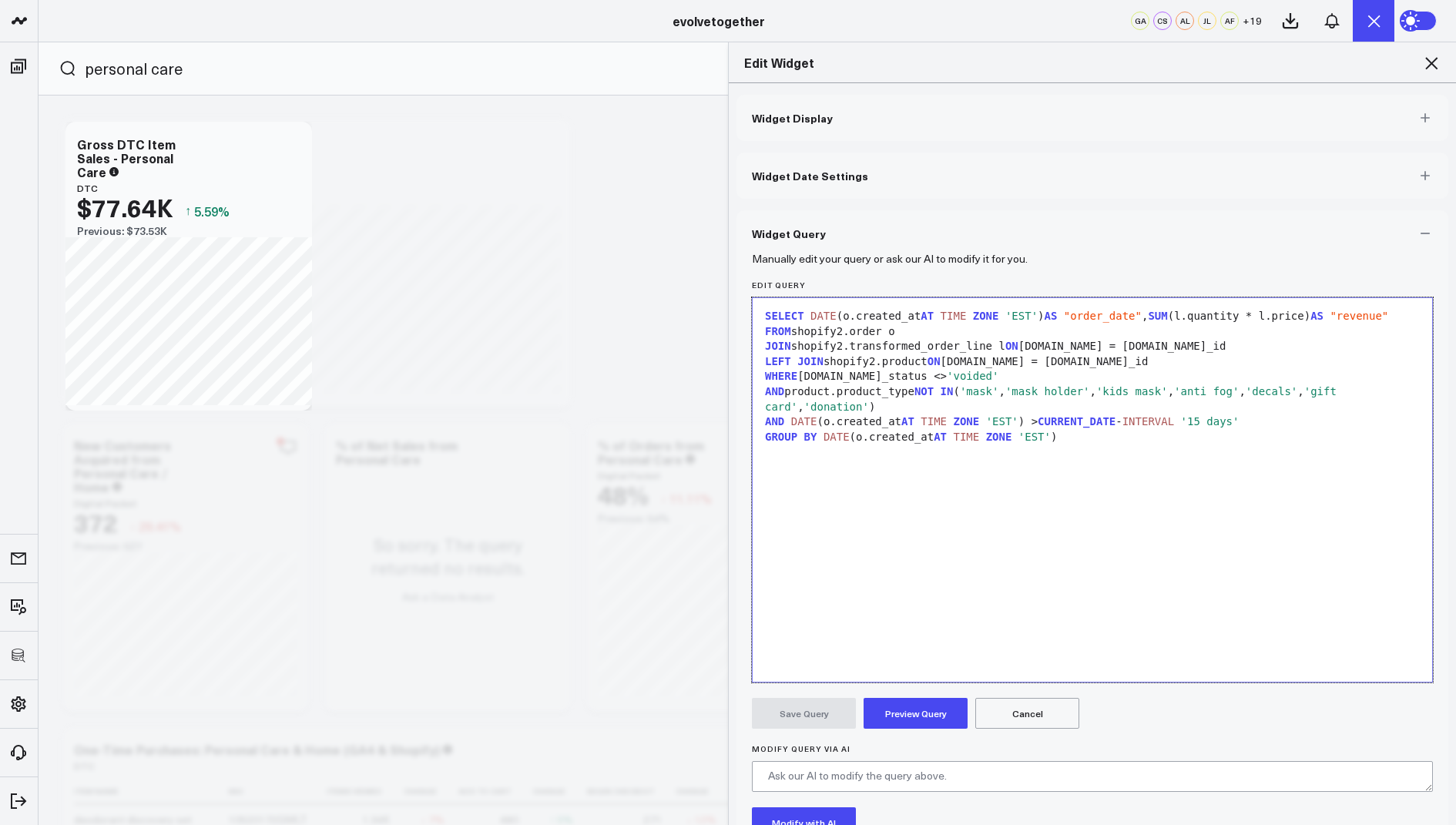
click at [858, 509] on div "SELECT DATE (o.created_at AT TIME ZONE 'EST' ) AS "order_date" , SUM (l.quantit…" at bounding box center [1091, 490] width 664 height 368
click at [1440, 61] on div "Edit Widget" at bounding box center [1092, 63] width 727 height 41
click at [1435, 61] on icon at bounding box center [1431, 63] width 19 height 19
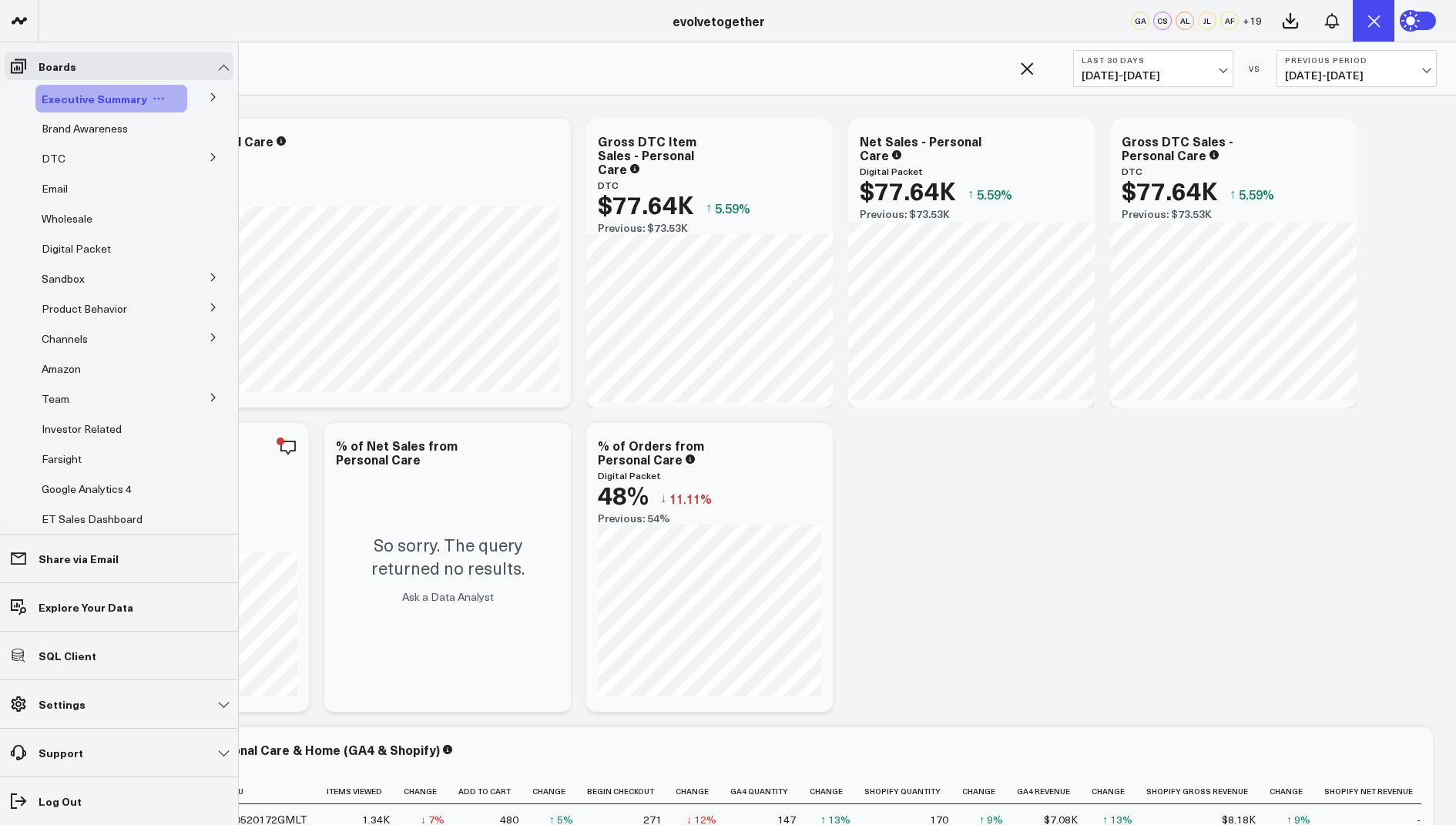
click at [88, 88] on div "Executive Summary" at bounding box center [111, 99] width 151 height 28
click at [74, 102] on span "Executive Summary" at bounding box center [95, 99] width 106 height 16
click at [103, 98] on span "Executive Summary" at bounding box center [95, 99] width 106 height 16
click at [209, 95] on icon at bounding box center [213, 97] width 9 height 9
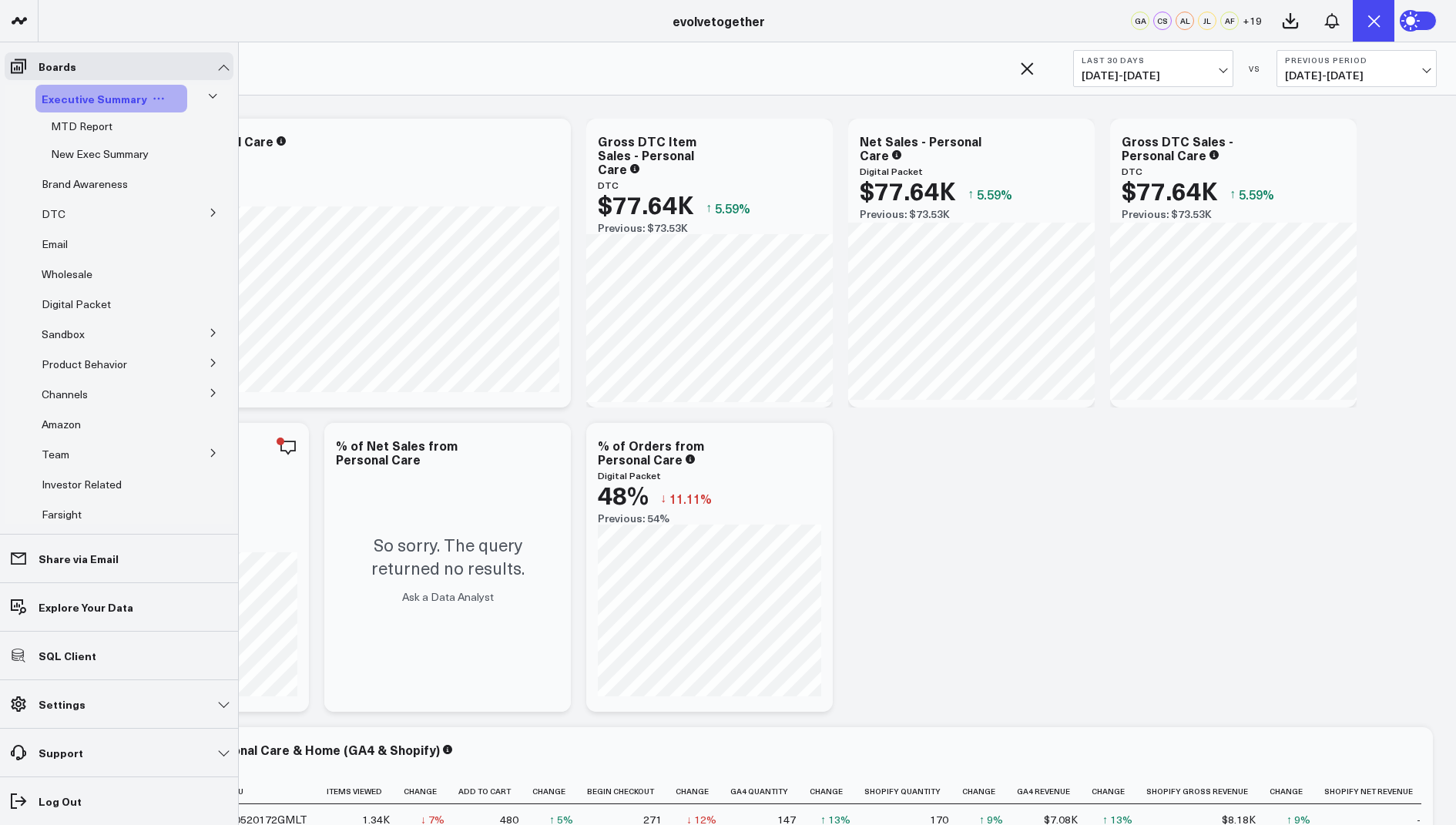
click at [92, 100] on span "Executive Summary" at bounding box center [95, 99] width 106 height 16
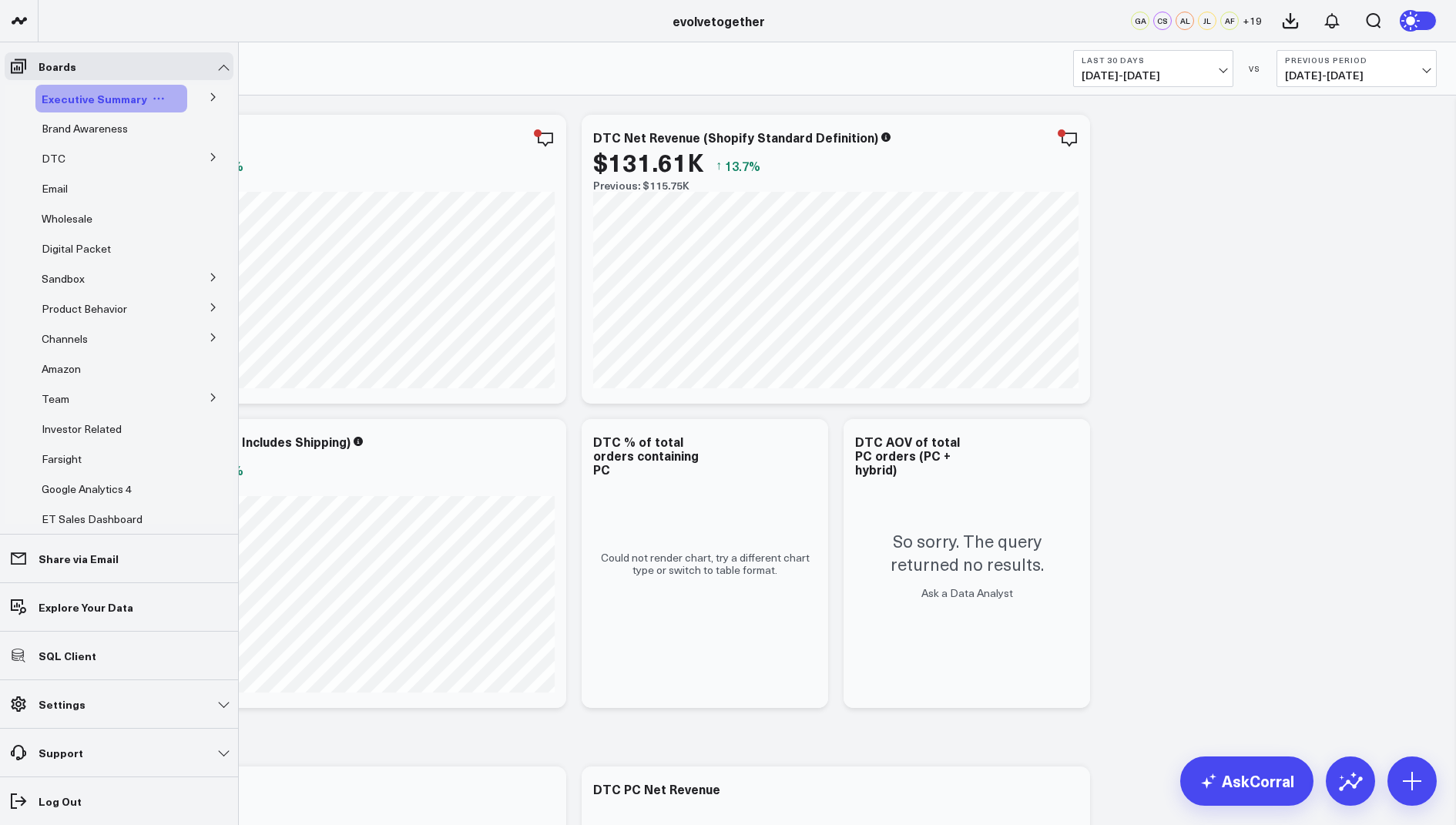
click at [98, 98] on span "Executive Summary" at bounding box center [95, 99] width 106 height 16
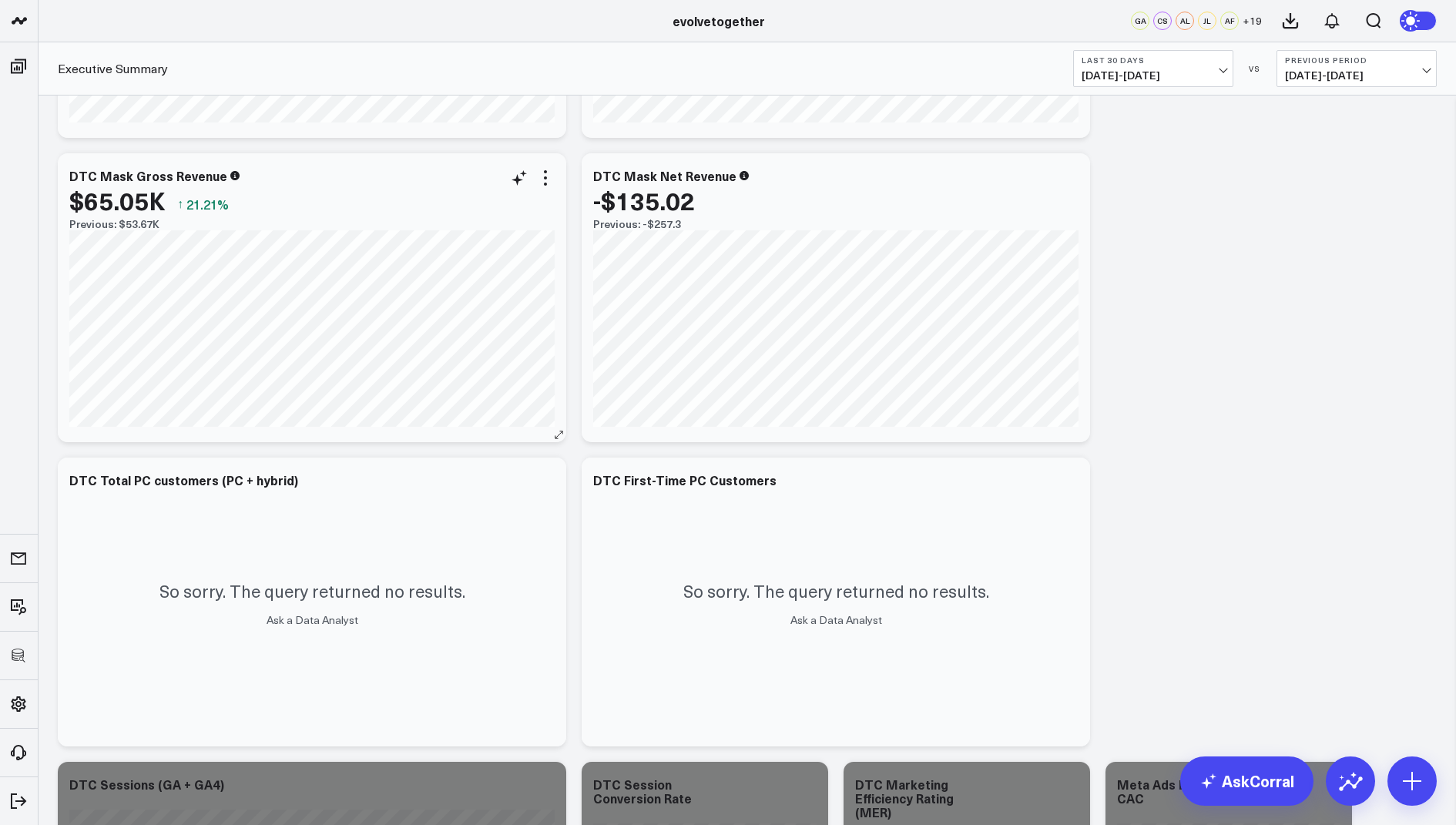
scroll to position [1198, 0]
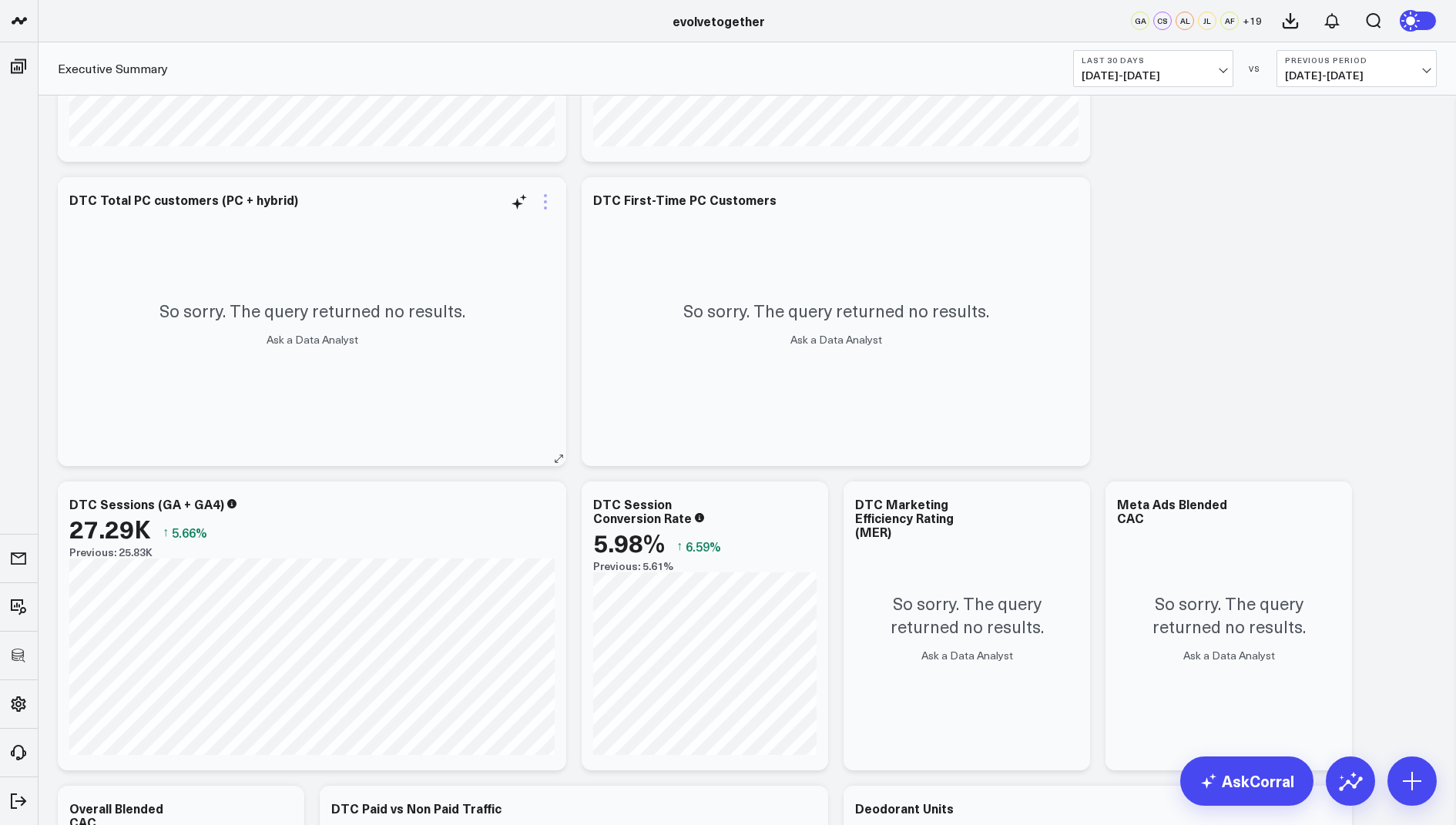
click at [551, 201] on icon at bounding box center [546, 202] width 19 height 19
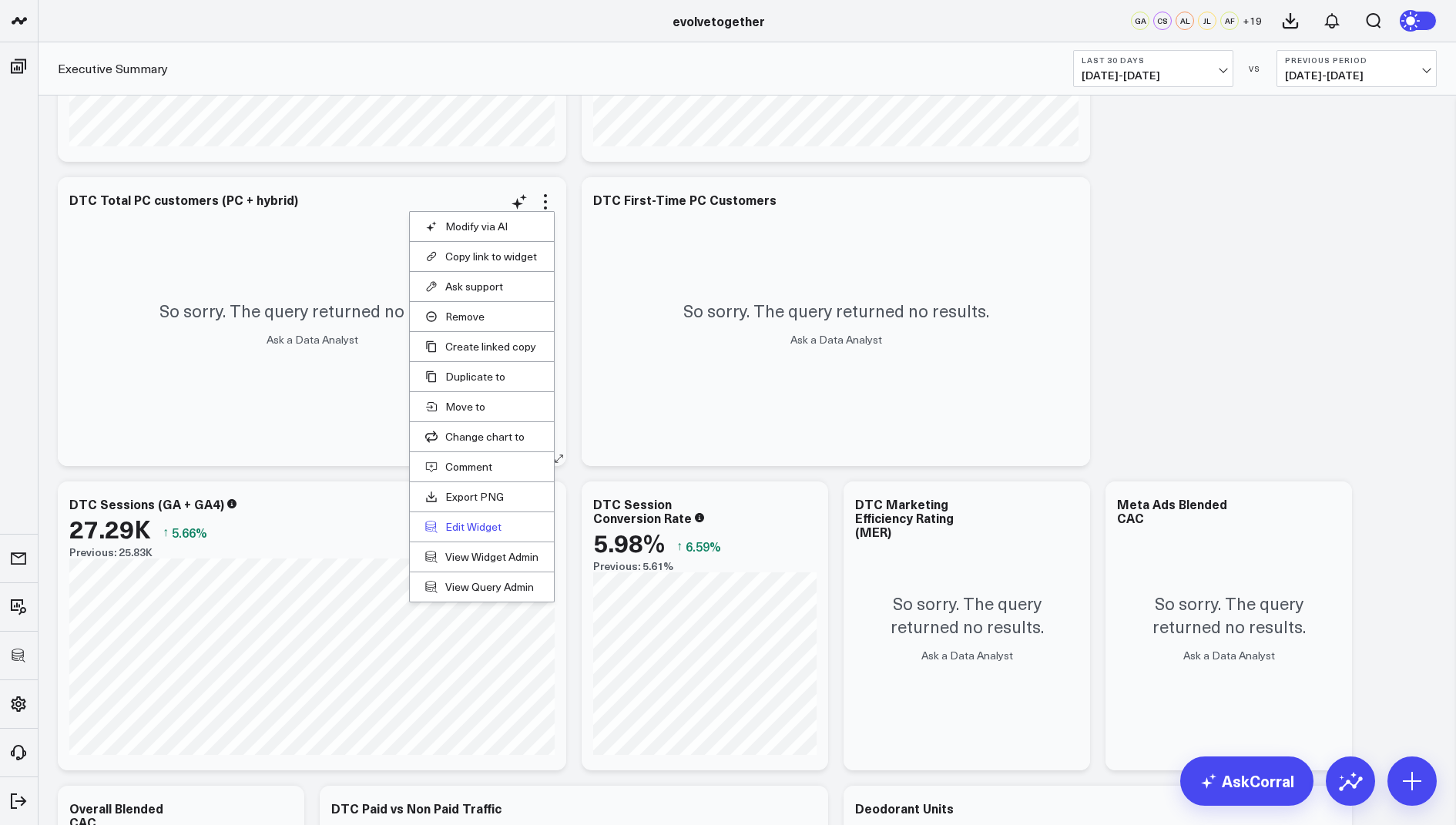
click at [484, 522] on button "Edit Widget" at bounding box center [482, 527] width 113 height 14
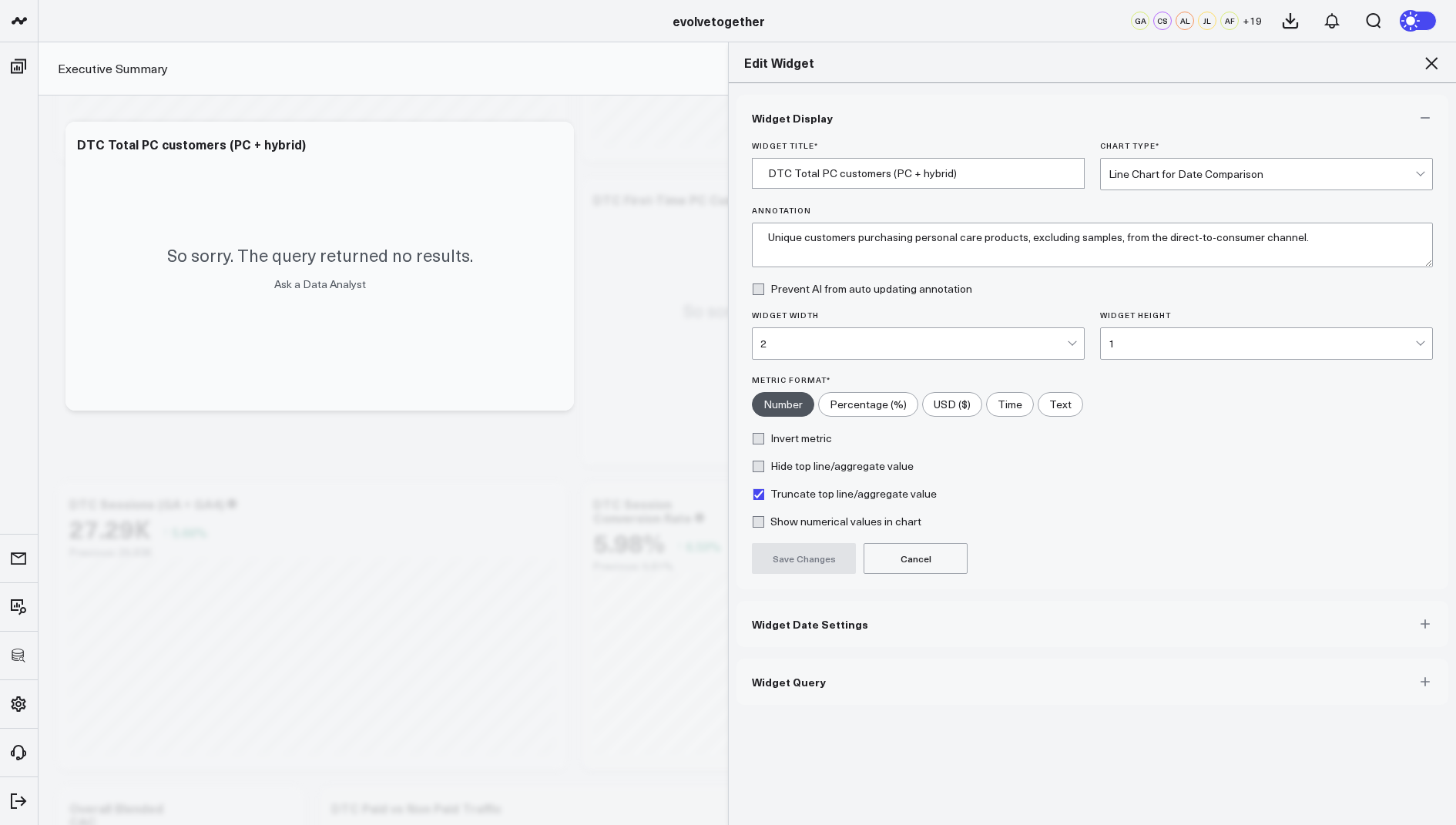
click at [837, 665] on button "Widget Query" at bounding box center [1092, 681] width 712 height 47
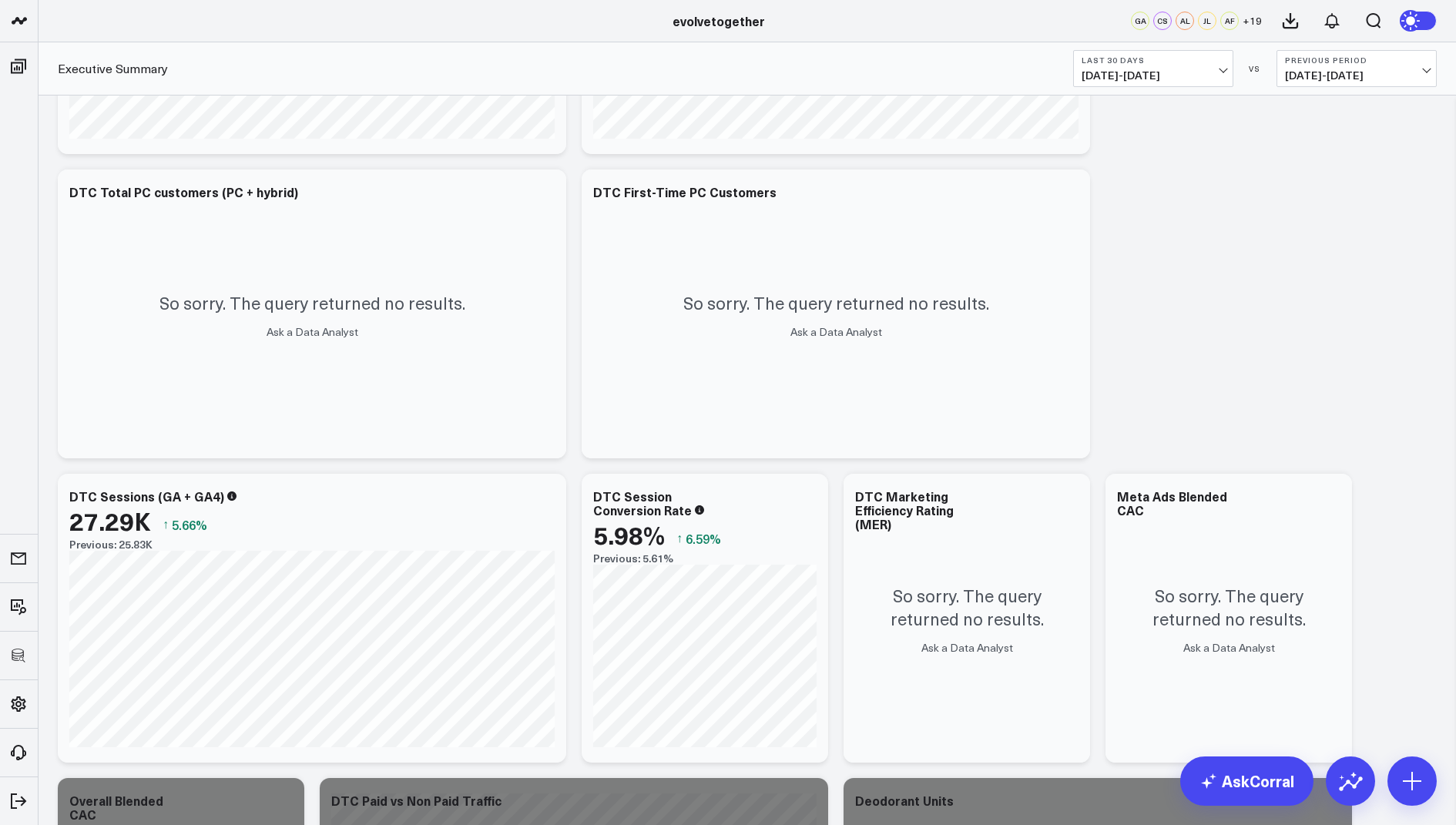
scroll to position [1194, 0]
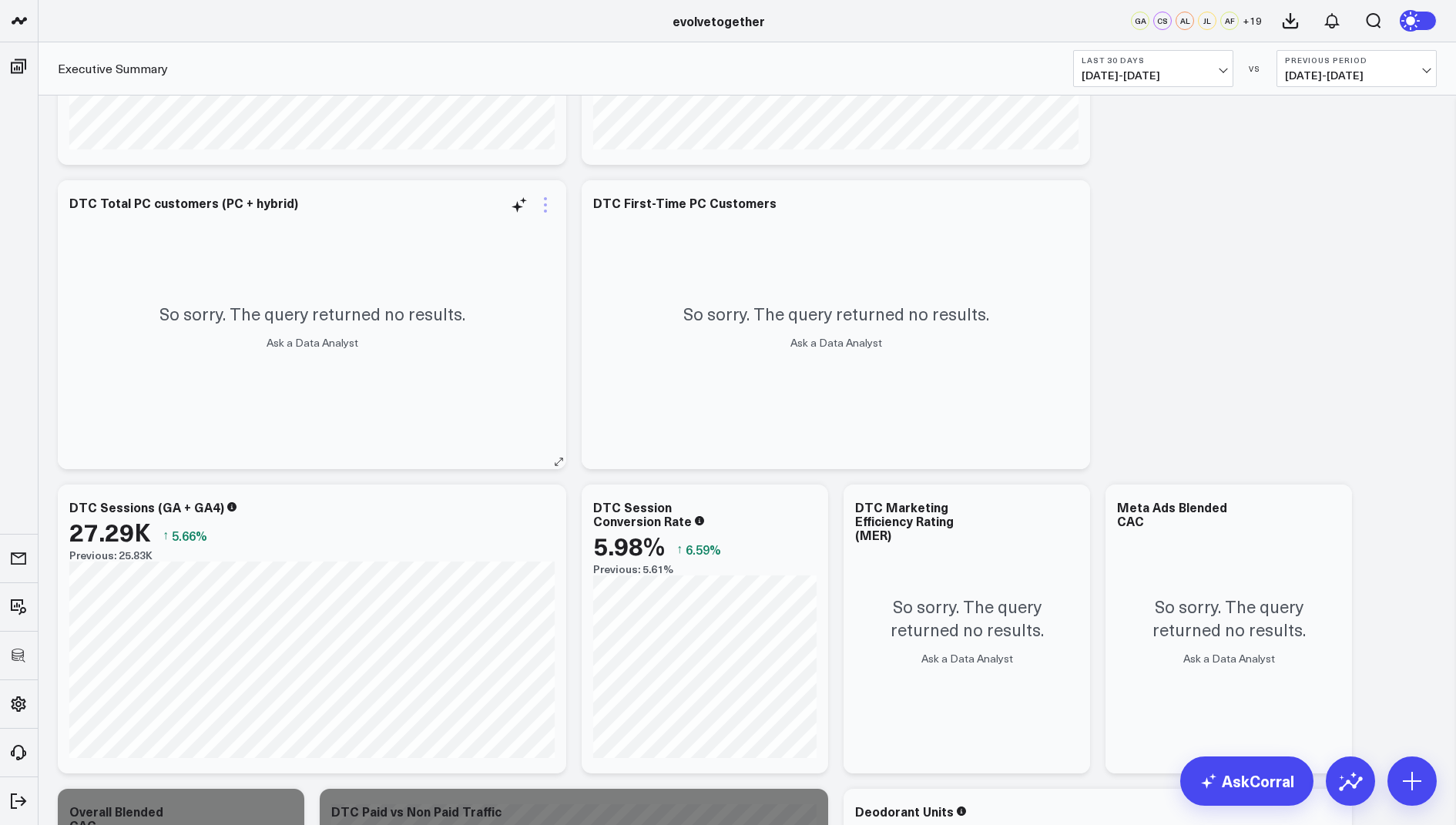
click at [541, 203] on icon at bounding box center [546, 205] width 19 height 19
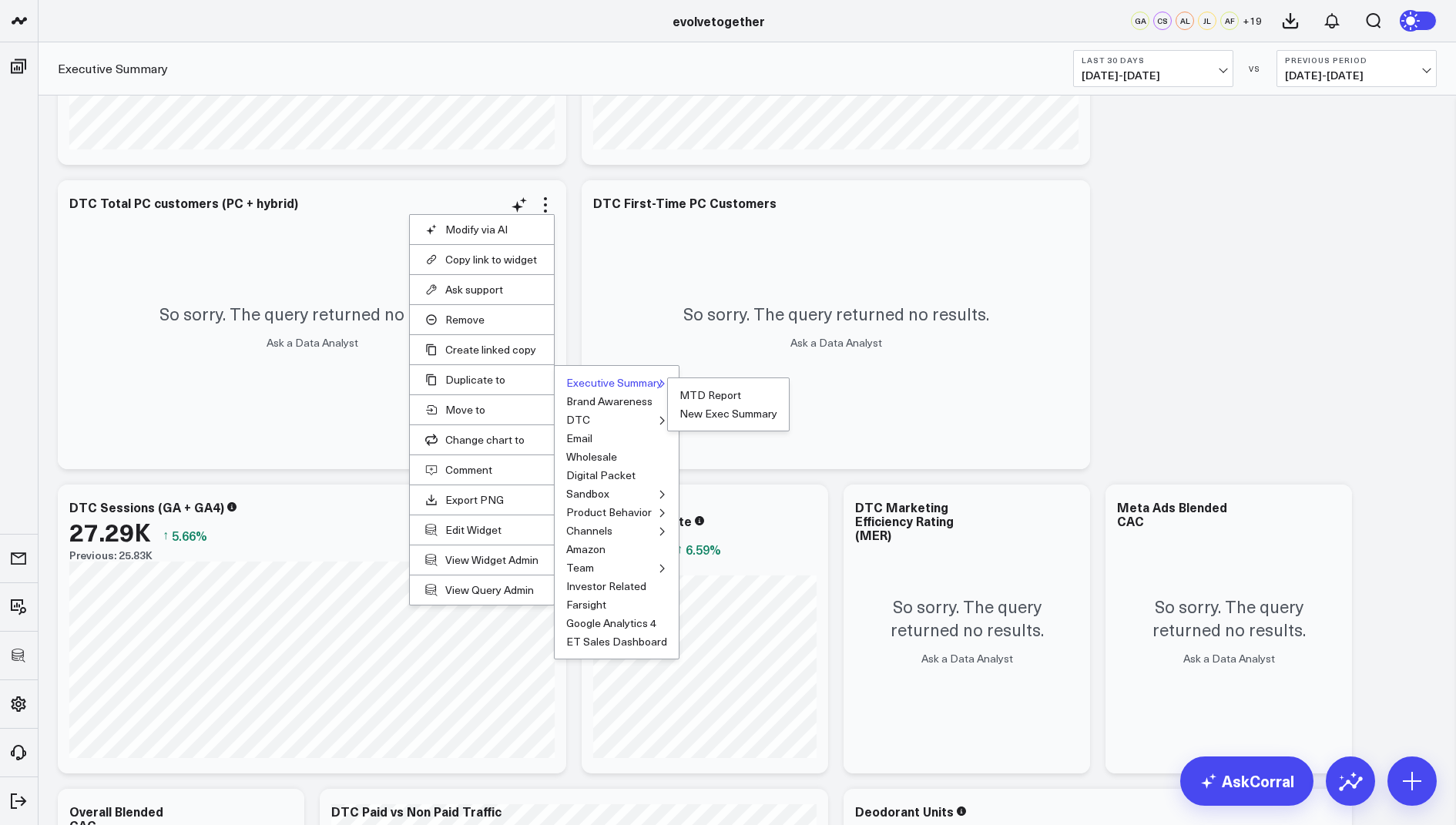
click at [578, 380] on button "Executive Summary" at bounding box center [614, 383] width 96 height 11
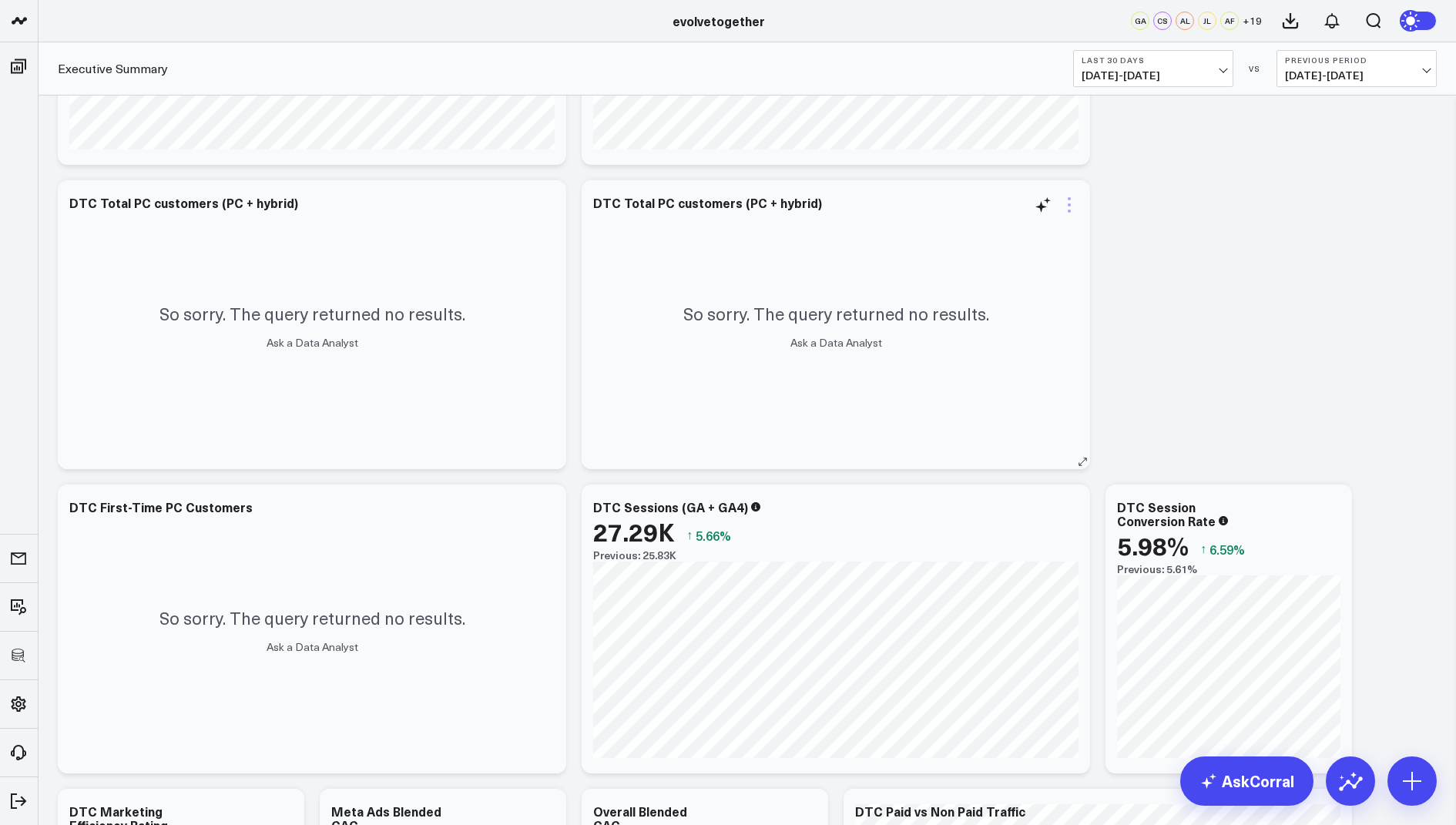
click at [1064, 204] on icon at bounding box center [1069, 205] width 19 height 19
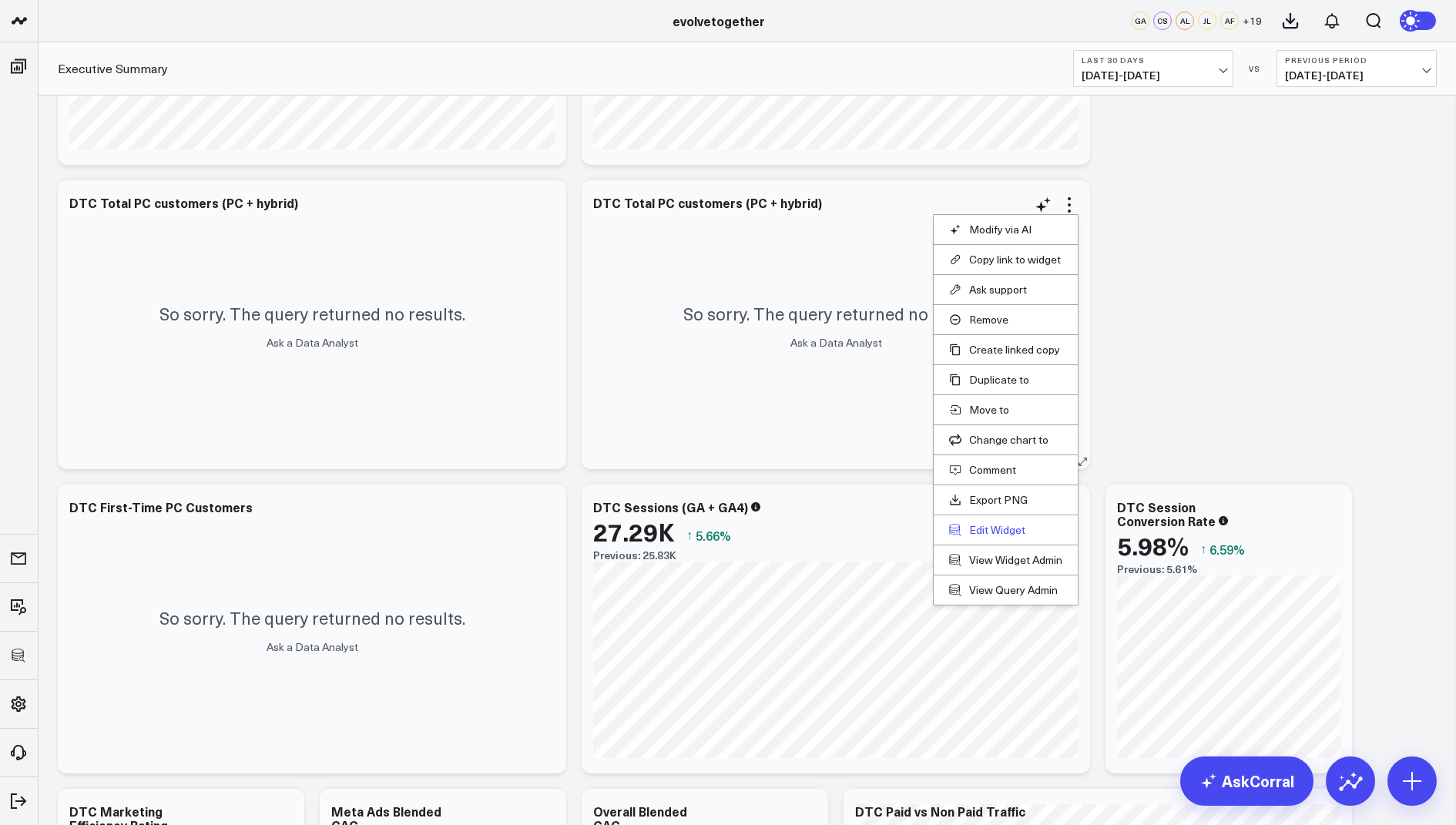
click at [977, 523] on button "Edit Widget" at bounding box center [1006, 530] width 113 height 14
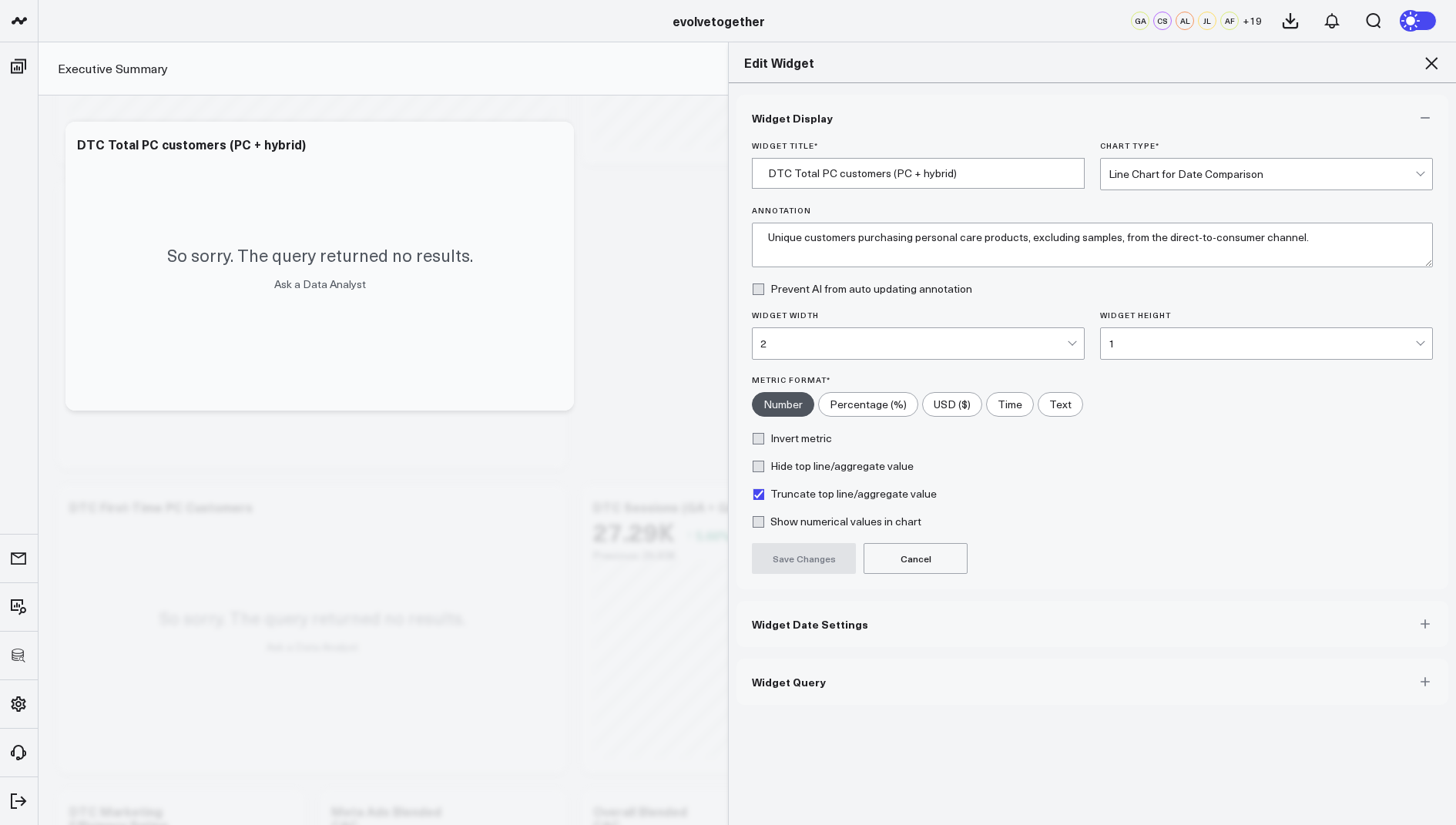
click at [782, 680] on span "Widget Query" at bounding box center [789, 681] width 74 height 12
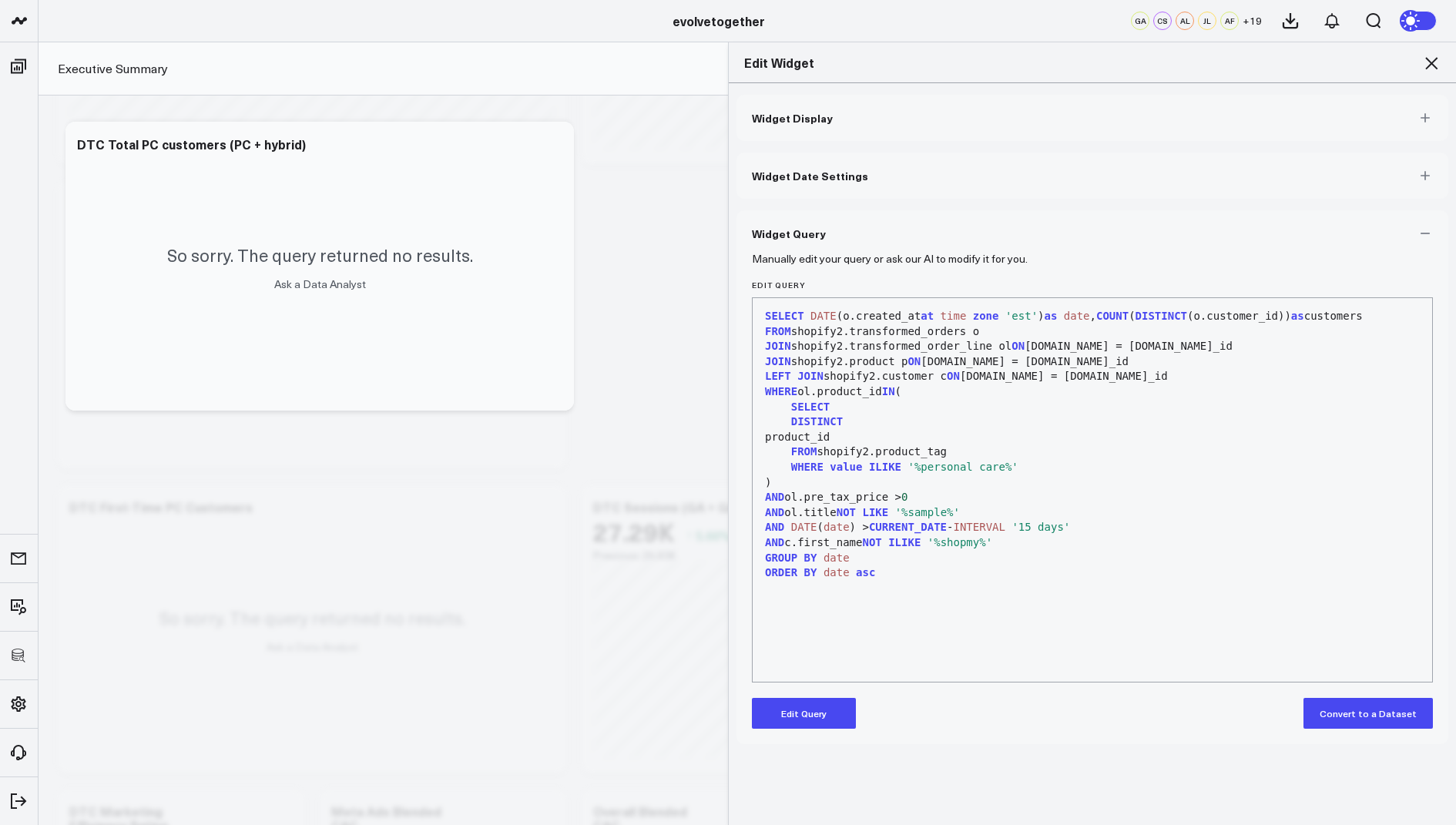
click at [793, 723] on button "Edit Query" at bounding box center [804, 713] width 104 height 31
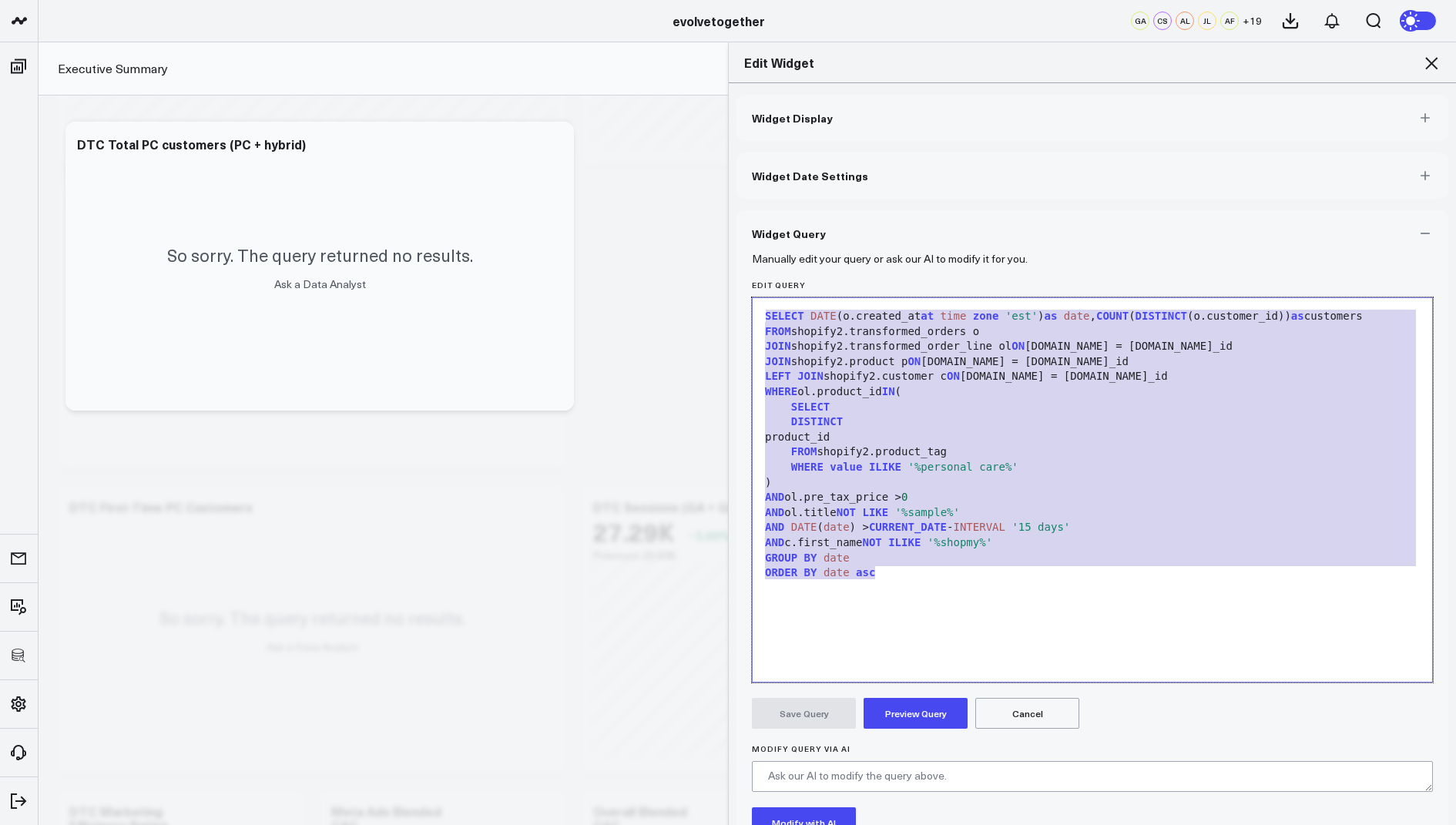
drag, startPoint x: 931, startPoint y: 581, endPoint x: 955, endPoint y: 179, distance: 402.7
click at [955, 179] on div "Widget Display Widget Date Settings Widget Query Manually edit your query or as…" at bounding box center [1092, 515] width 712 height 841
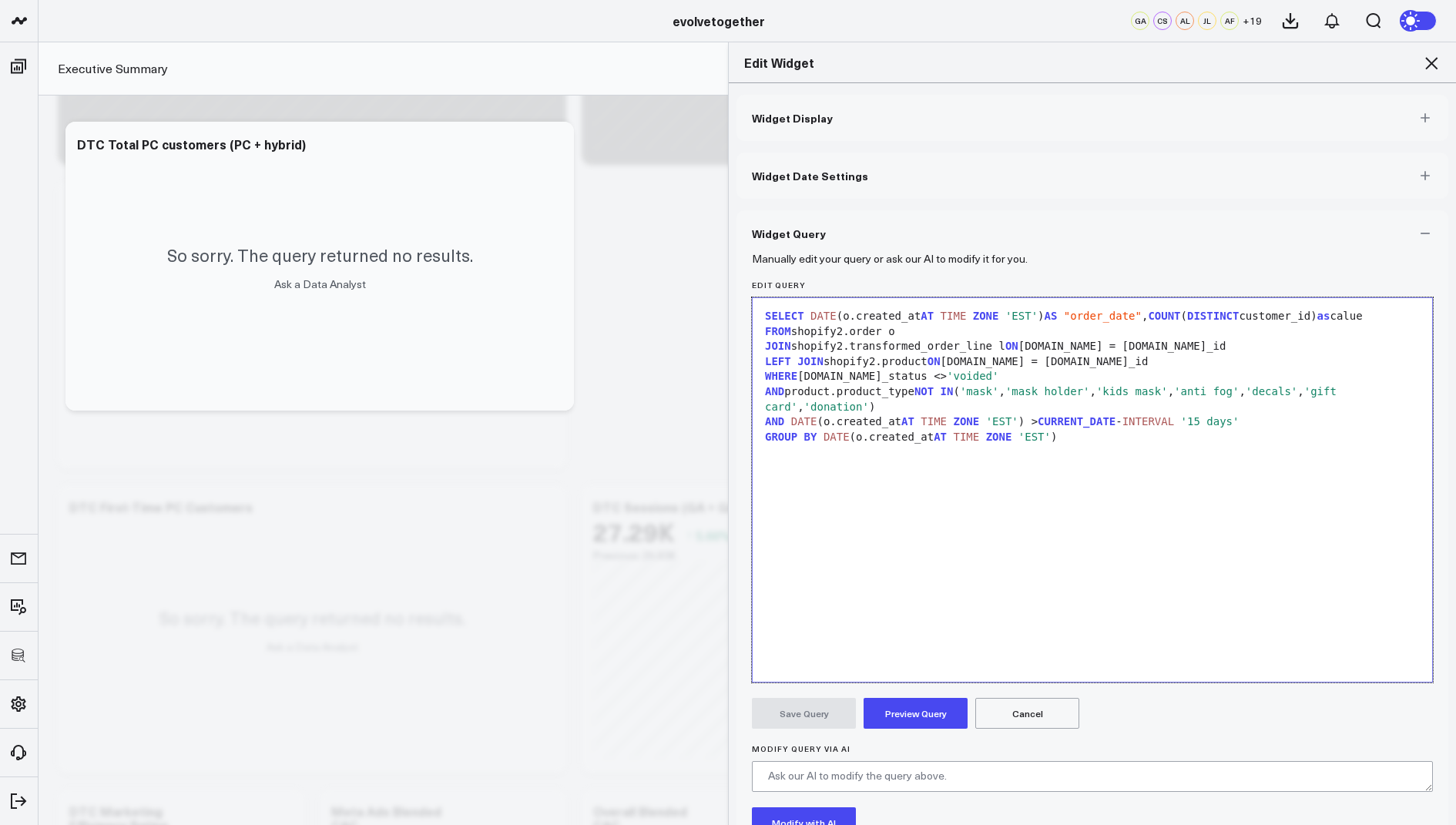
click at [903, 706] on button "Preview Query" at bounding box center [915, 713] width 104 height 31
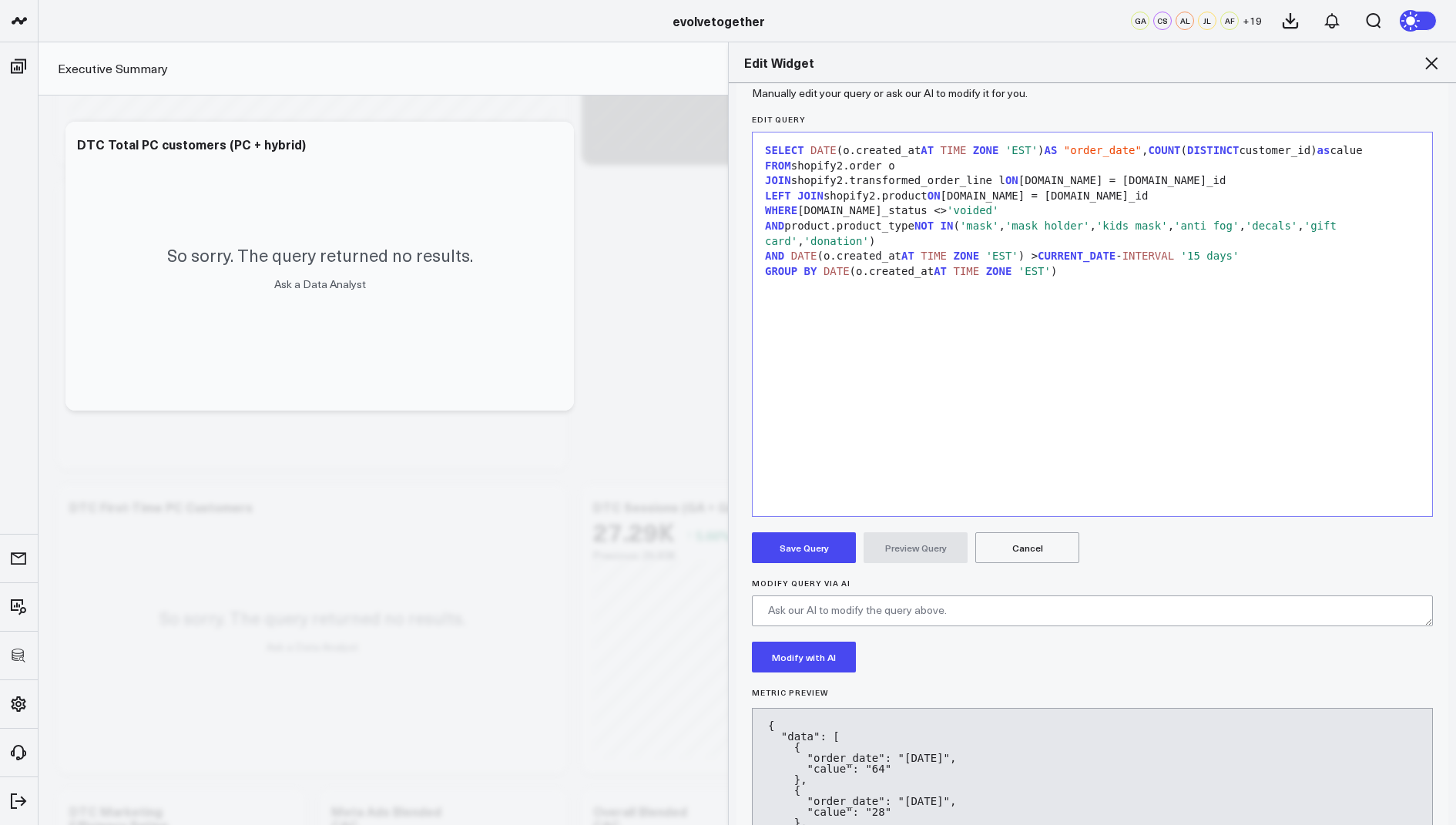
scroll to position [182, 0]
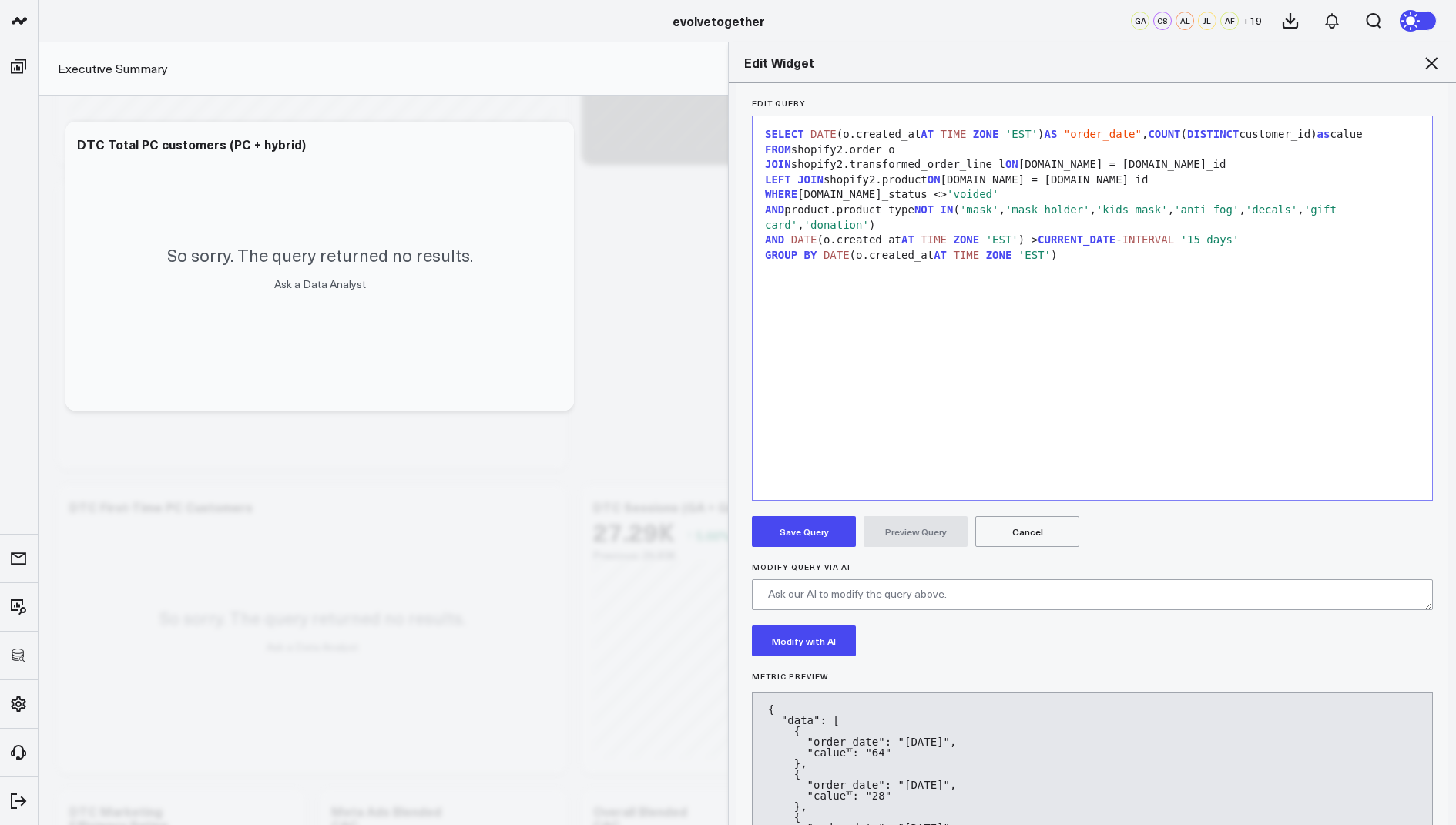
click at [806, 533] on button "Save Query" at bounding box center [804, 532] width 104 height 31
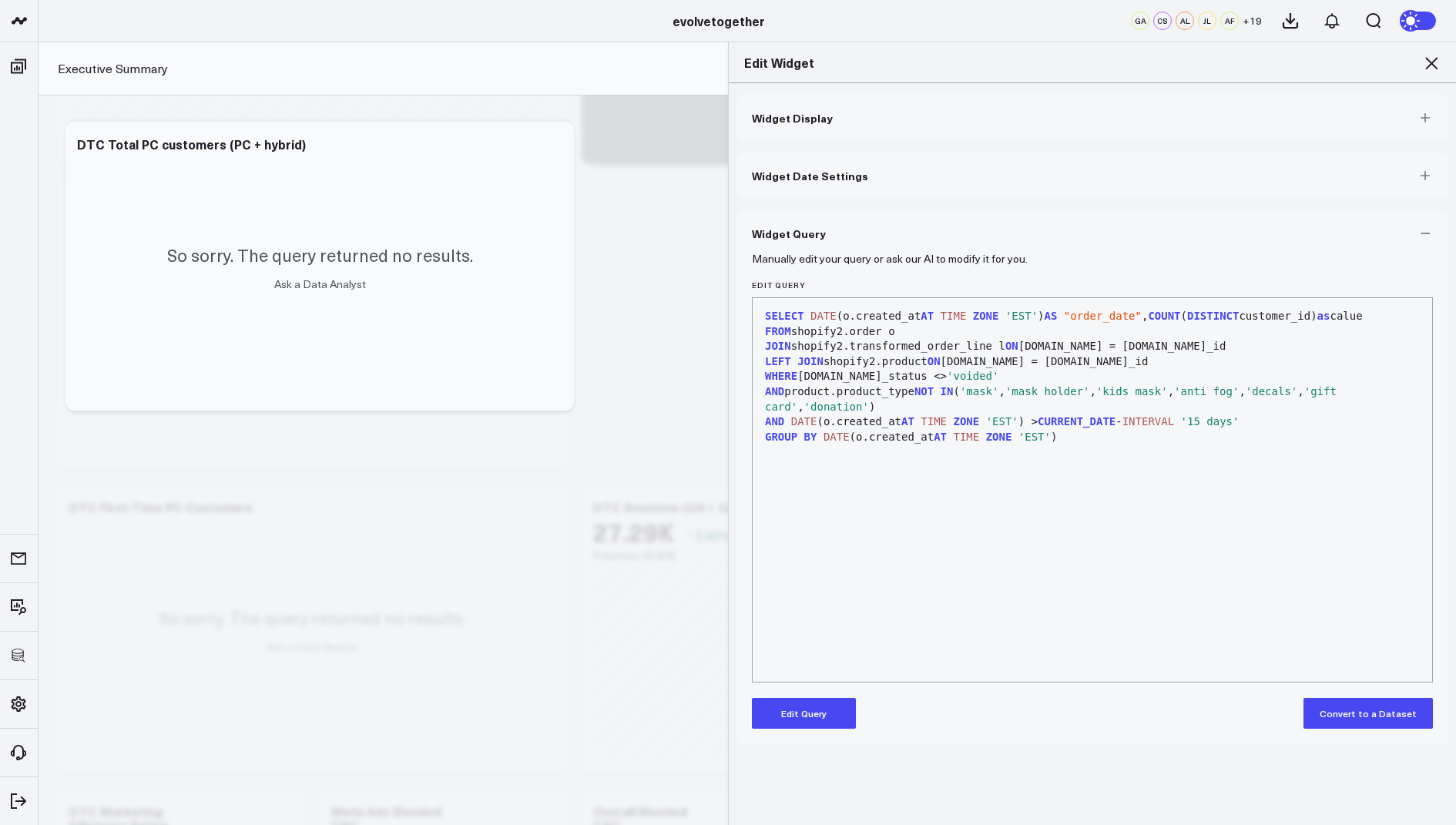
scroll to position [0, 0]
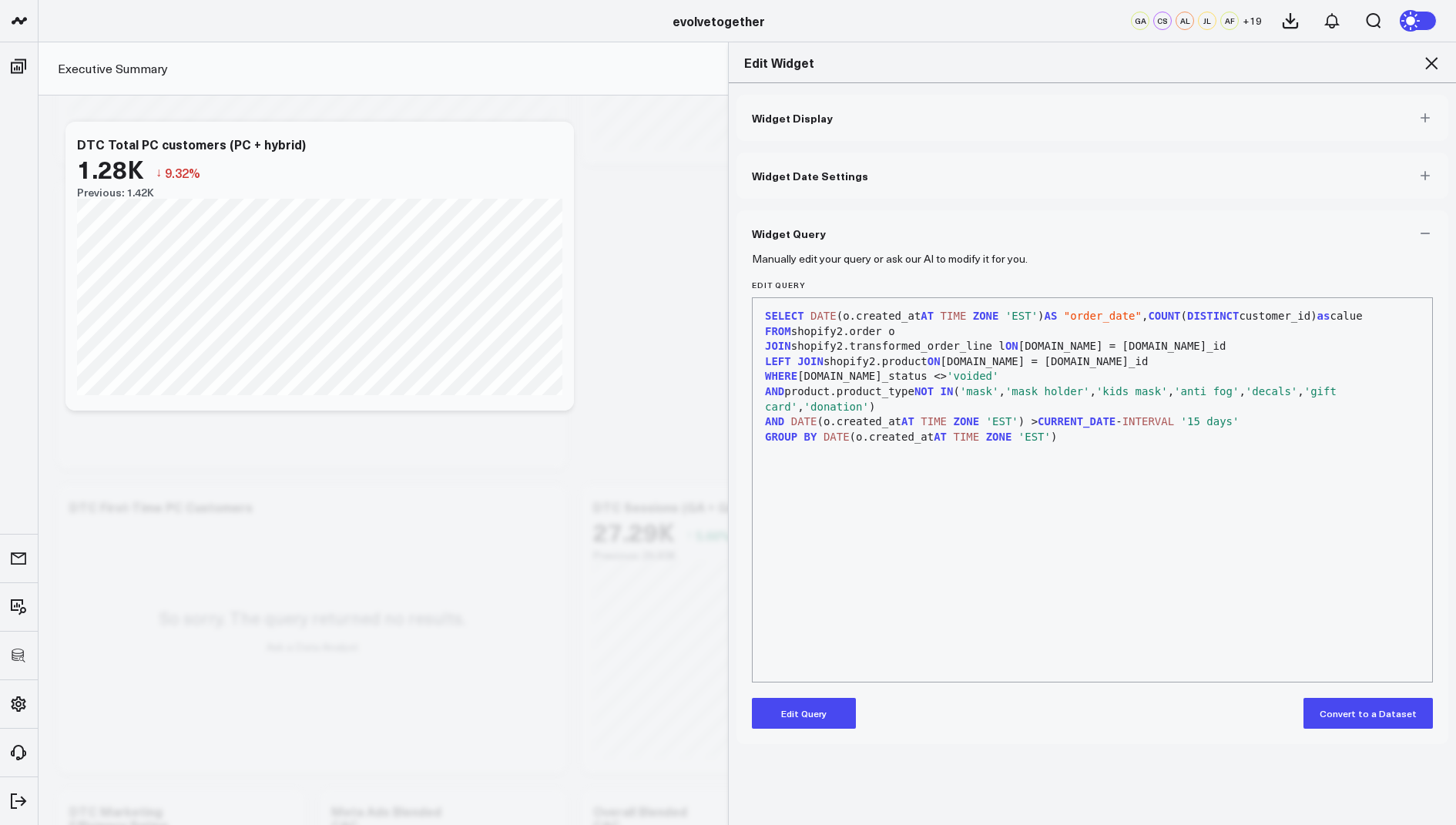
click at [1427, 61] on icon at bounding box center [1431, 63] width 19 height 19
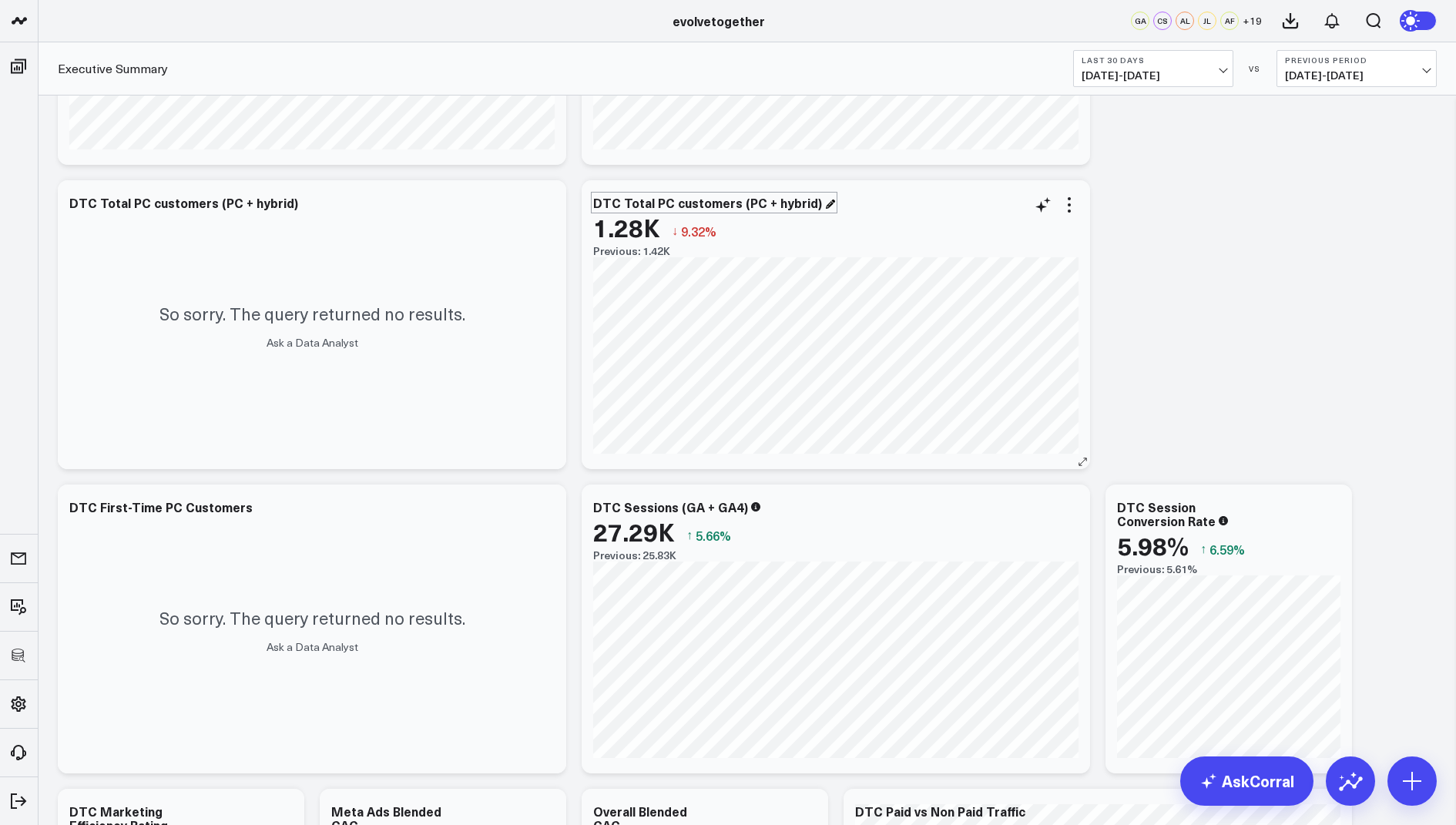
click at [797, 203] on div "DTC Total PC customers (PC + hybrid)" at bounding box center [714, 203] width 242 height 17
click at [1068, 204] on icon at bounding box center [1069, 205] width 3 height 3
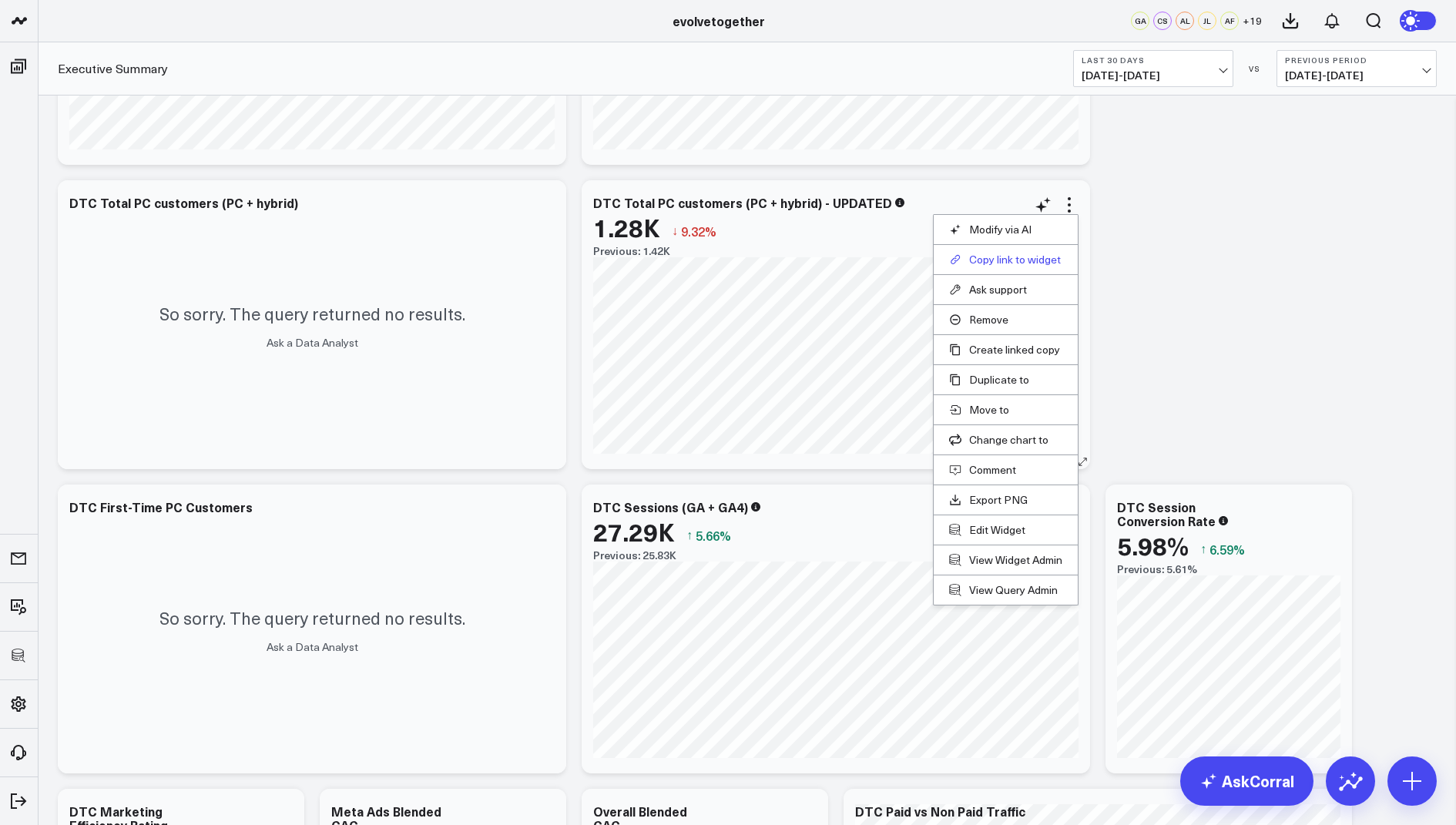
click at [989, 260] on button "Copy link to widget" at bounding box center [1006, 259] width 113 height 14
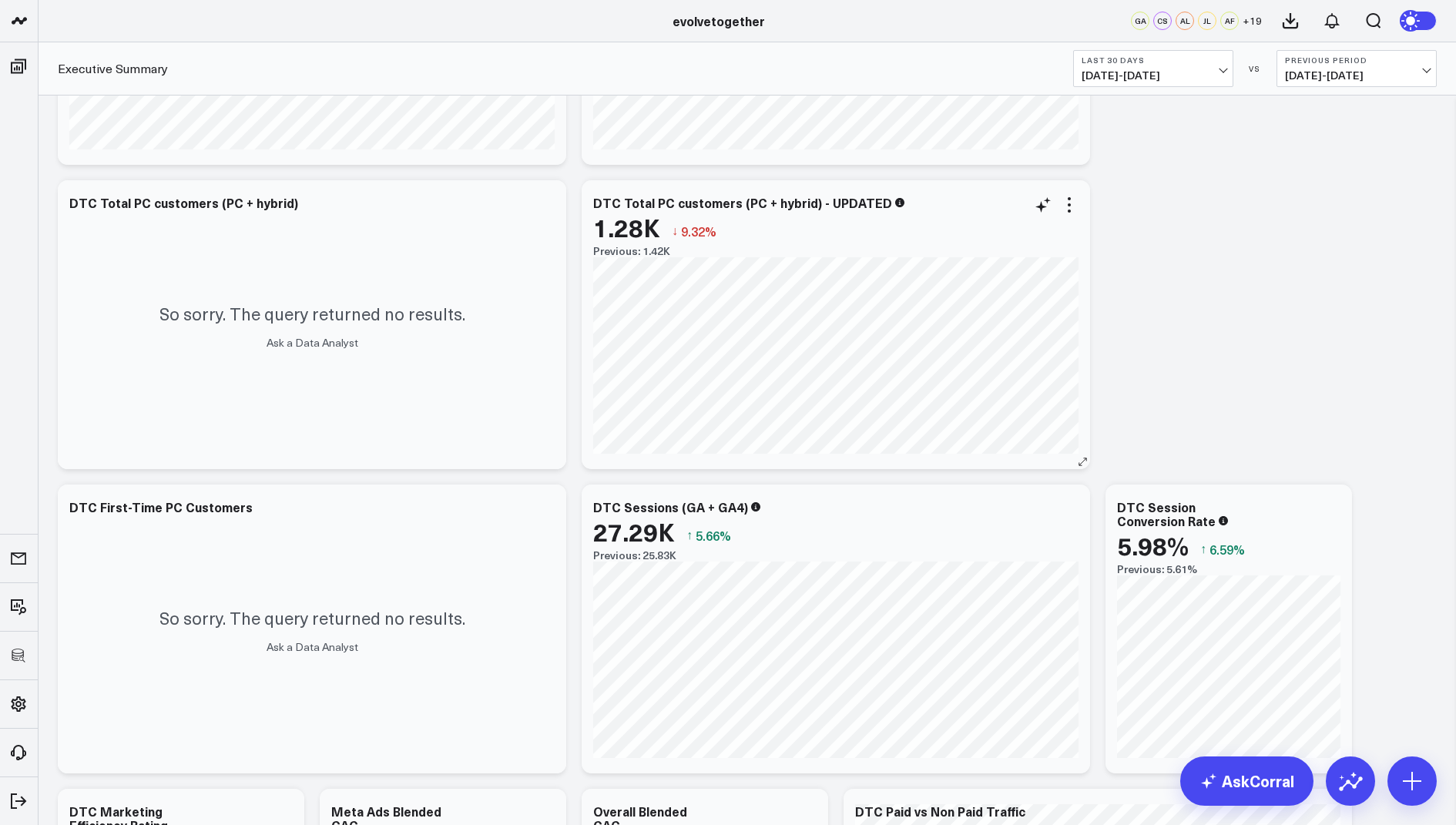
click at [1065, 194] on div "DTC Total PC customers (PC + hybrid) - UPDATED 1.28K ↓ 9.32% Previous: 1.42K [#…" at bounding box center [835, 324] width 508 height 289
click at [1068, 210] on icon at bounding box center [1069, 211] width 3 height 3
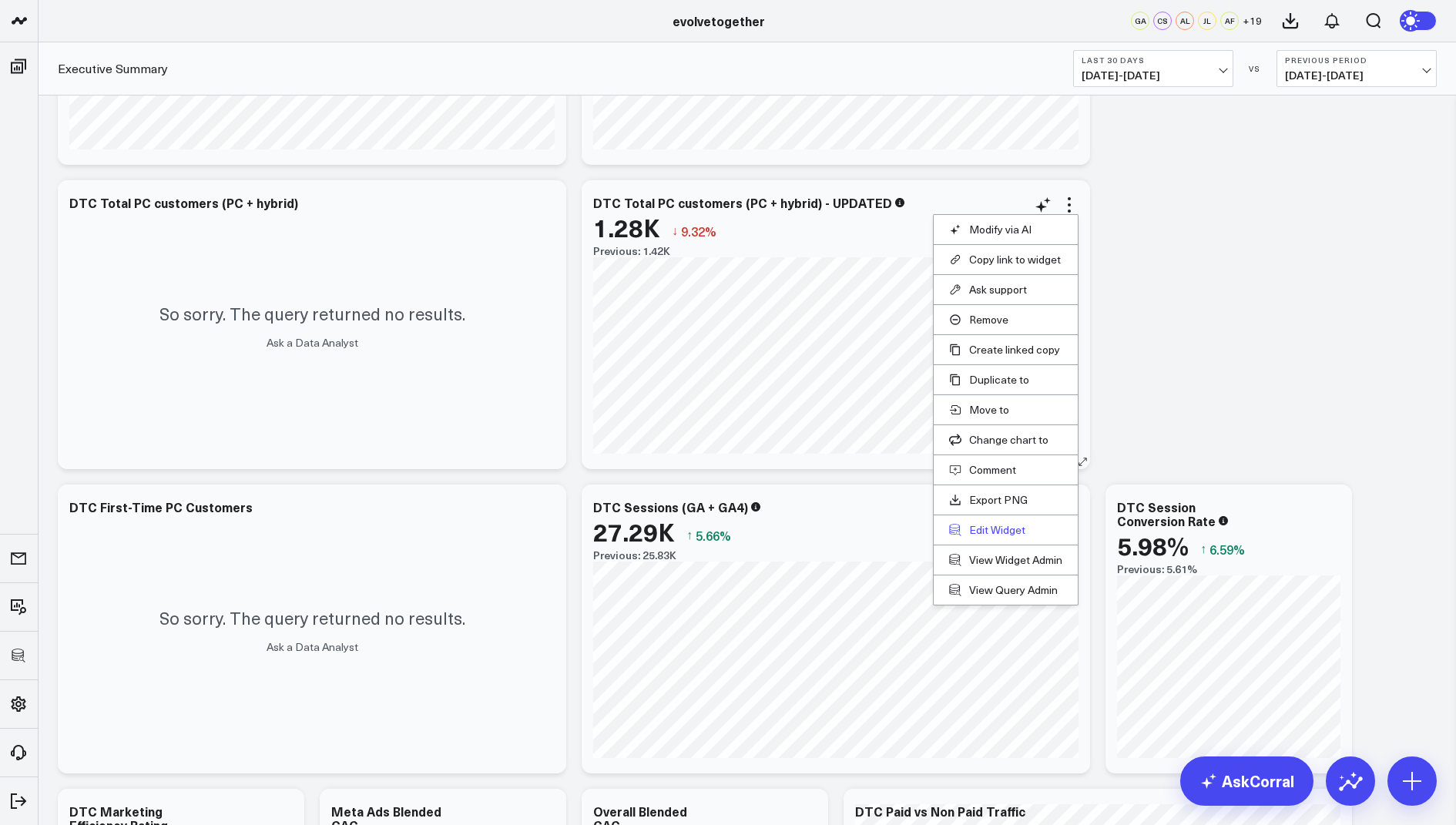
click at [974, 527] on button "Edit Widget" at bounding box center [1006, 530] width 113 height 14
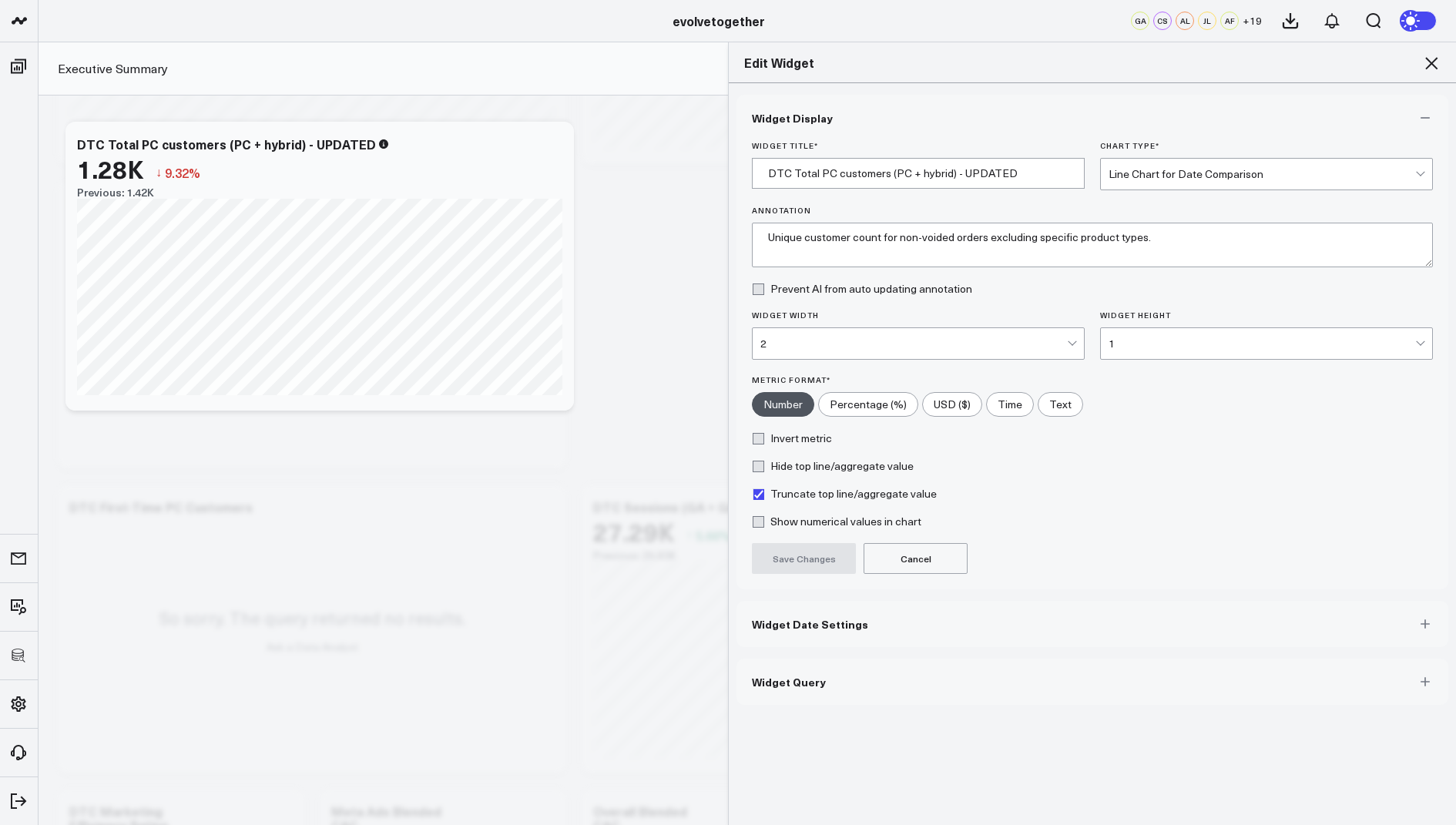
click at [778, 675] on span "Widget Query" at bounding box center [789, 681] width 74 height 12
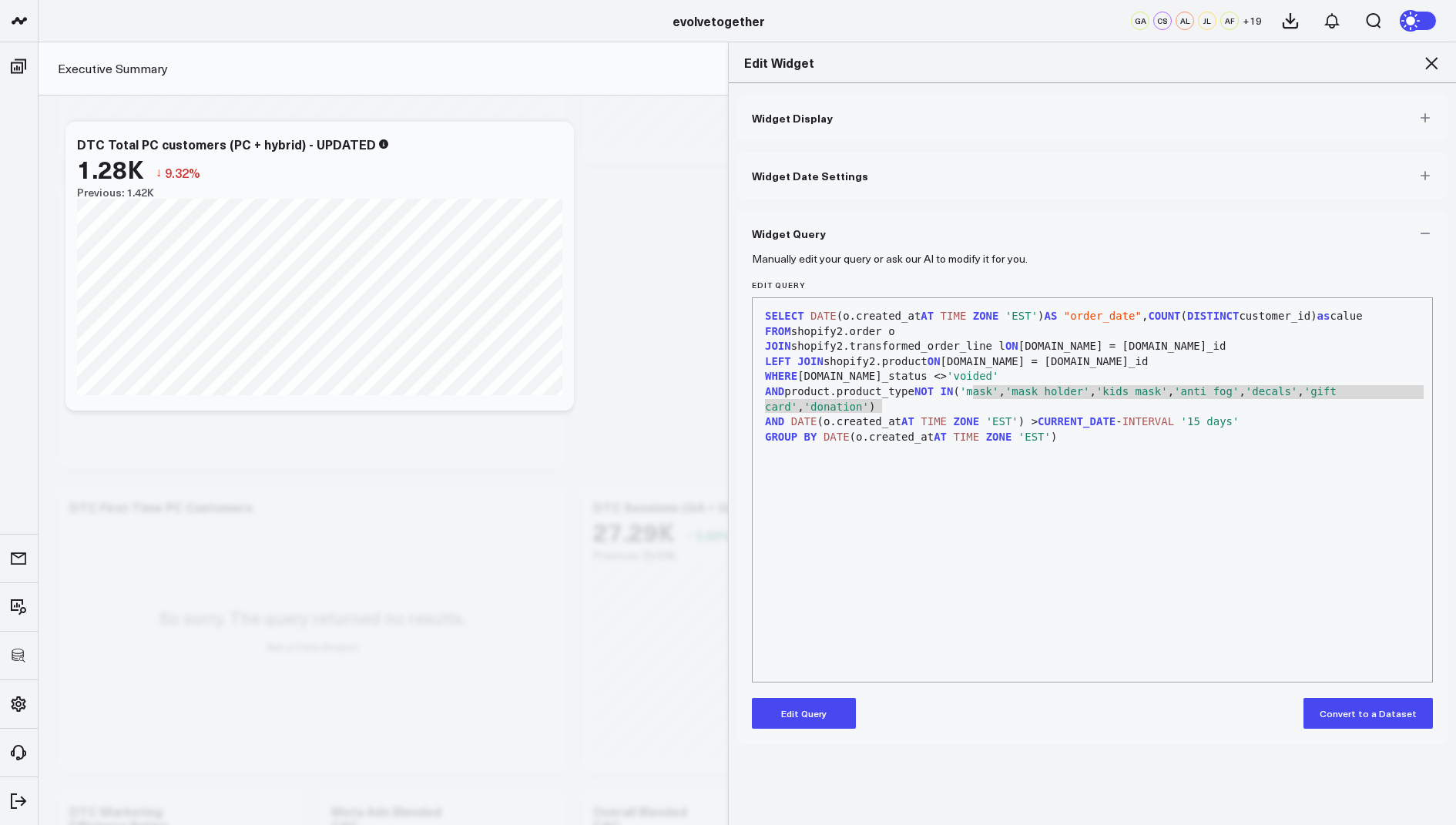
drag, startPoint x: 884, startPoint y: 405, endPoint x: 972, endPoint y: 395, distance: 88.6
click at [972, 395] on div "AND product.product_type NOT IN ( 'mask' , 'mask holder' , 'kids mask' , 'anti …" at bounding box center [1091, 399] width 664 height 30
click at [1433, 50] on div "Edit Widget" at bounding box center [1092, 63] width 727 height 41
click at [1433, 61] on icon at bounding box center [1431, 63] width 12 height 12
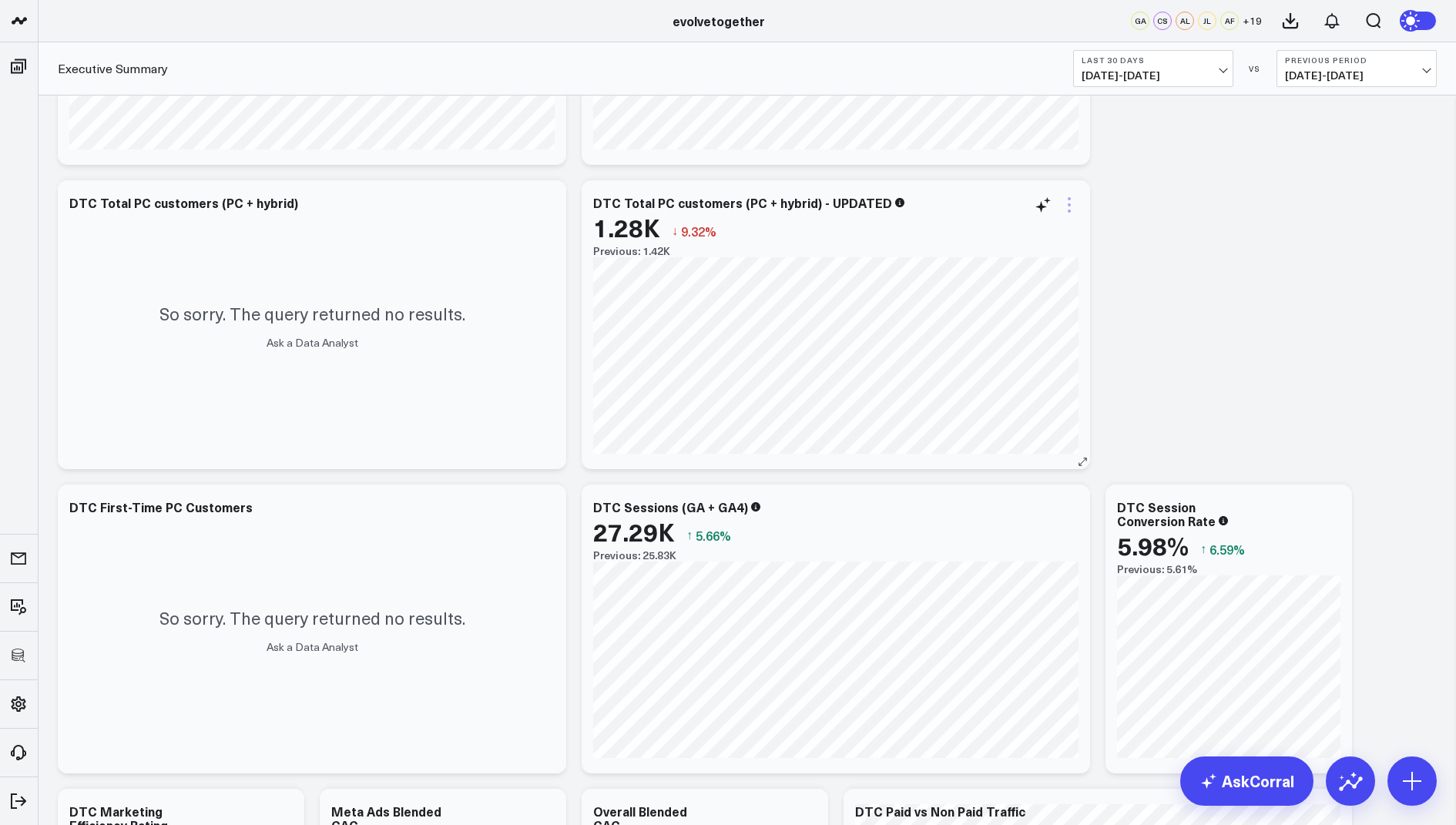
click at [1073, 198] on icon at bounding box center [1069, 205] width 19 height 19
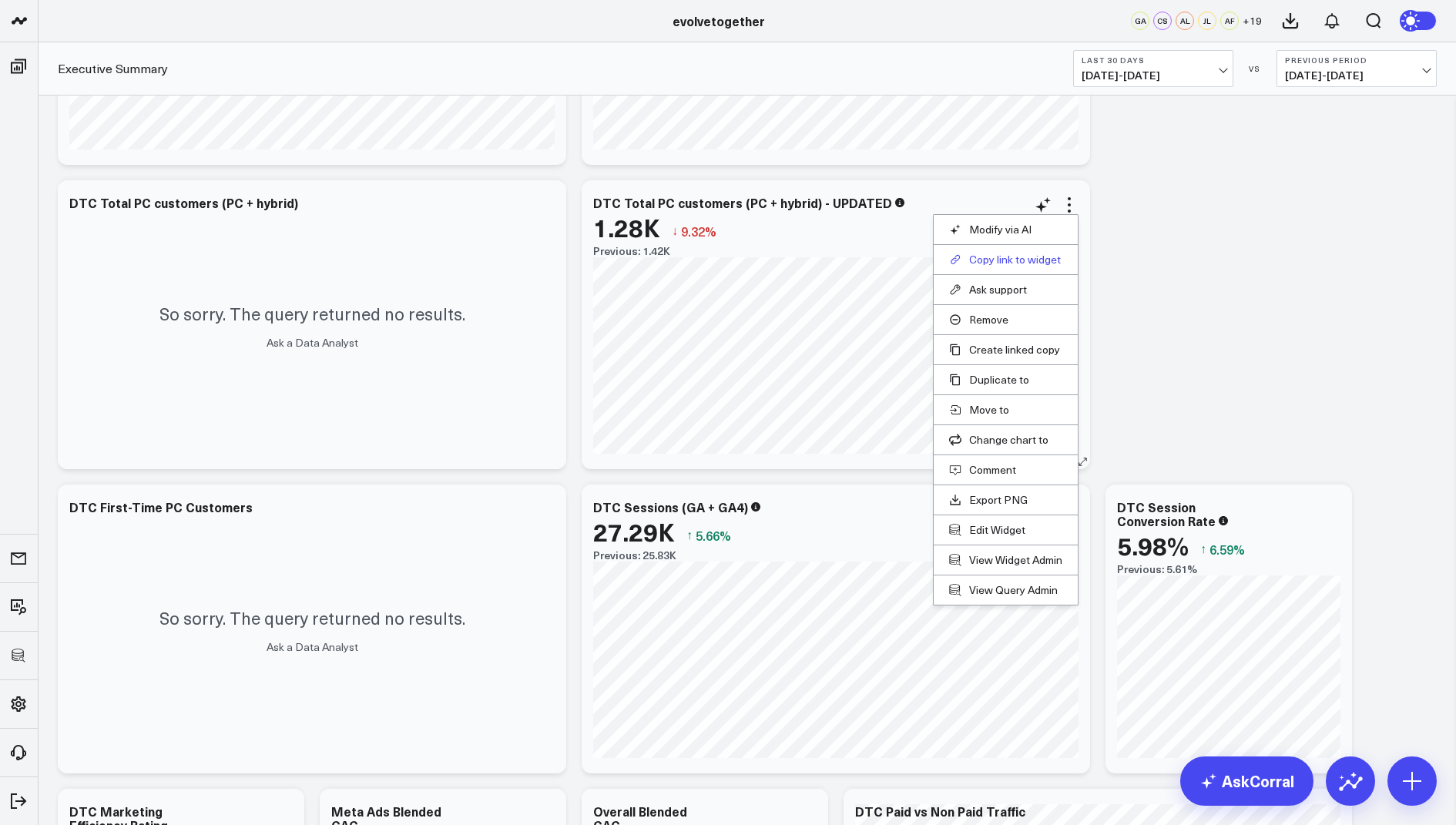
click at [991, 252] on button "Copy link to widget" at bounding box center [1006, 259] width 113 height 14
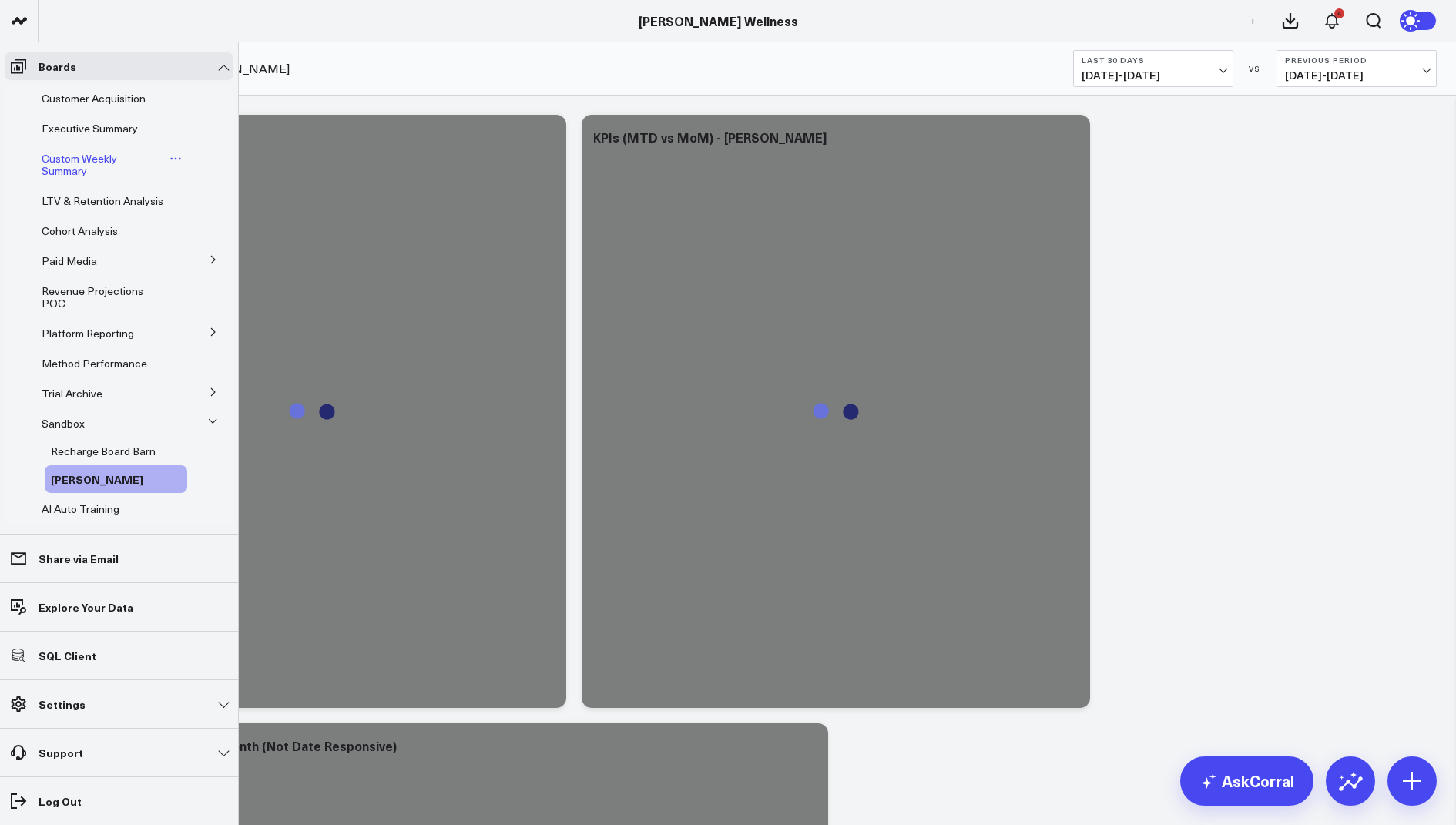
click at [78, 158] on span "Custom Weekly Summary" at bounding box center [79, 165] width 75 height 27
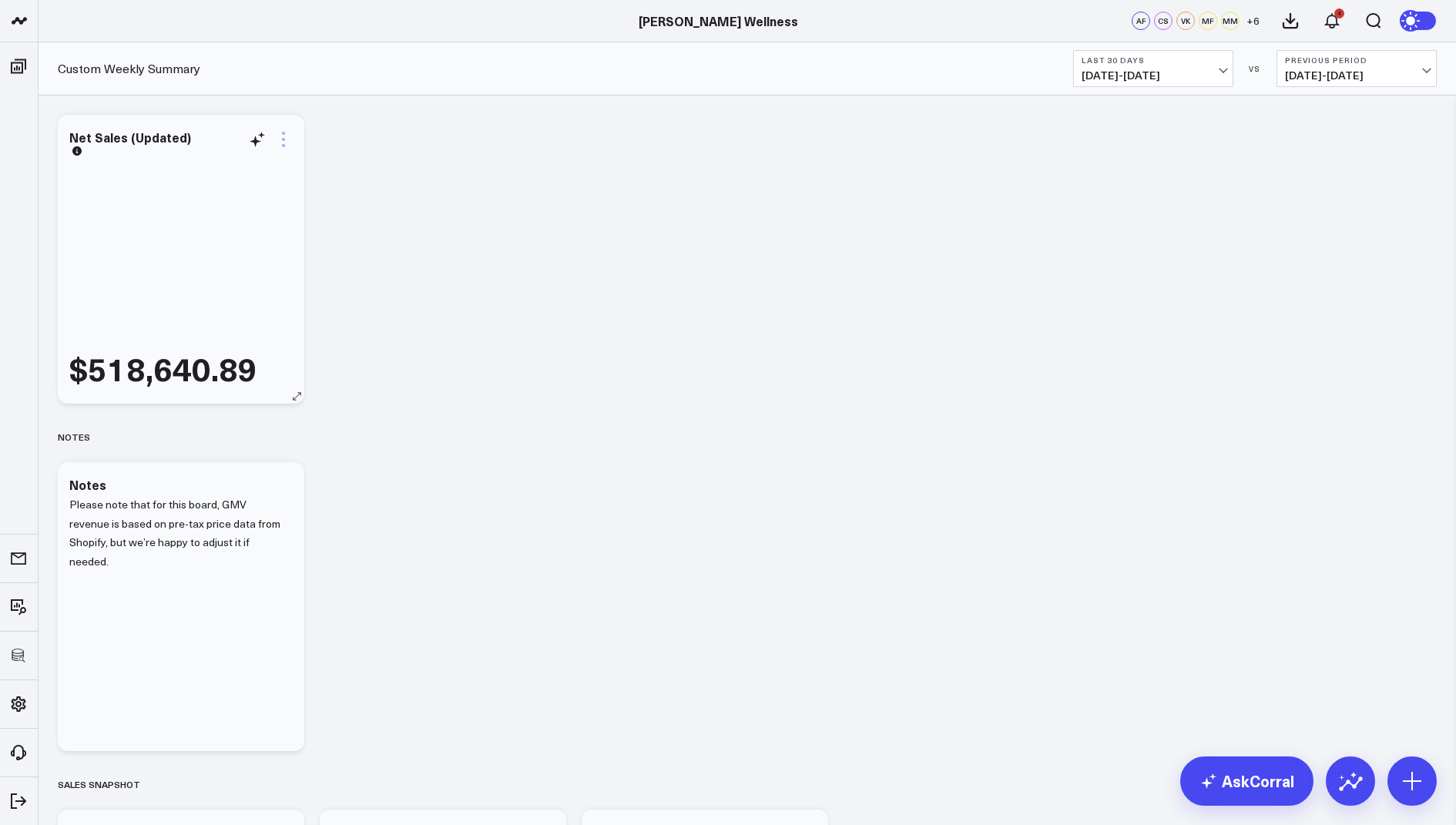
click at [284, 134] on icon at bounding box center [283, 140] width 19 height 19
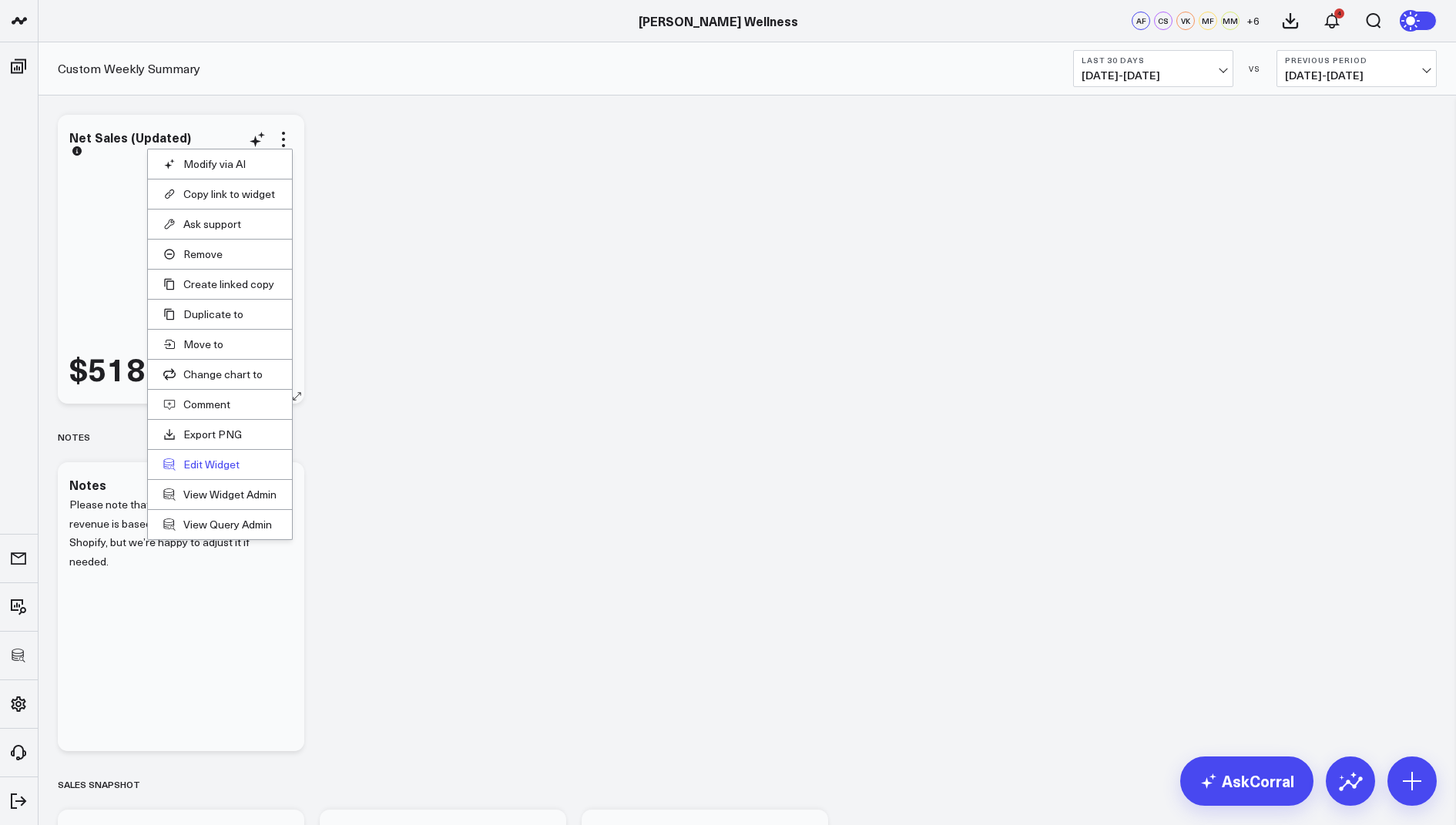
click at [204, 457] on button "Edit Widget" at bounding box center [220, 464] width 113 height 14
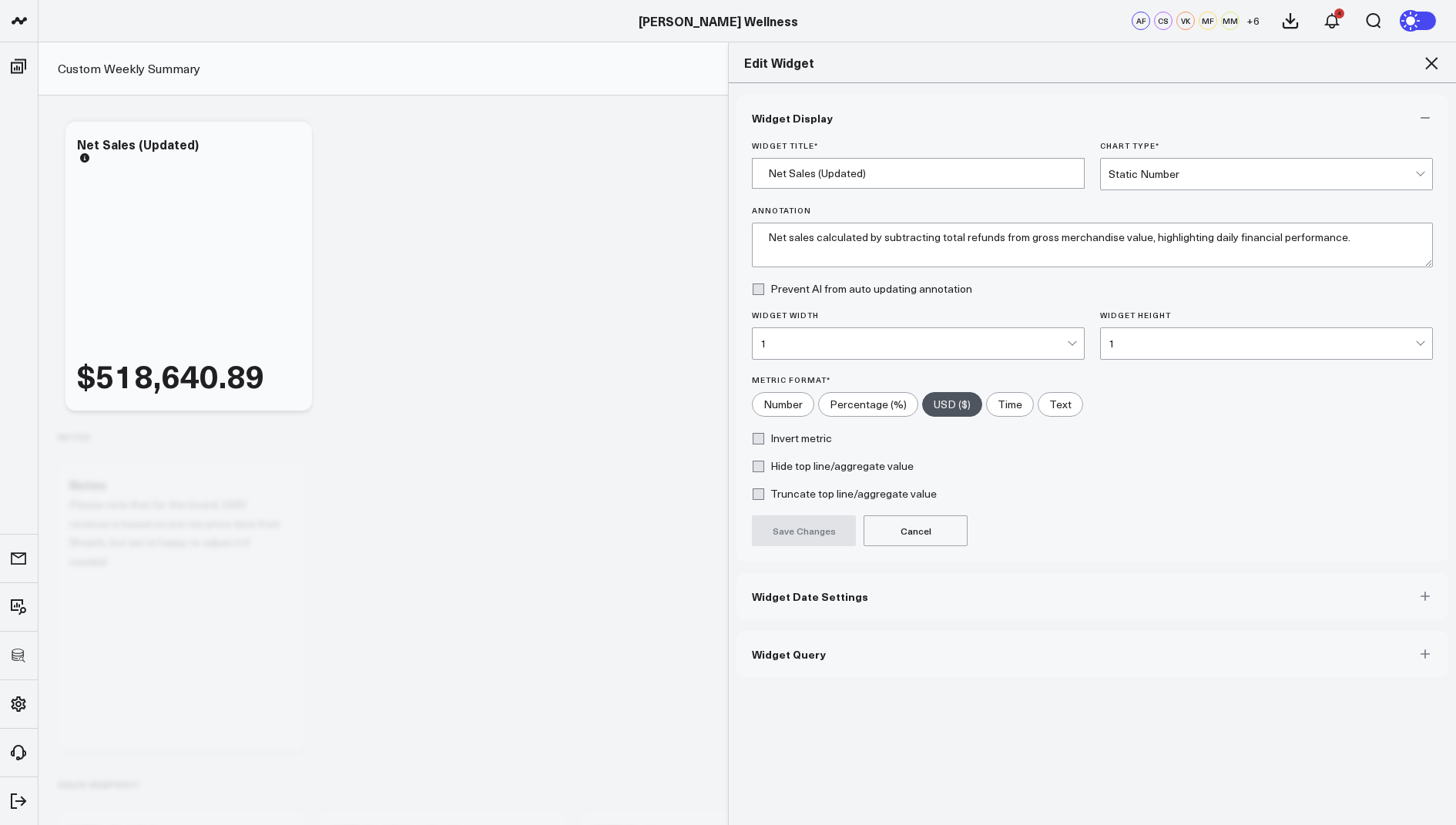
click at [827, 635] on button "Widget Query" at bounding box center [1092, 654] width 712 height 47
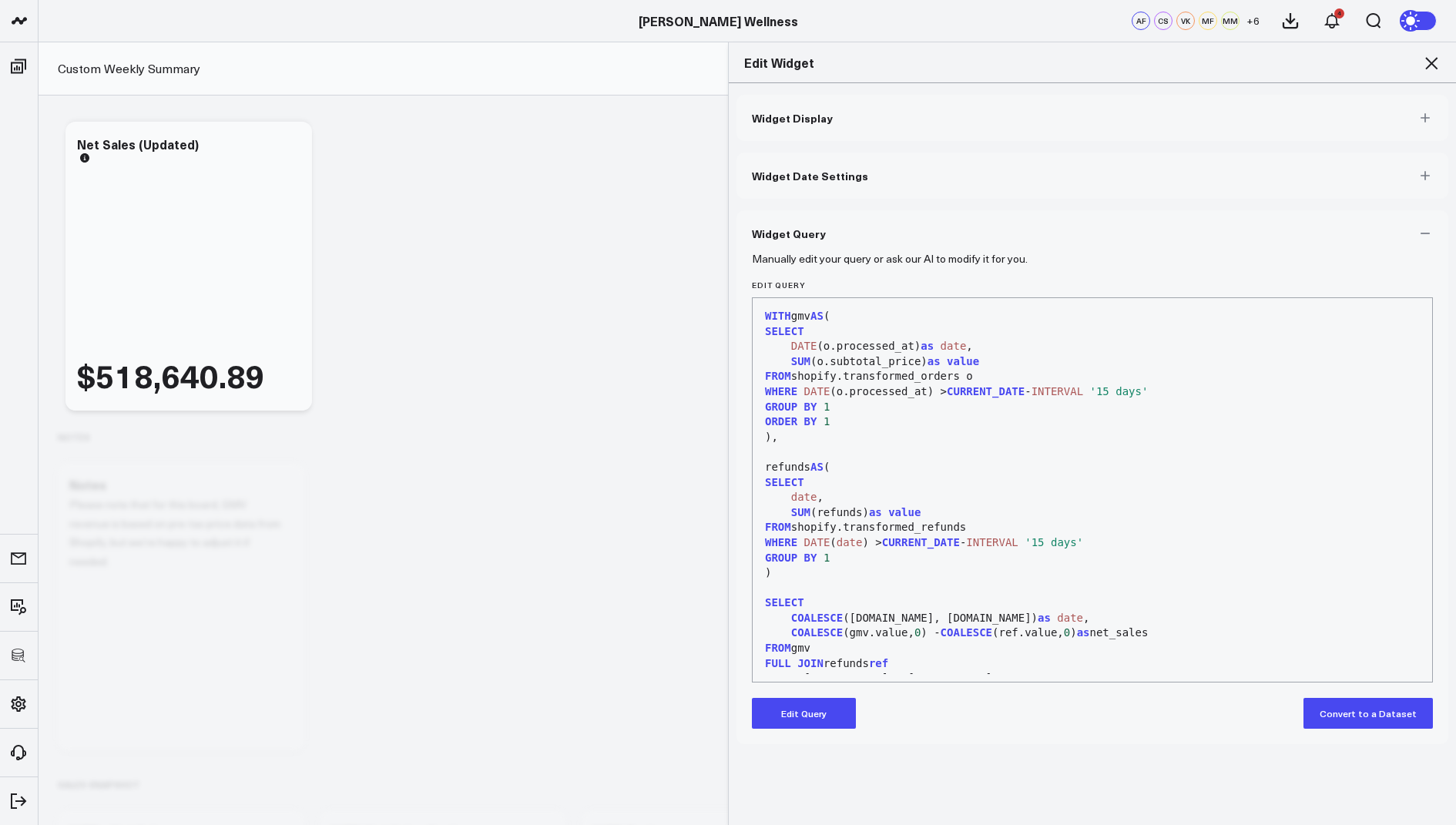
scroll to position [29, 0]
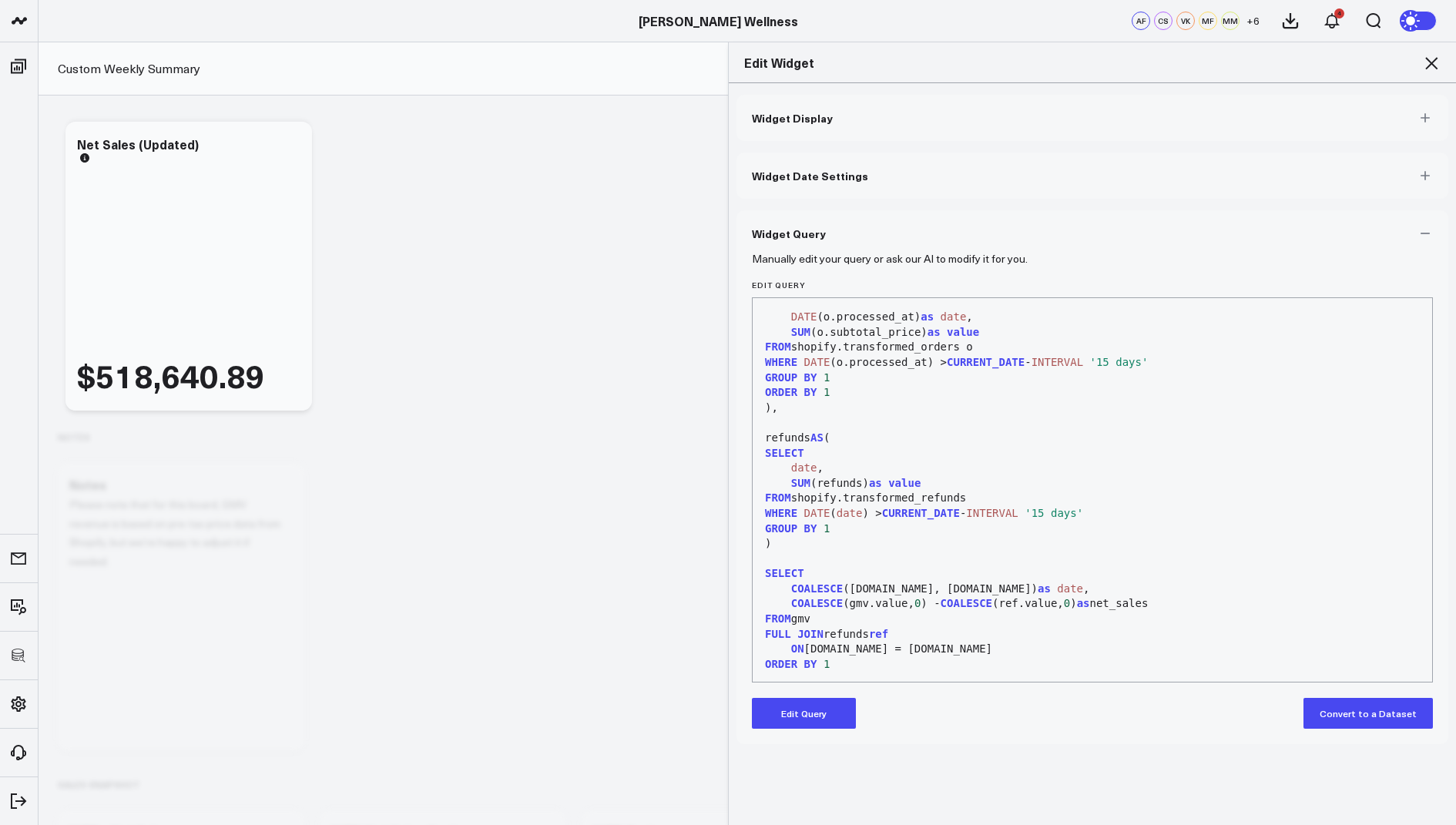
click at [1431, 65] on icon at bounding box center [1431, 63] width 19 height 19
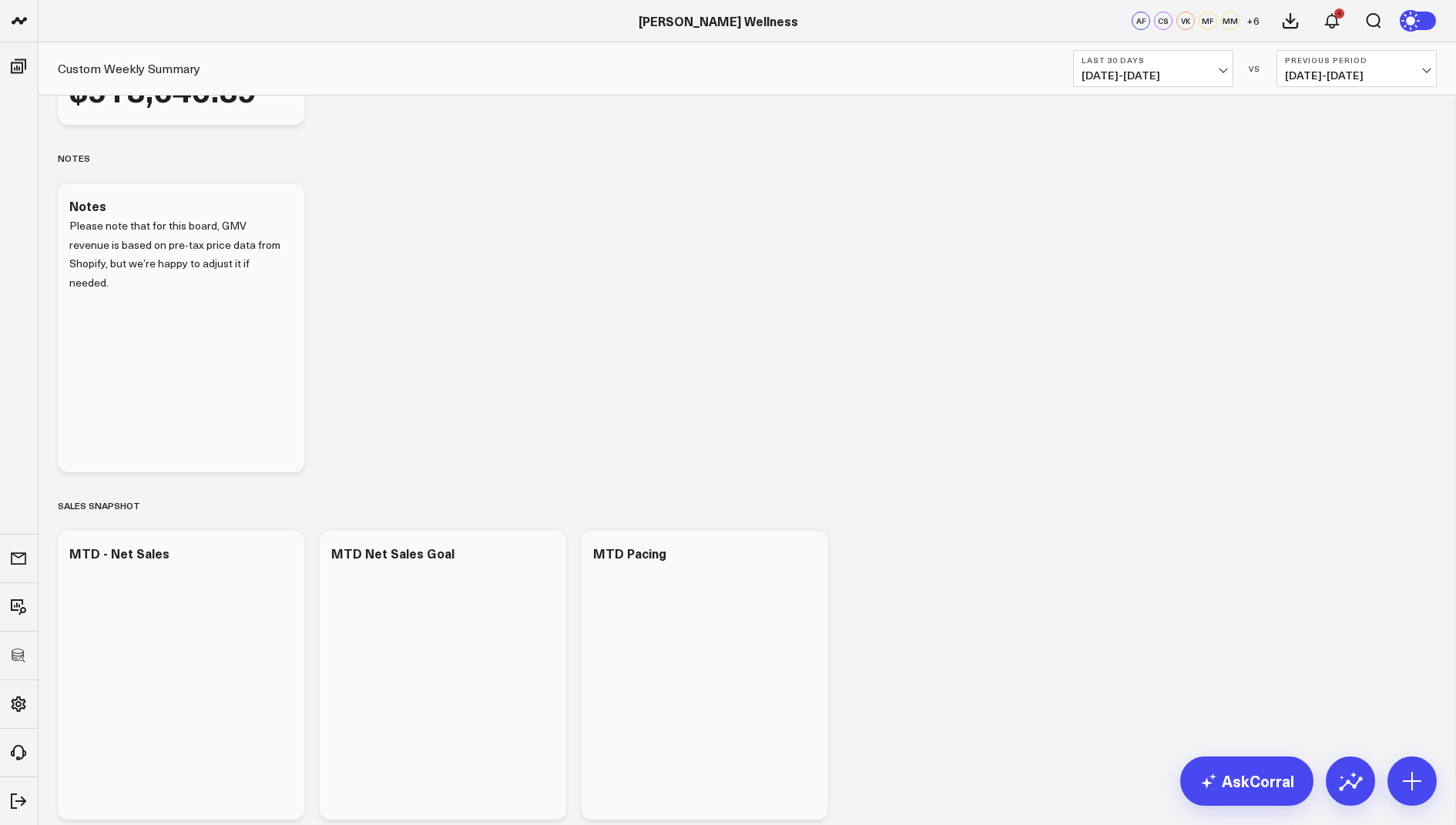
scroll to position [626, 0]
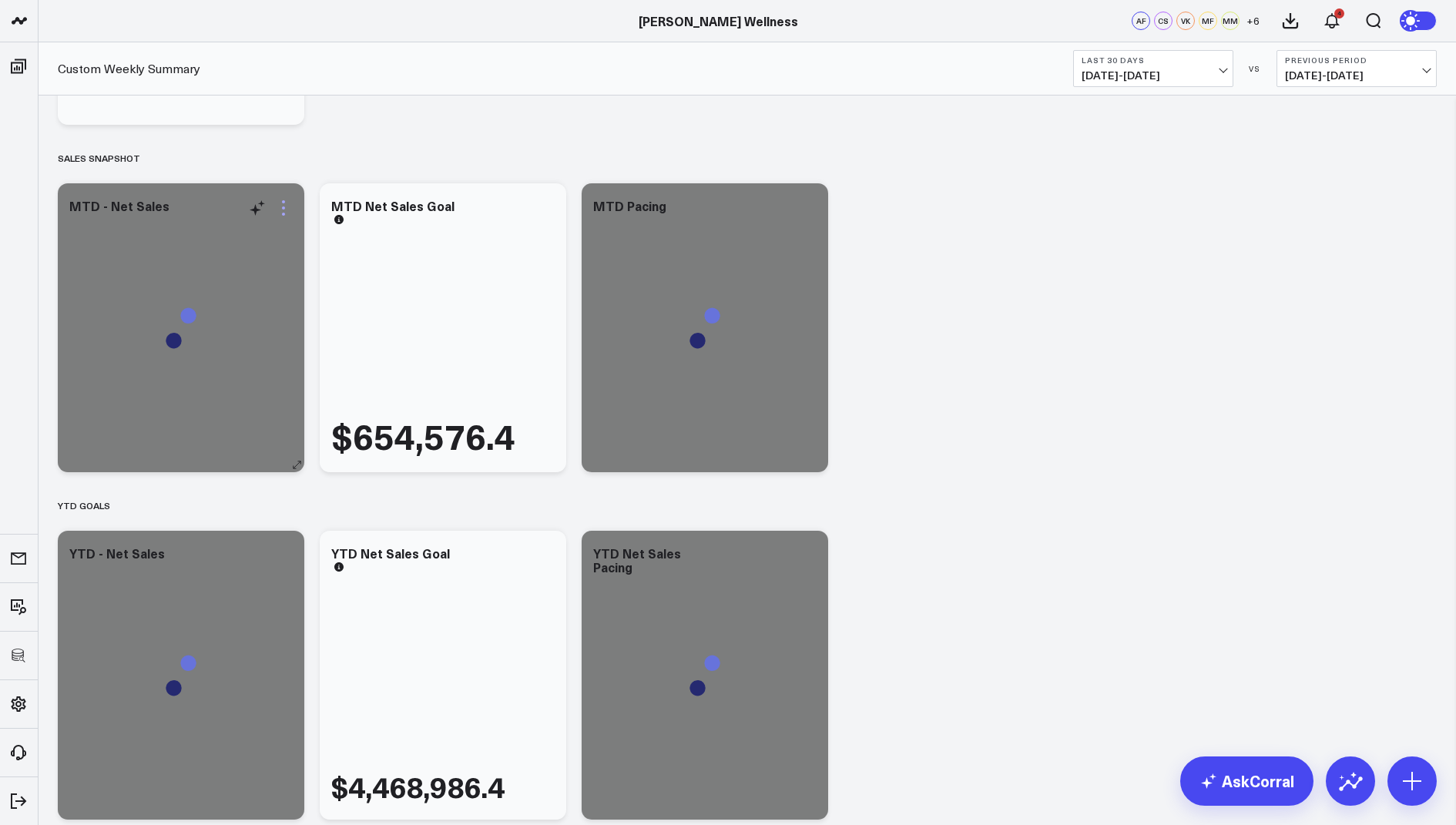
click at [282, 211] on icon at bounding box center [283, 208] width 19 height 19
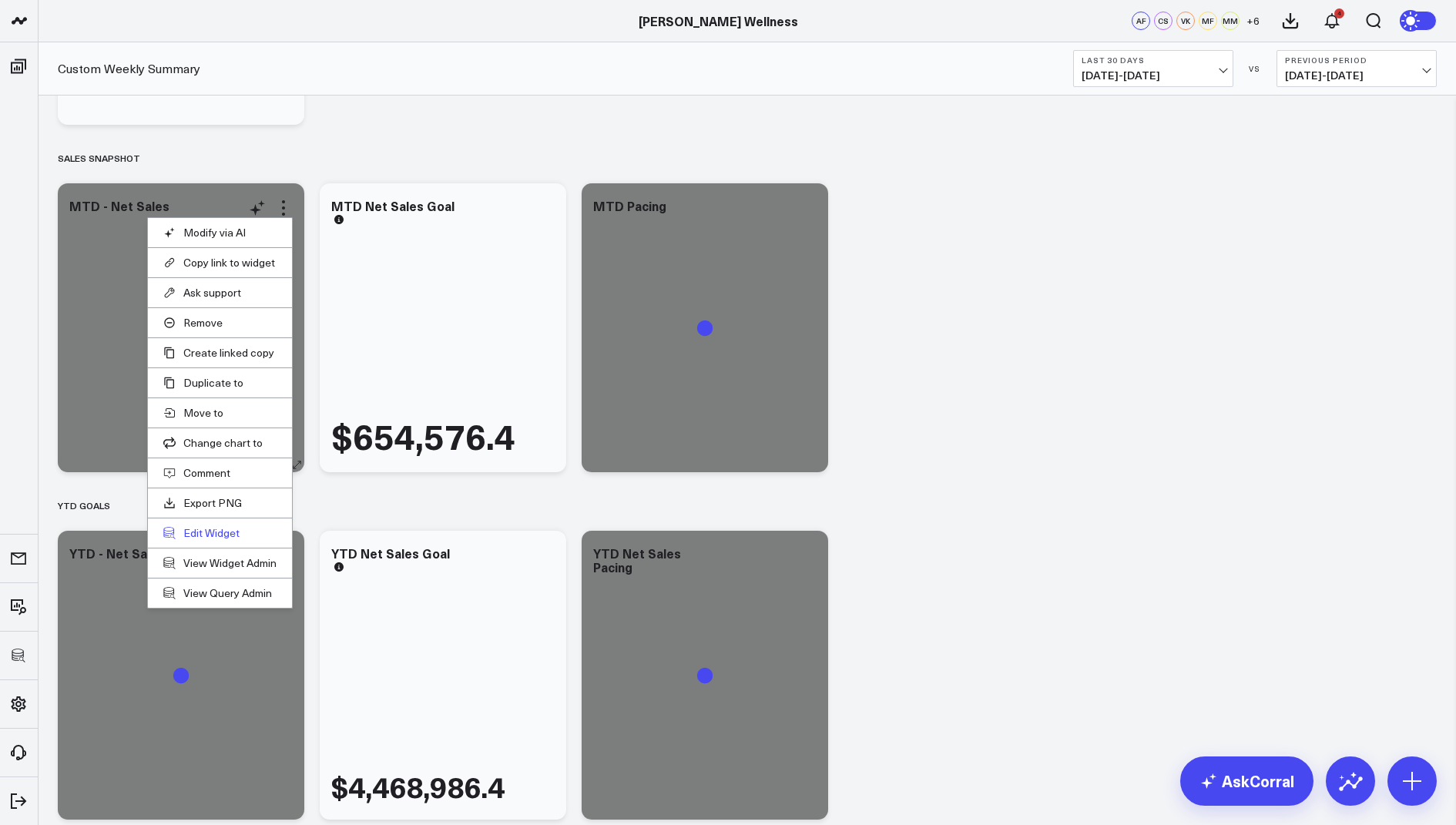
click at [208, 529] on button "Edit Widget" at bounding box center [220, 533] width 113 height 14
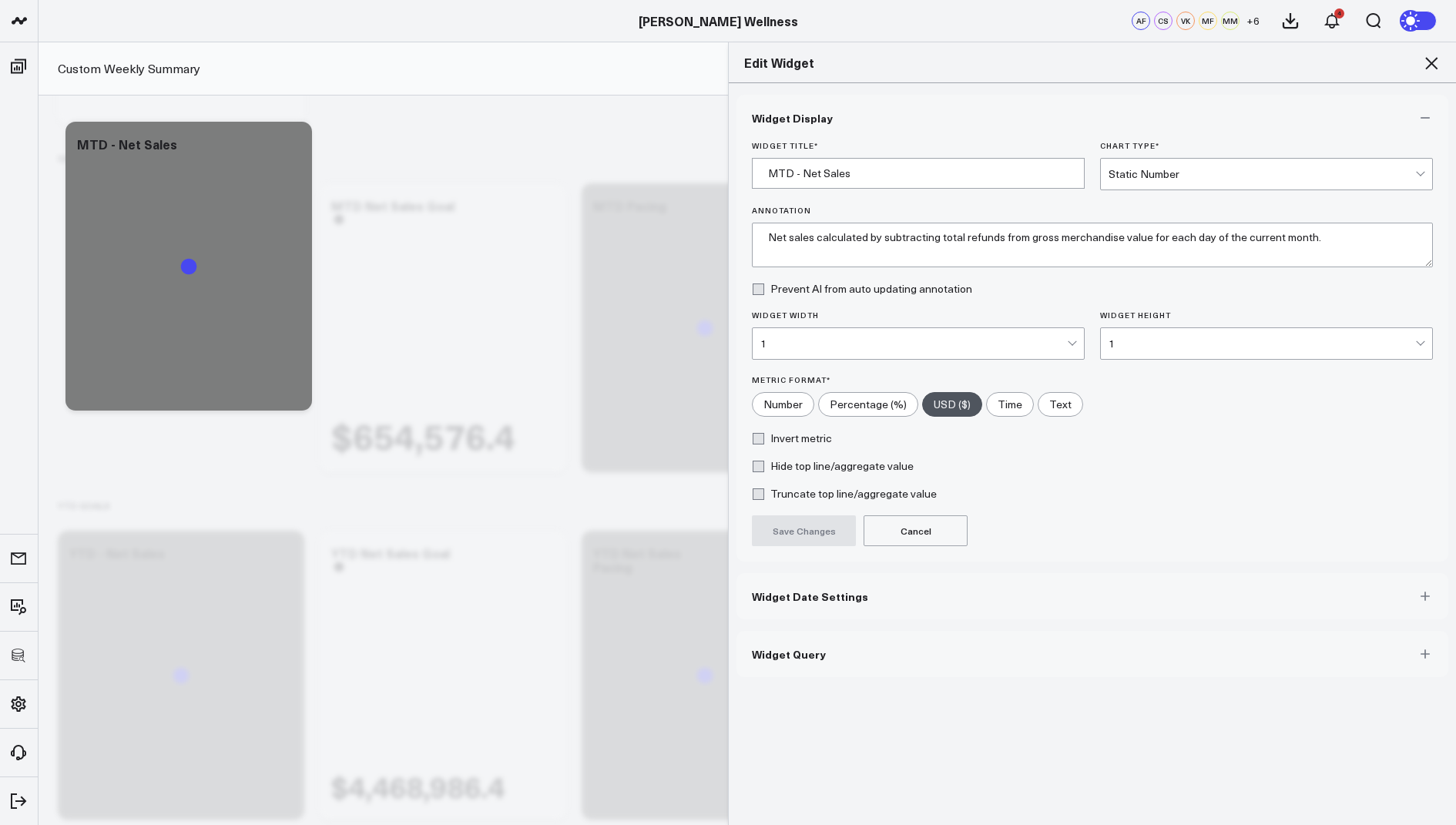
click at [829, 664] on button "Widget Query" at bounding box center [1092, 654] width 712 height 47
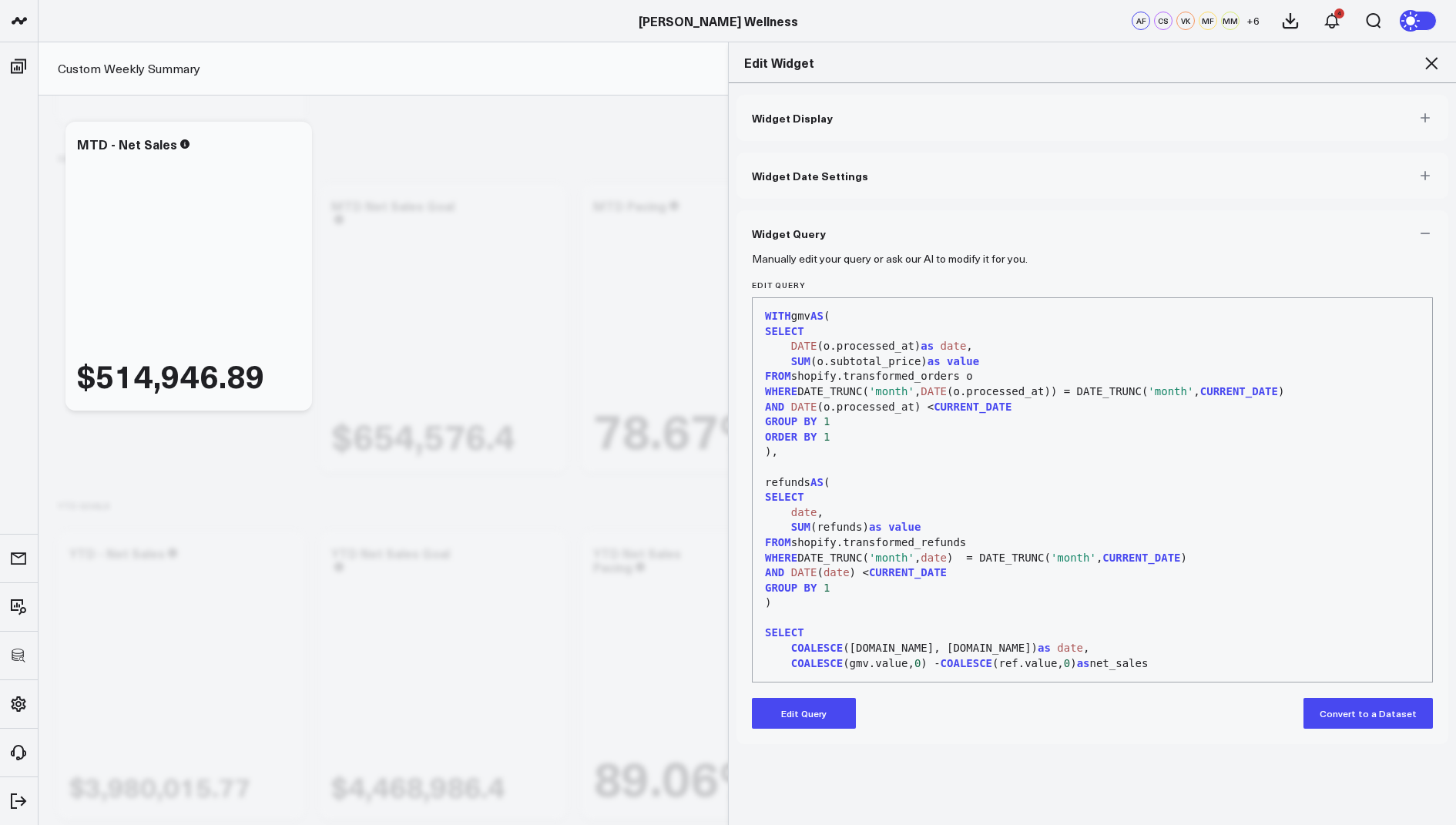
click at [1433, 54] on icon at bounding box center [1431, 63] width 19 height 19
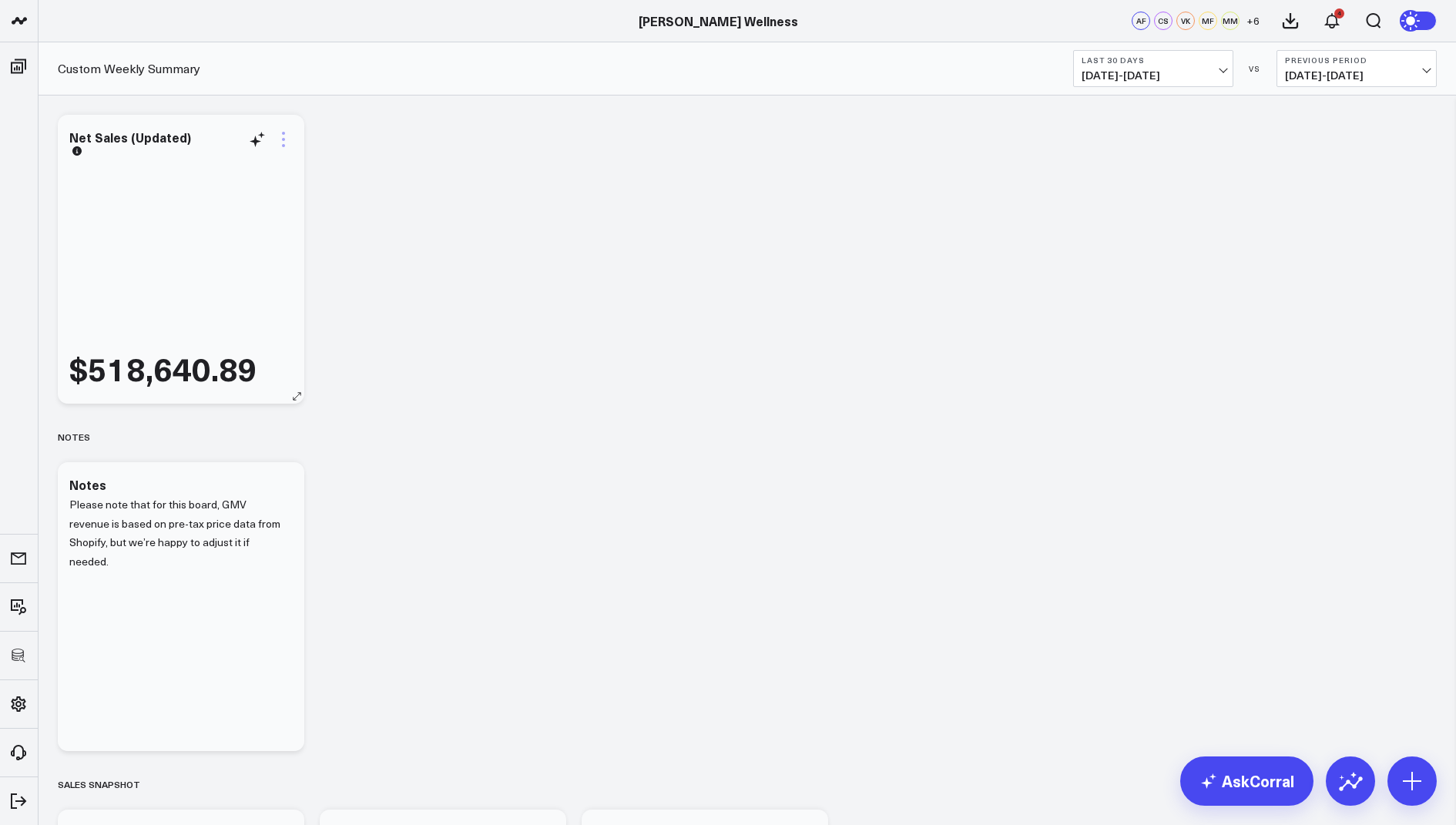
click at [279, 135] on icon at bounding box center [283, 140] width 19 height 19
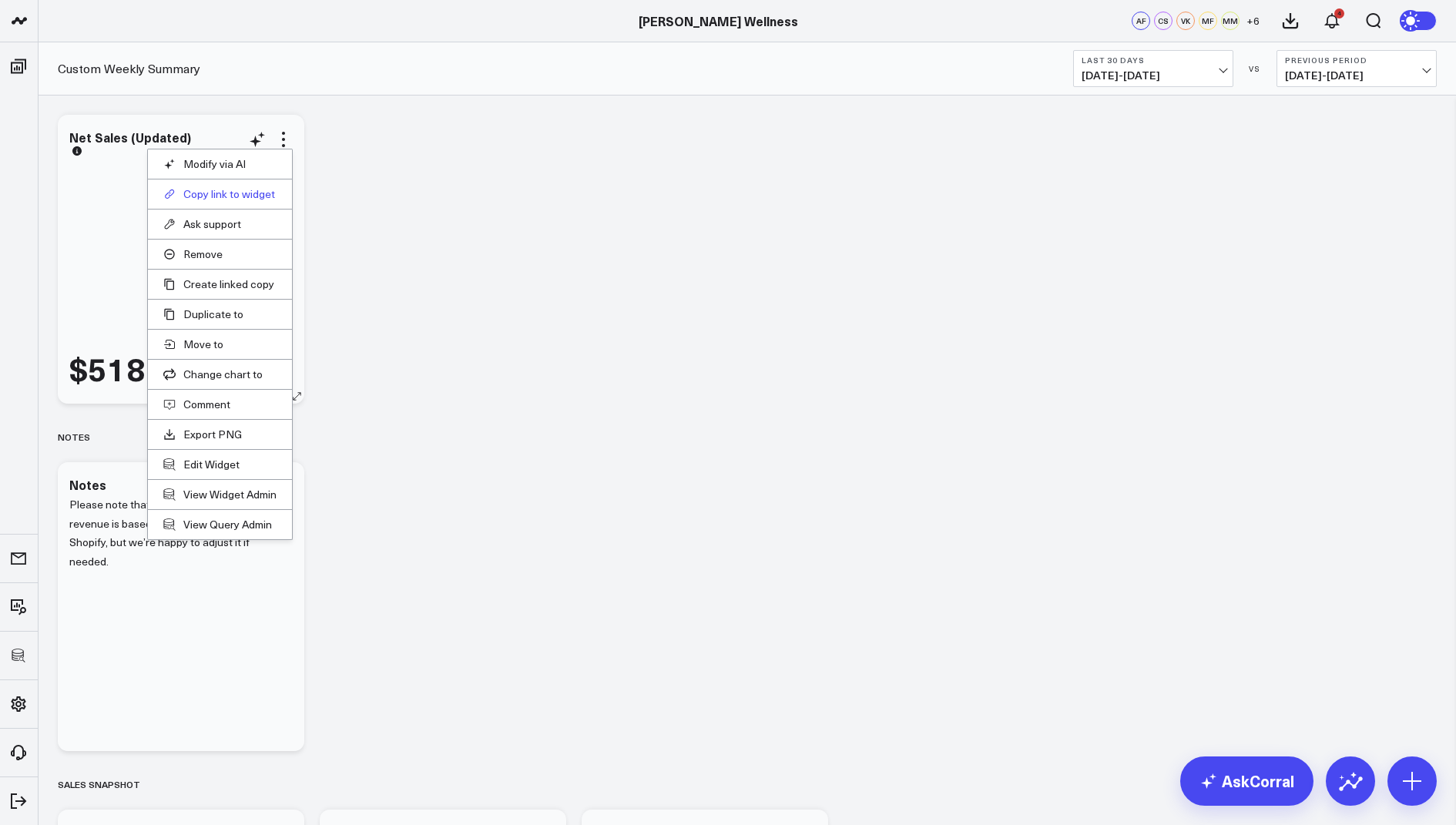
click at [213, 190] on button "Copy link to widget" at bounding box center [220, 194] width 113 height 14
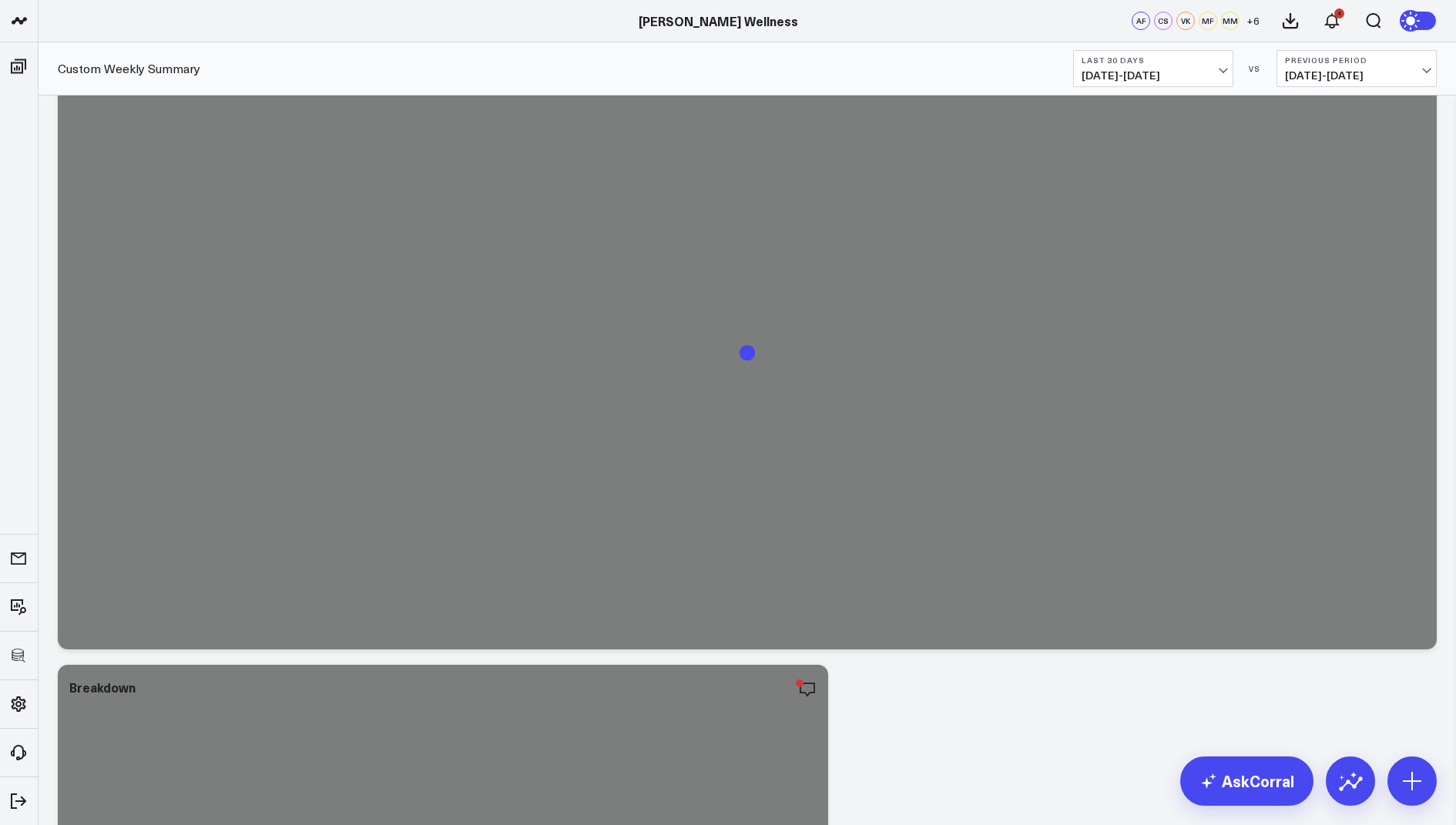
scroll to position [3128, 0]
